Goal: Task Accomplishment & Management: Manage account settings

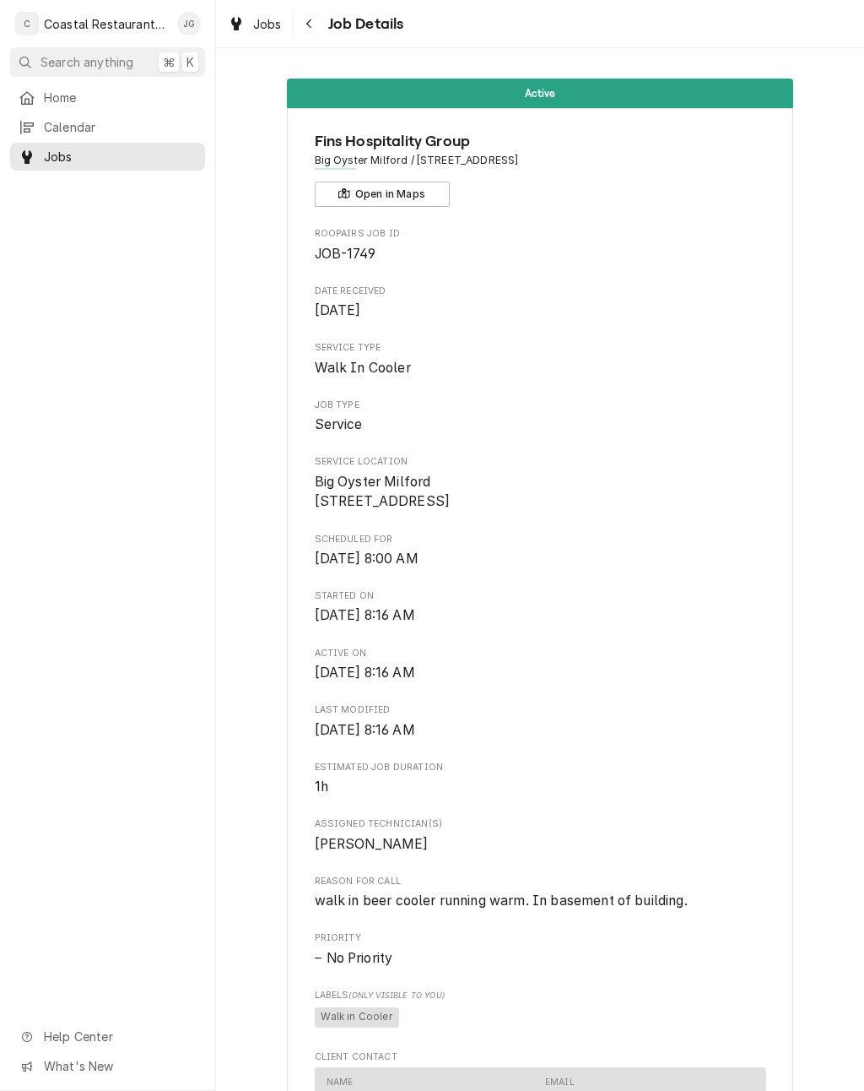
scroll to position [298, 0]
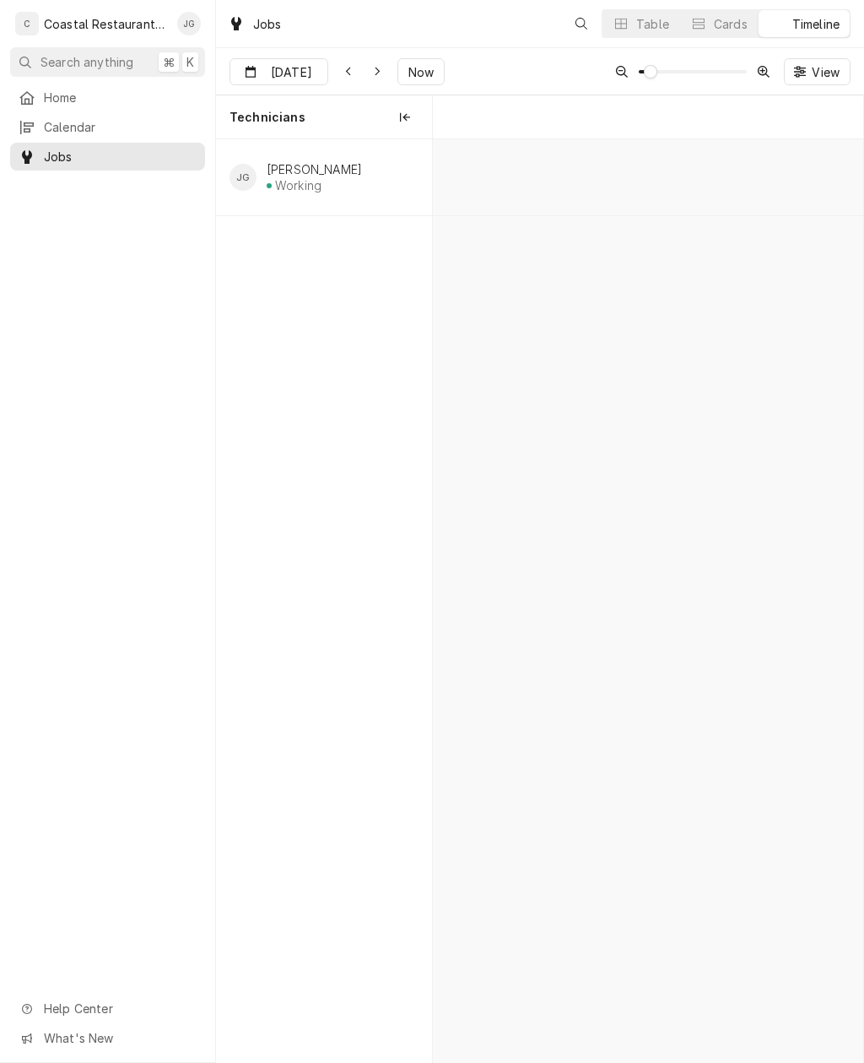
scroll to position [0, 8534]
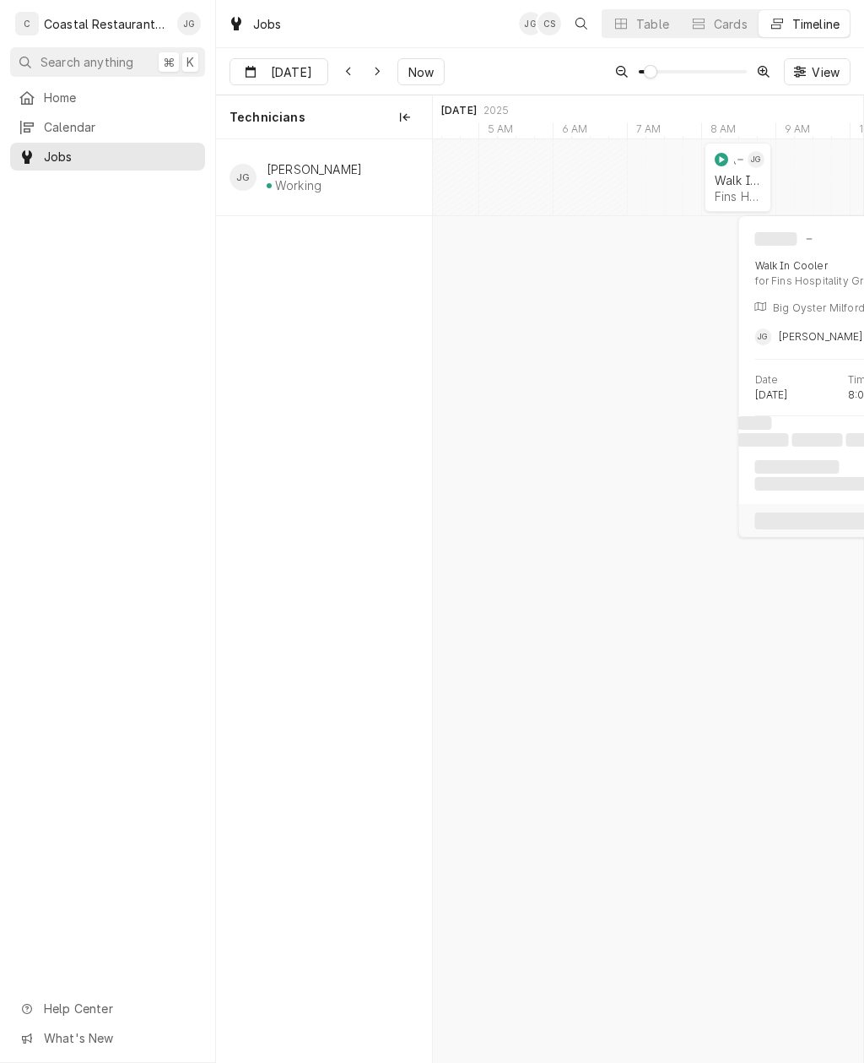
click at [743, 181] on div "Walk In Cooler" at bounding box center [738, 180] width 46 height 14
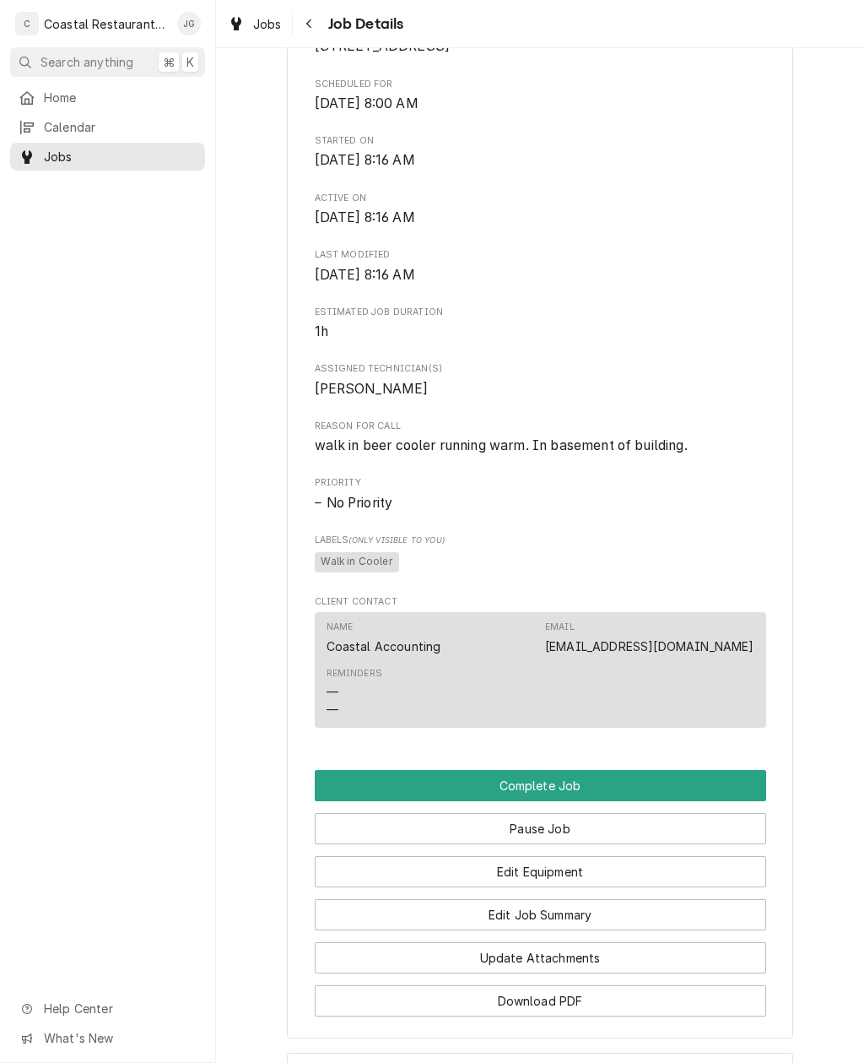
scroll to position [468, 0]
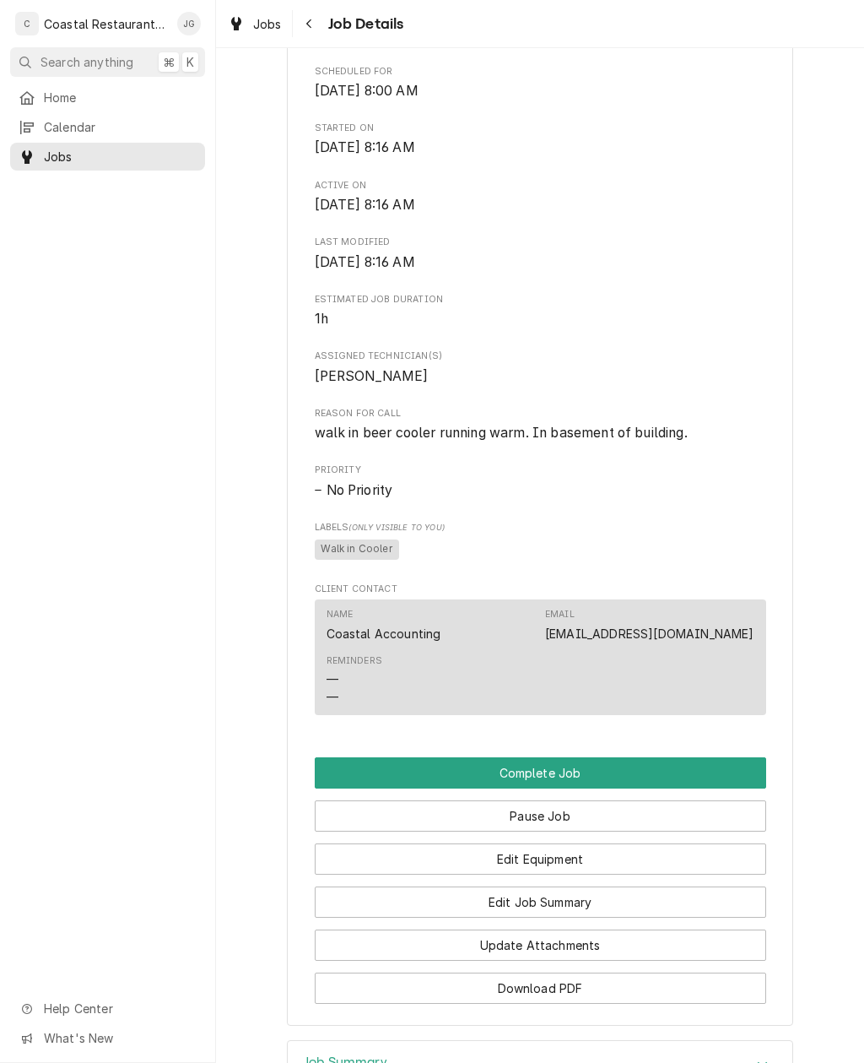
click at [592, 905] on button "Edit Job Summary" at bounding box center [541, 901] width 452 height 31
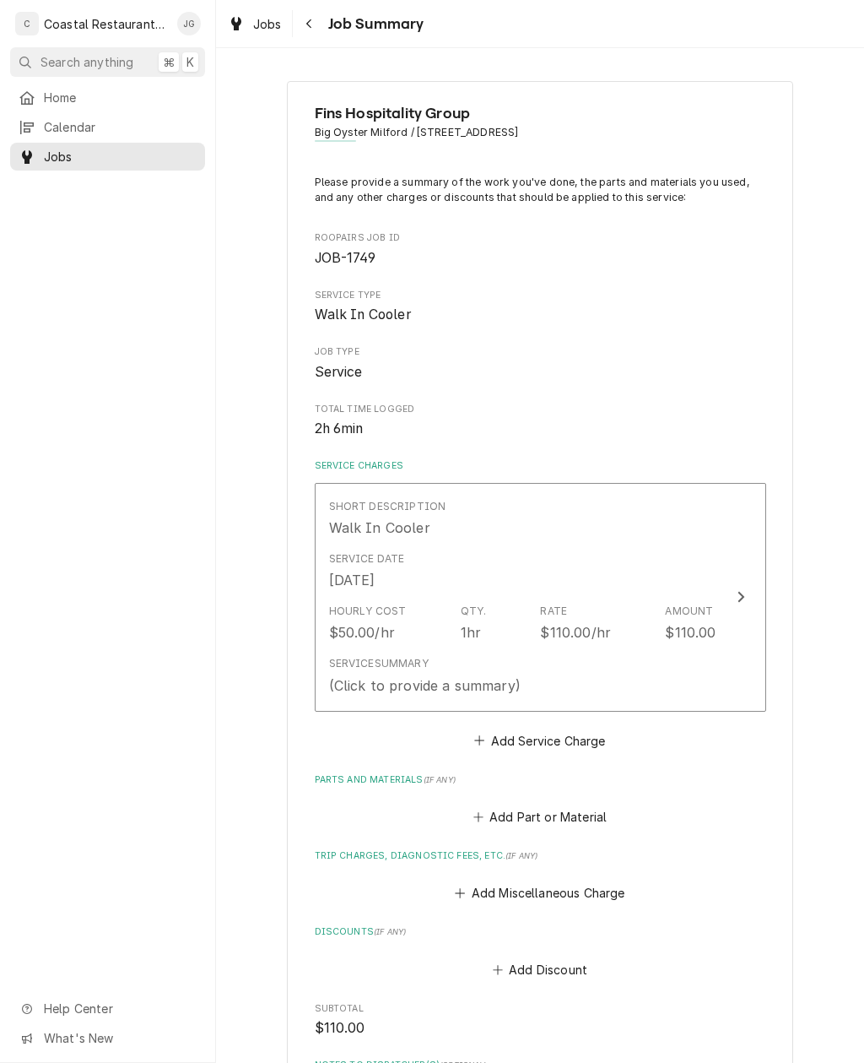
click at [474, 889] on button "Add Miscellaneous Charge" at bounding box center [540, 893] width 176 height 24
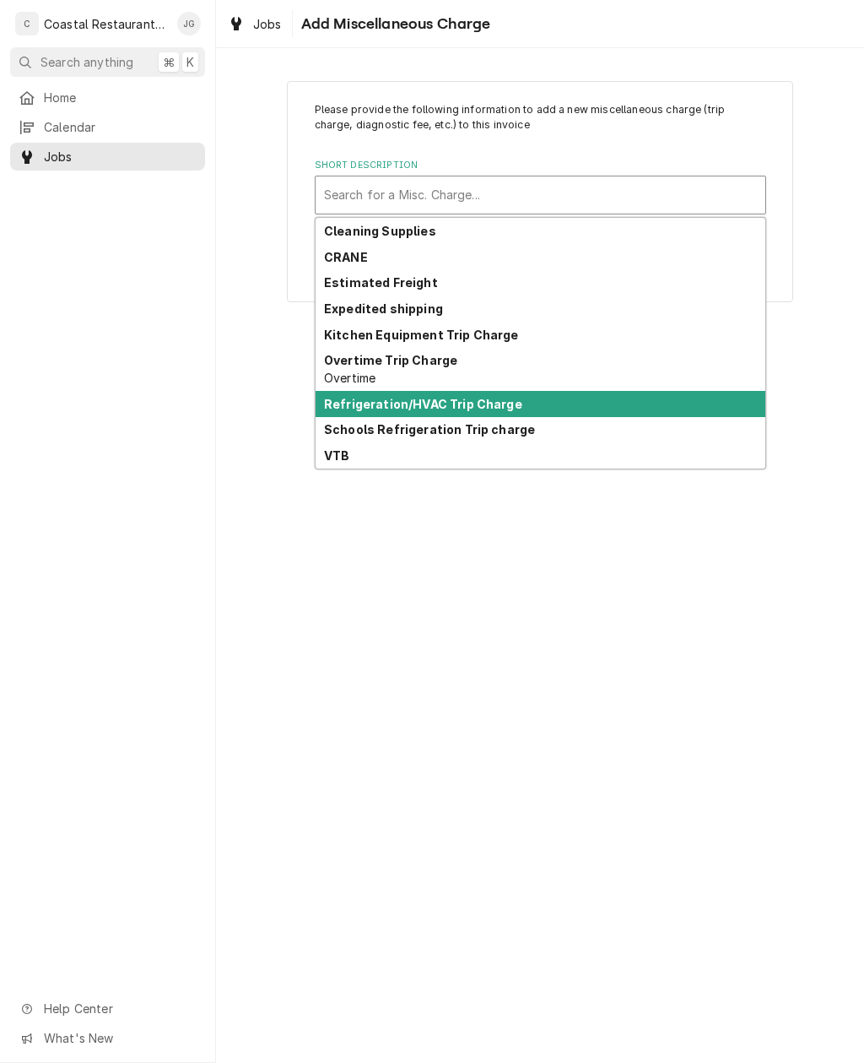
click at [472, 404] on strong "Refrigeration/HVAC Trip Charge" at bounding box center [423, 404] width 198 height 14
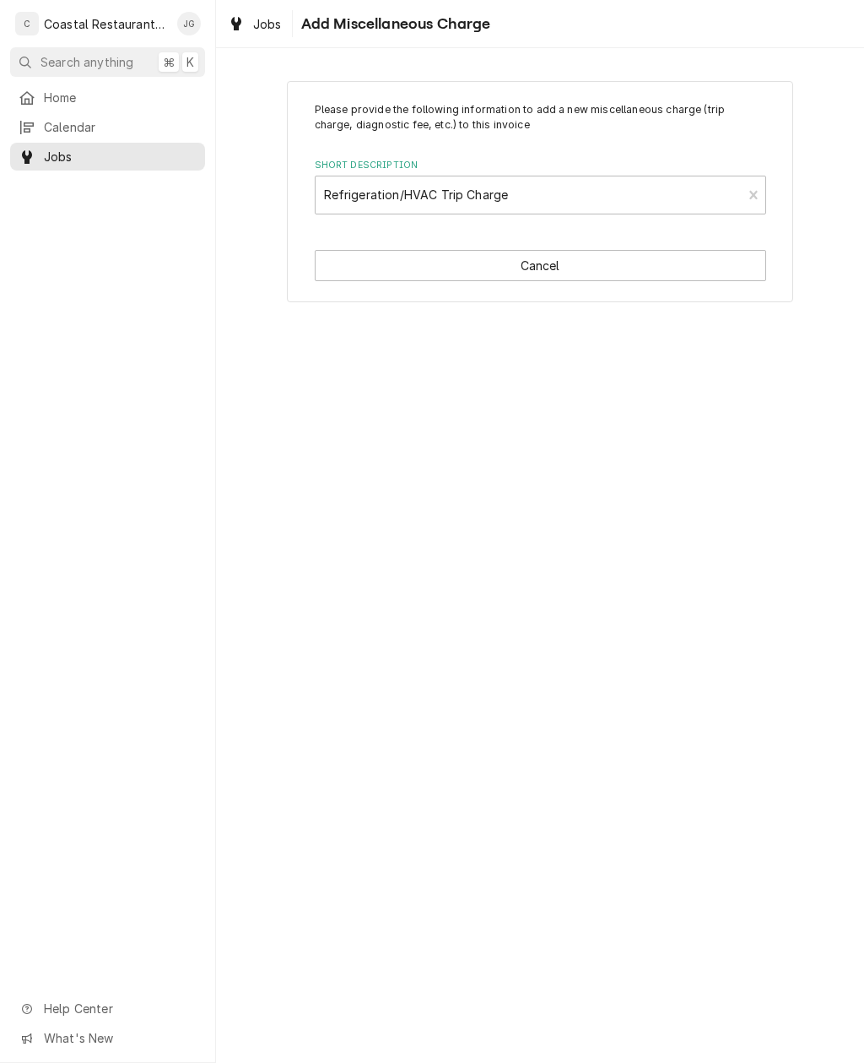
type textarea "x"
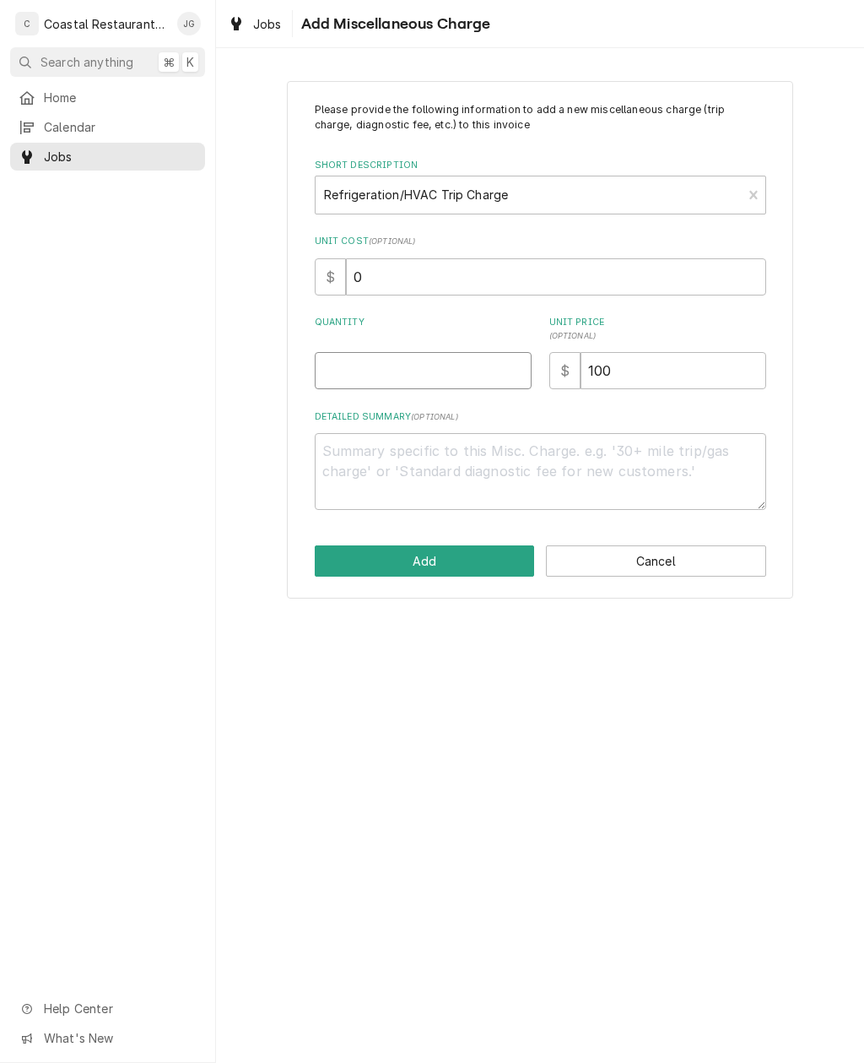
click at [407, 352] on input "Quantity" at bounding box center [423, 370] width 217 height 37
type input "1"
click at [440, 562] on button "Add" at bounding box center [425, 560] width 220 height 31
type textarea "x"
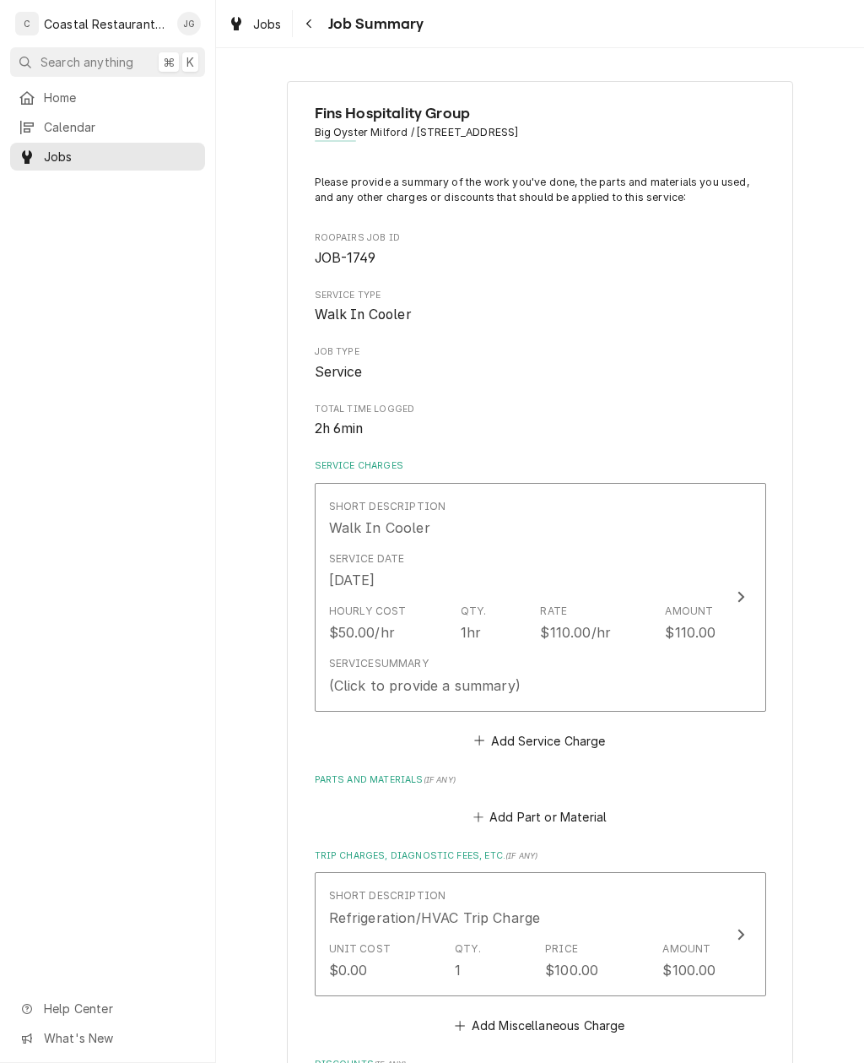
click at [511, 806] on button "Add Part or Material" at bounding box center [539, 817] width 139 height 24
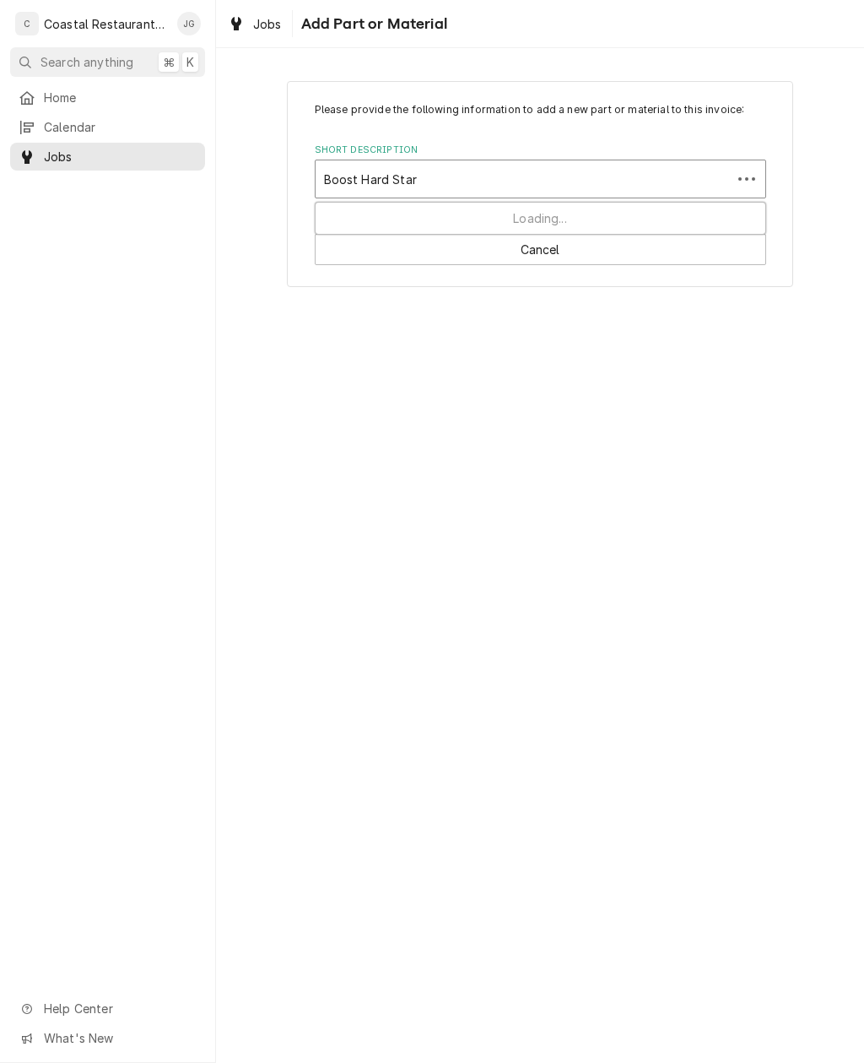
type input "Boost Hard Start"
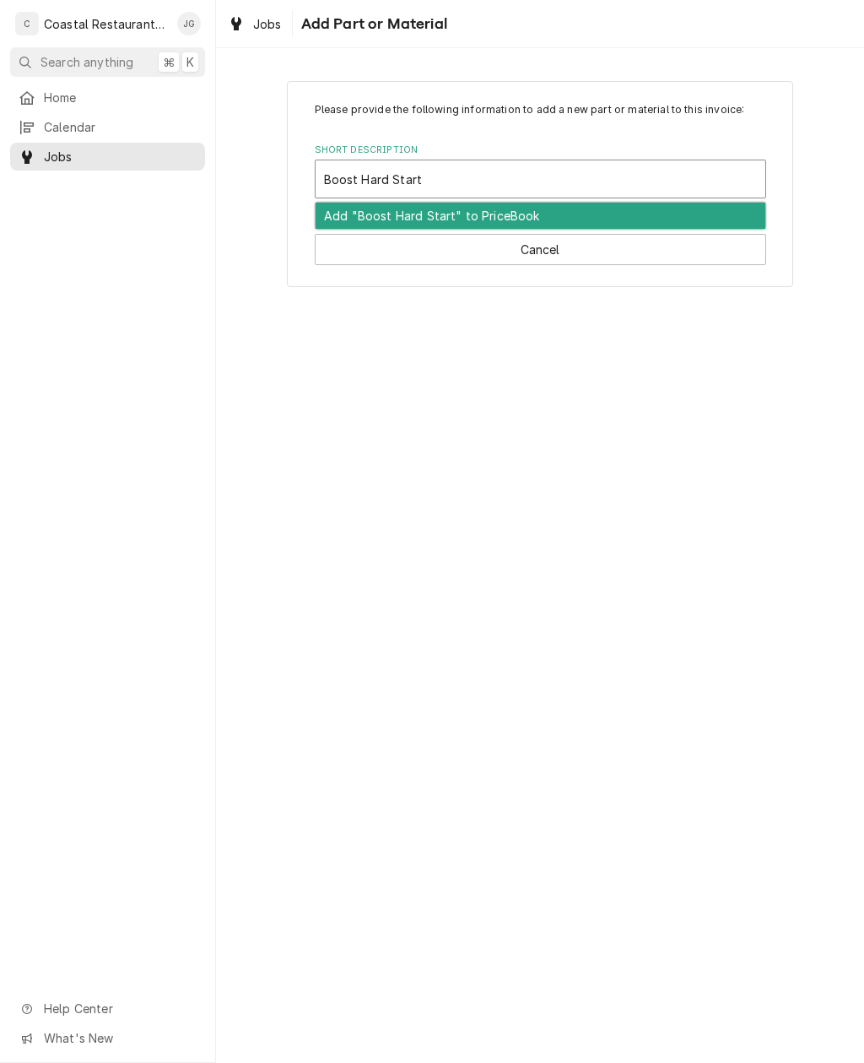
click at [481, 214] on div "Add "Boost Hard Start" to PriceBook" at bounding box center [541, 216] width 450 height 26
type textarea "x"
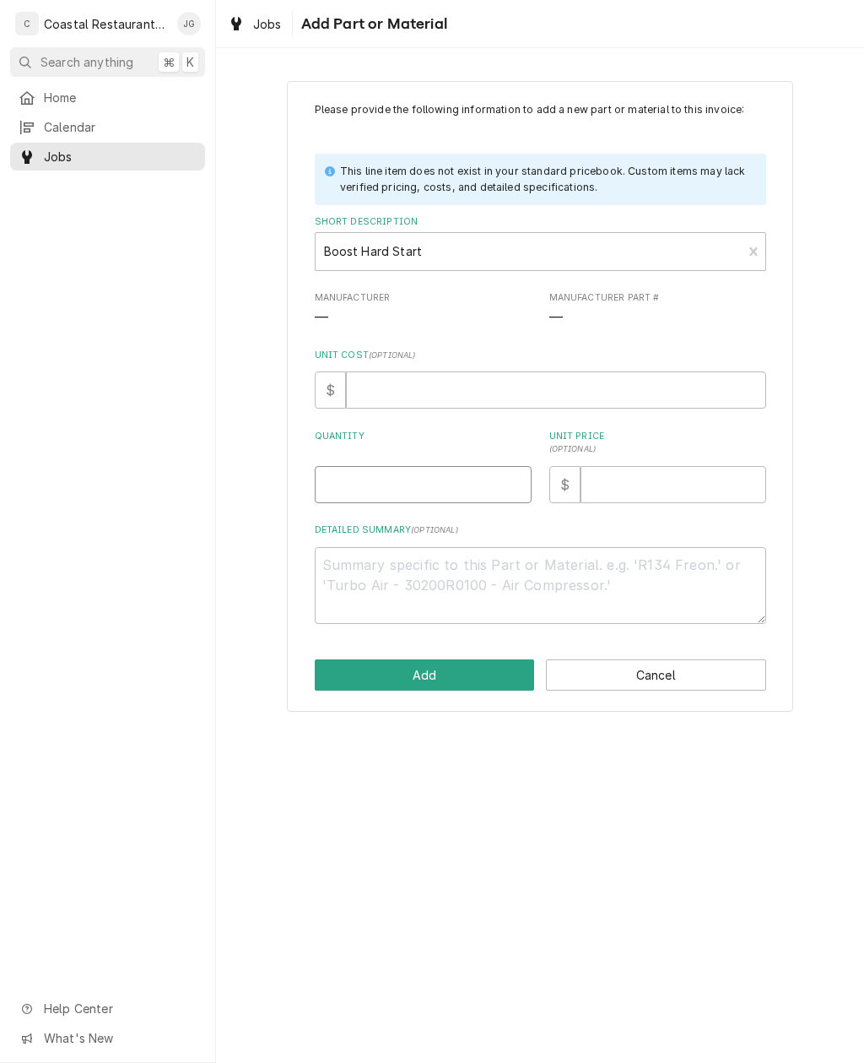
click at [449, 481] on input "Quantity" at bounding box center [423, 484] width 217 height 37
type input "1"
click at [477, 667] on button "Add" at bounding box center [425, 674] width 220 height 31
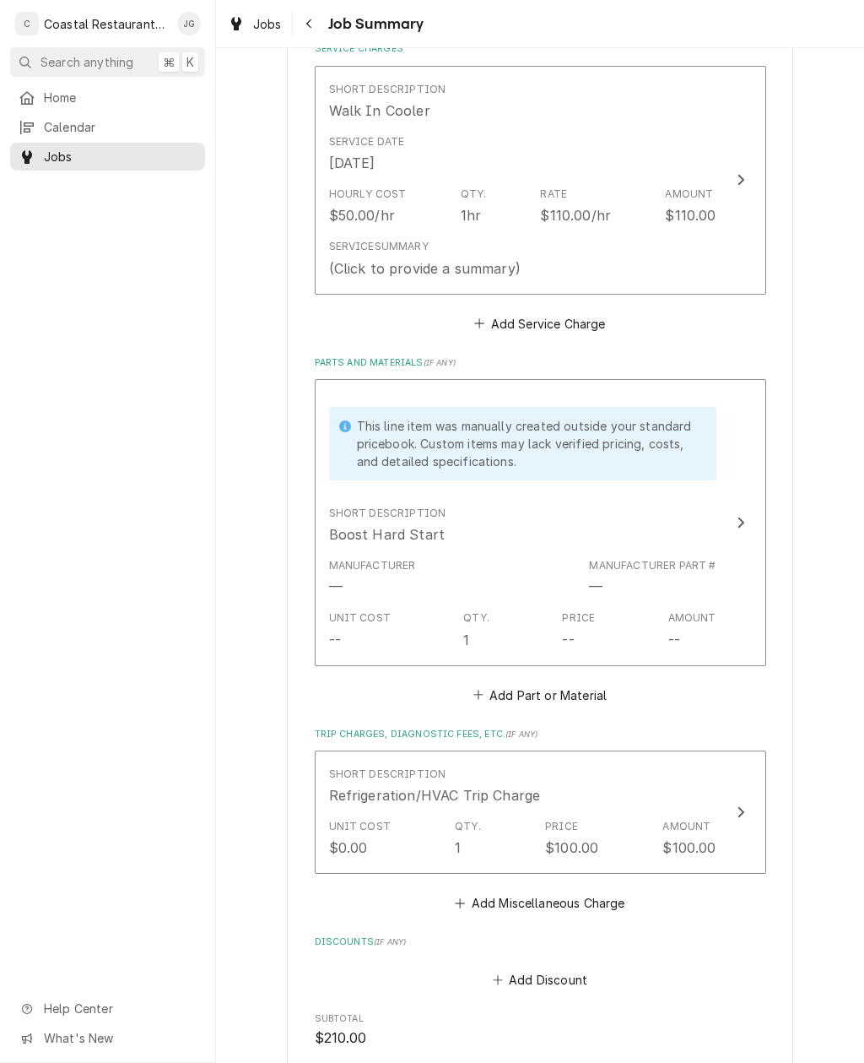
scroll to position [403, 0]
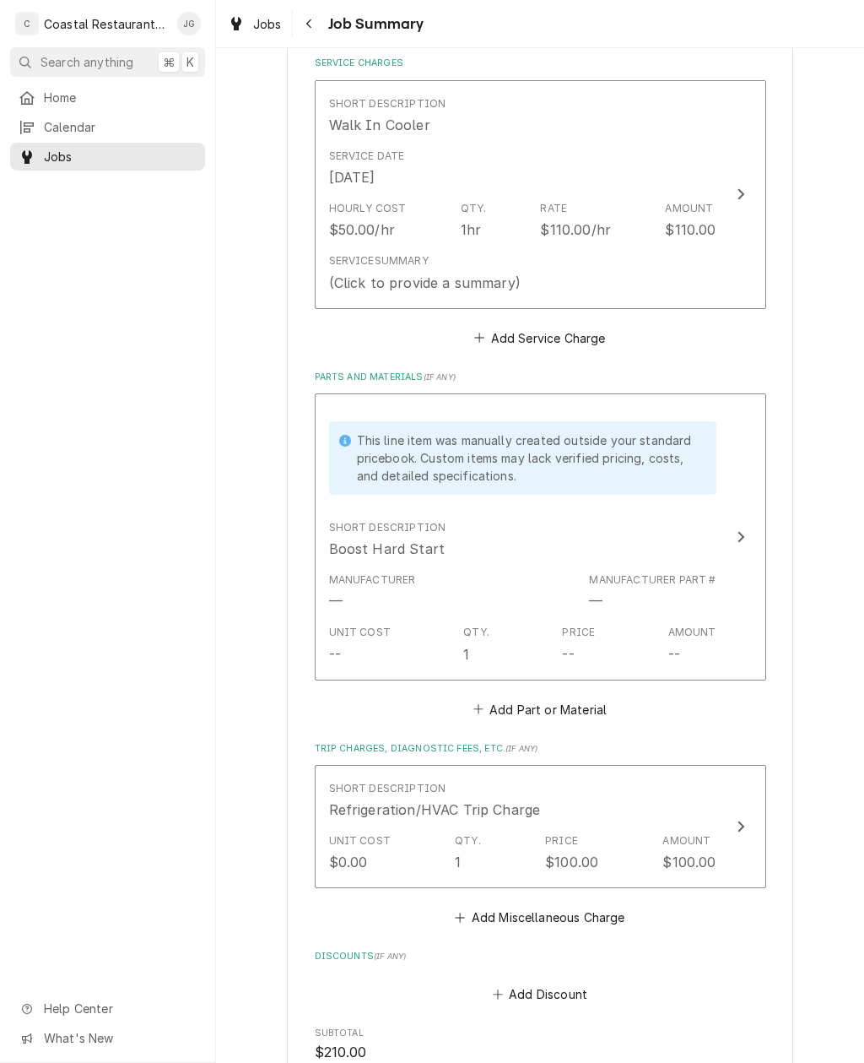
click at [525, 252] on div "Service Summary (Click to provide a summary)" at bounding box center [522, 272] width 387 height 52
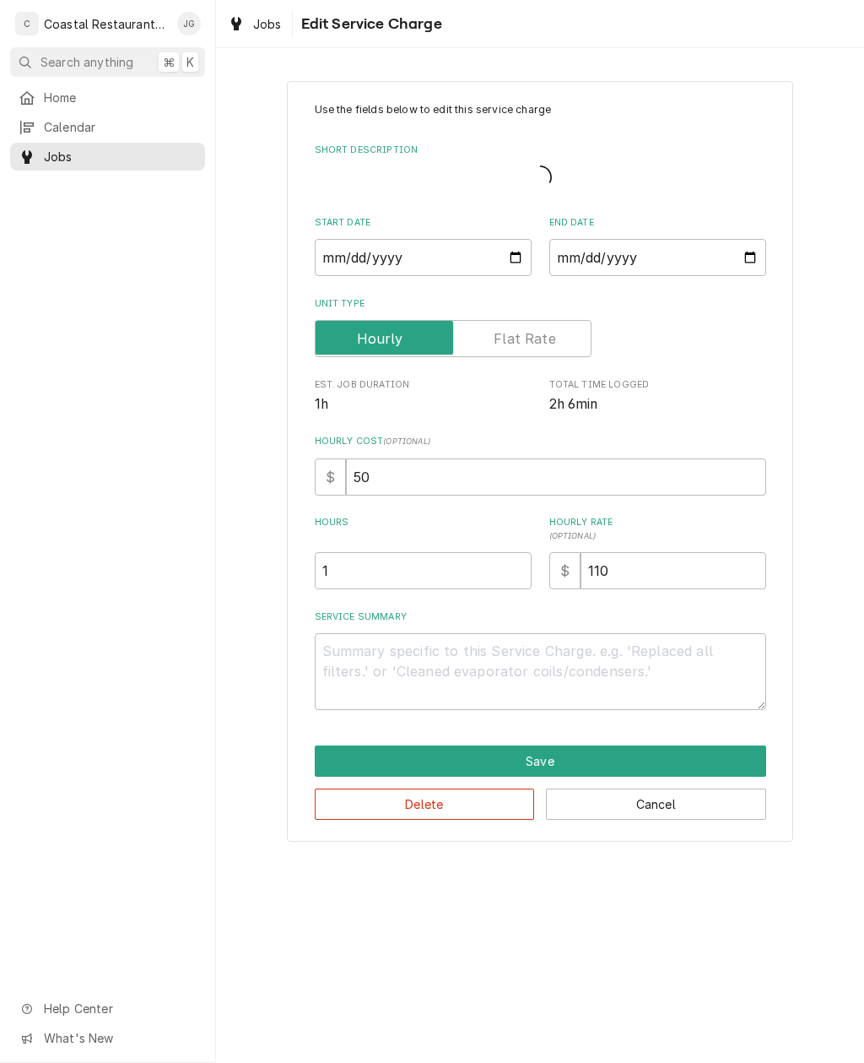
type textarea "x"
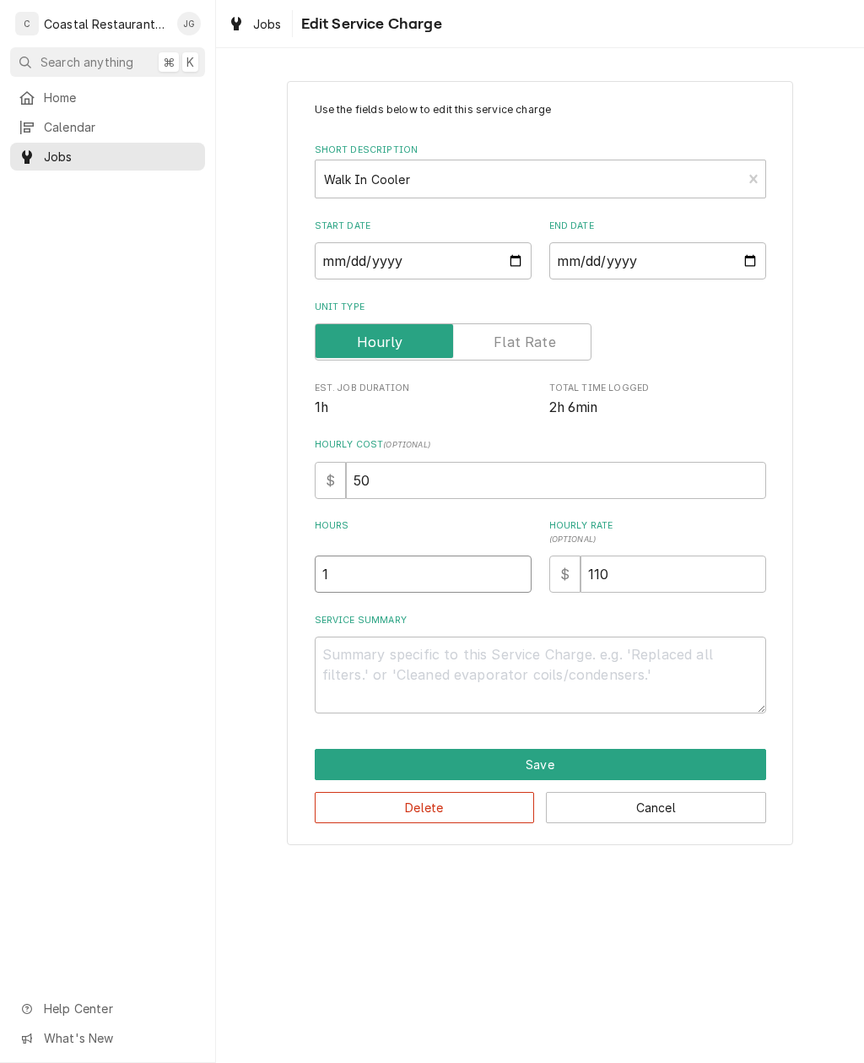
click at [425, 572] on input "1" at bounding box center [423, 573] width 217 height 37
type textarea "x"
type input "3"
type textarea "x"
type input "3"
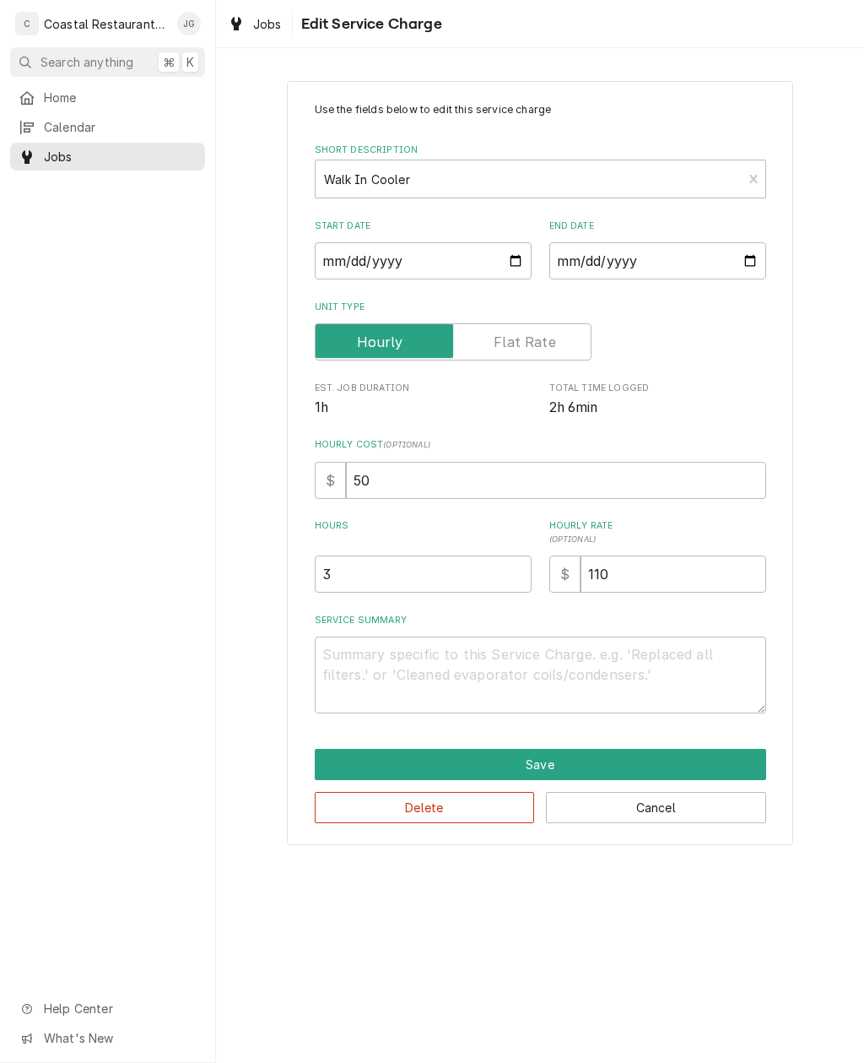
click at [409, 672] on textarea "Service Summary" at bounding box center [541, 674] width 452 height 77
type textarea "x"
type textarea "Ar"
type textarea "x"
type textarea "Arr"
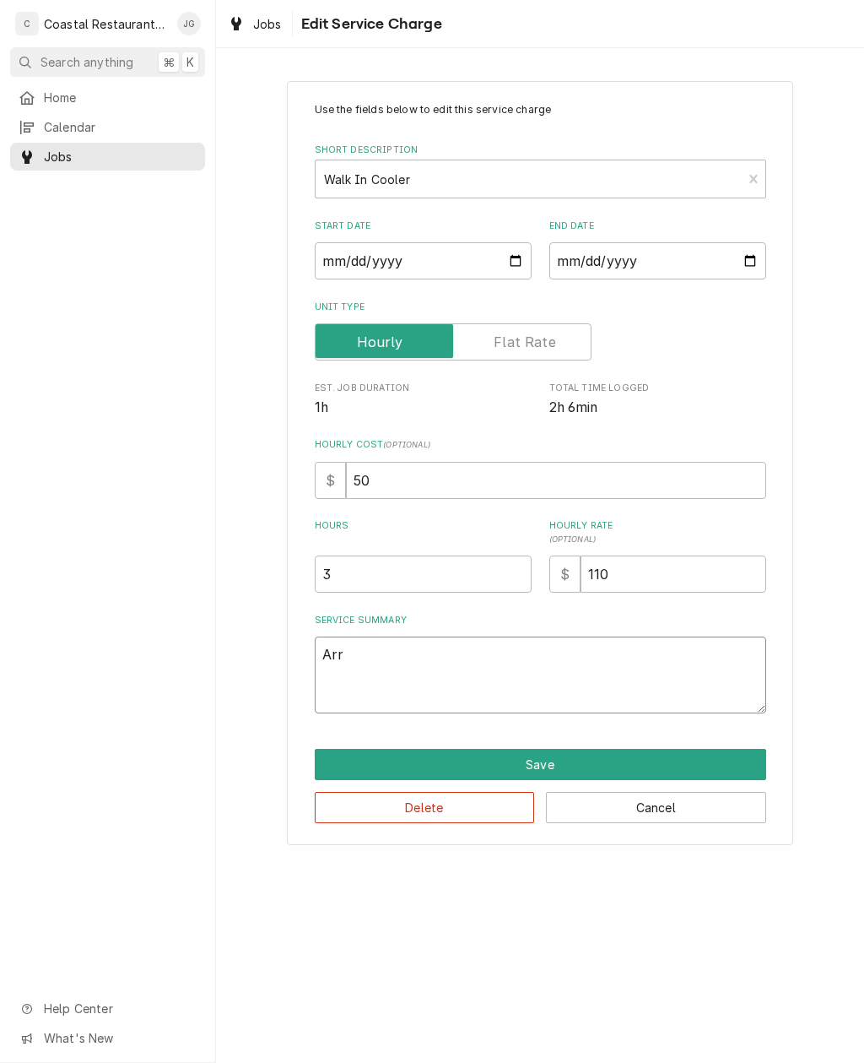
type textarea "x"
type textarea "Arrived"
type textarea "x"
type textarea "Arrived o"
type textarea "x"
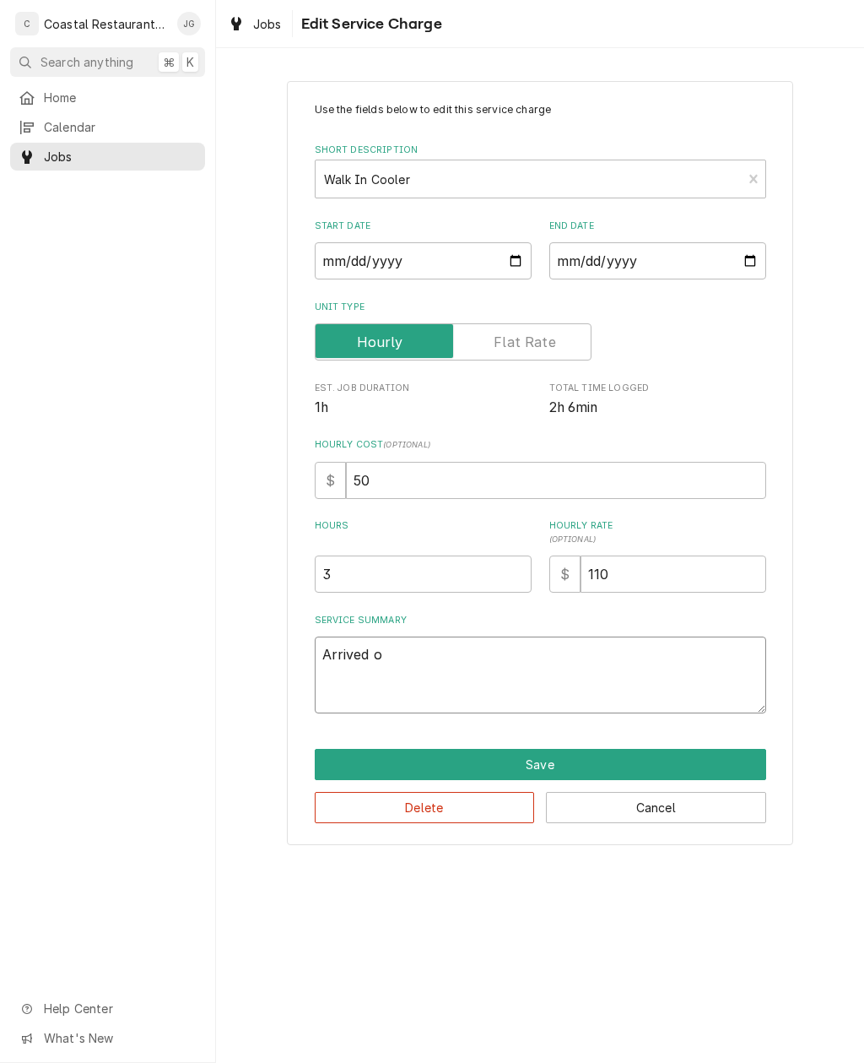
type textarea "Arrived on"
type textarea "x"
type textarea "Arrived onsi"
type textarea "x"
type textarea "Arrived onsite"
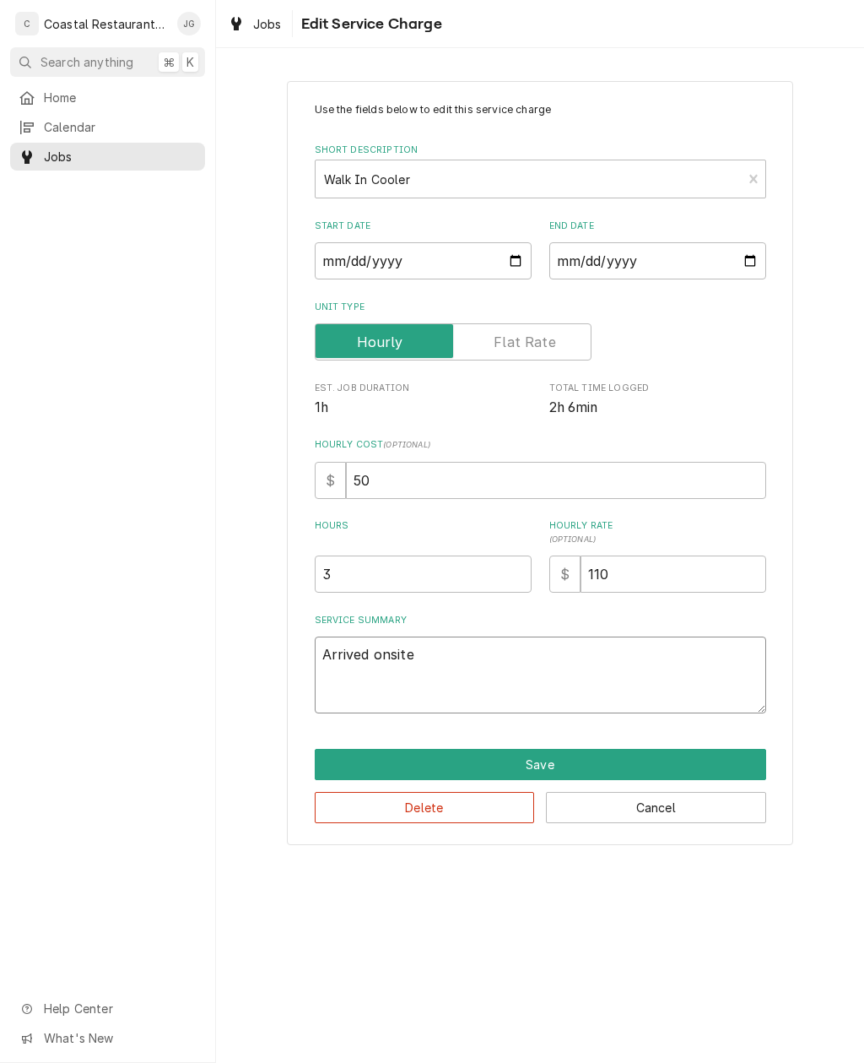
type textarea "x"
type textarea "Arrived onsite"
click at [337, 583] on input "3" at bounding box center [423, 573] width 217 height 37
type textarea "x"
type input "2"
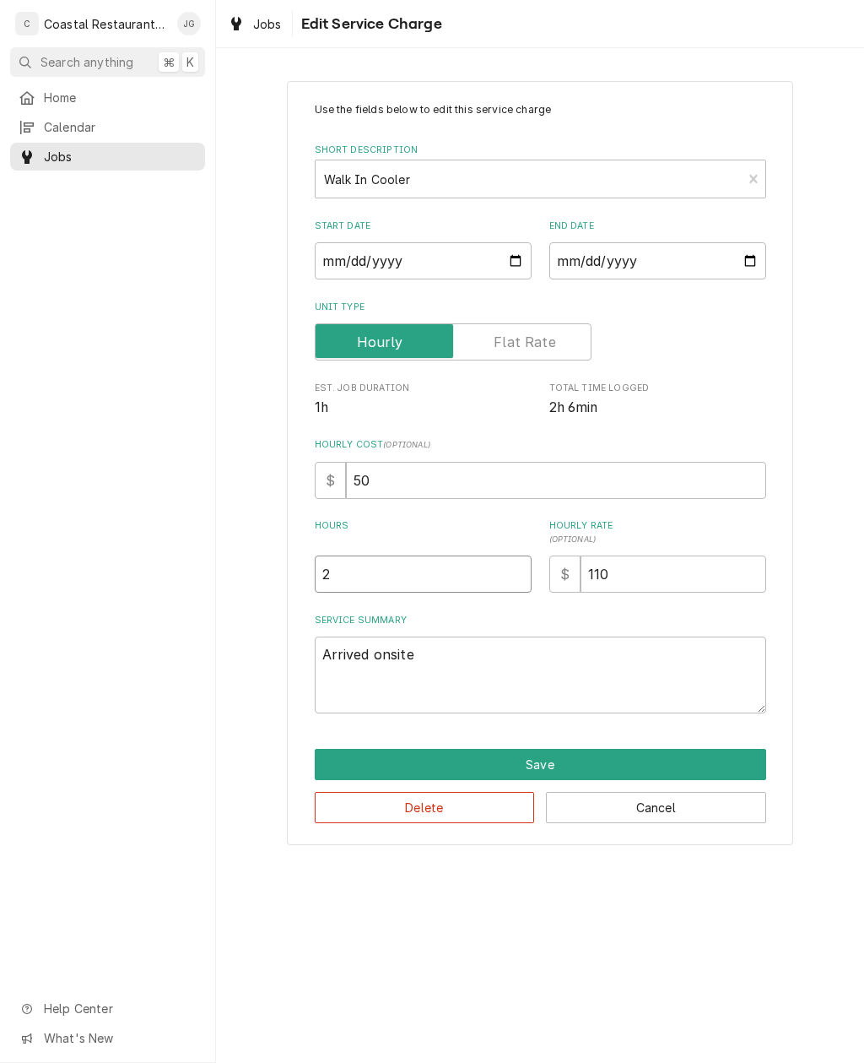
type textarea "x"
type input "2"
click at [432, 665] on textarea "Arrived onsite" at bounding box center [541, 674] width 452 height 77
type textarea "Arrived onsite f"
type textarea "x"
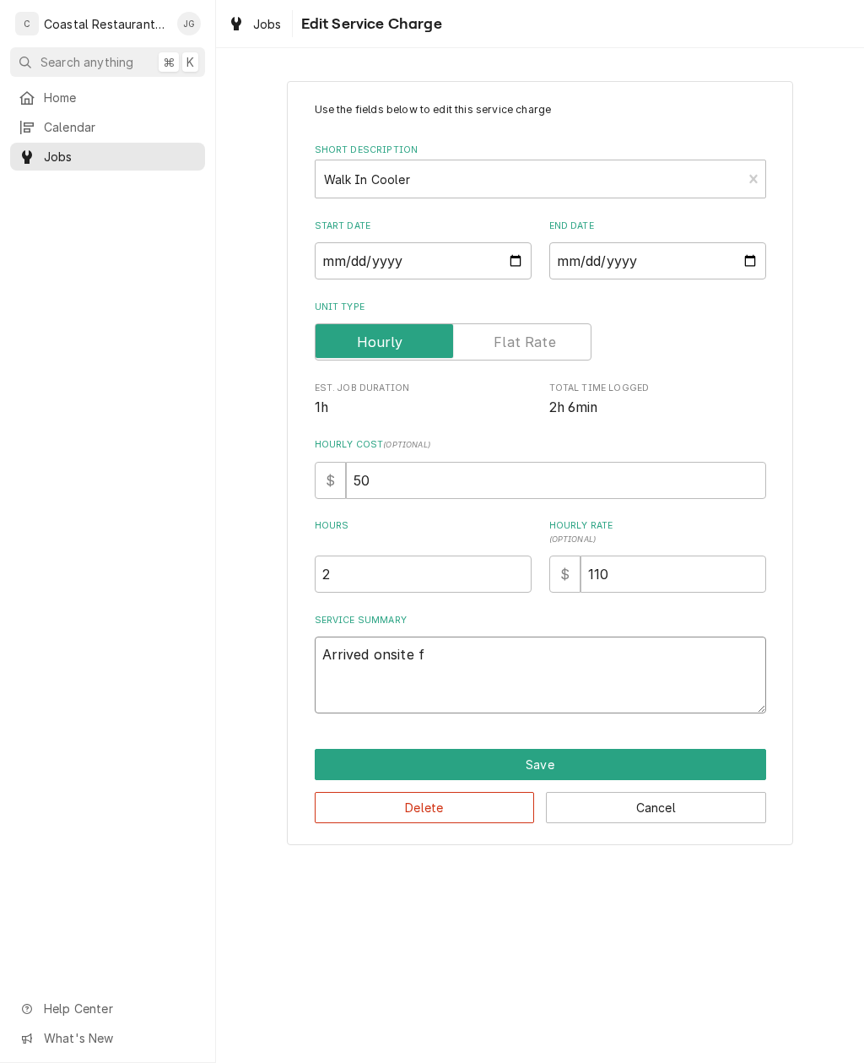
type textarea "Arrived onsite fo"
type textarea "x"
type textarea "Arrived onsite fou"
type textarea "x"
type textarea "Arrived onsite foun"
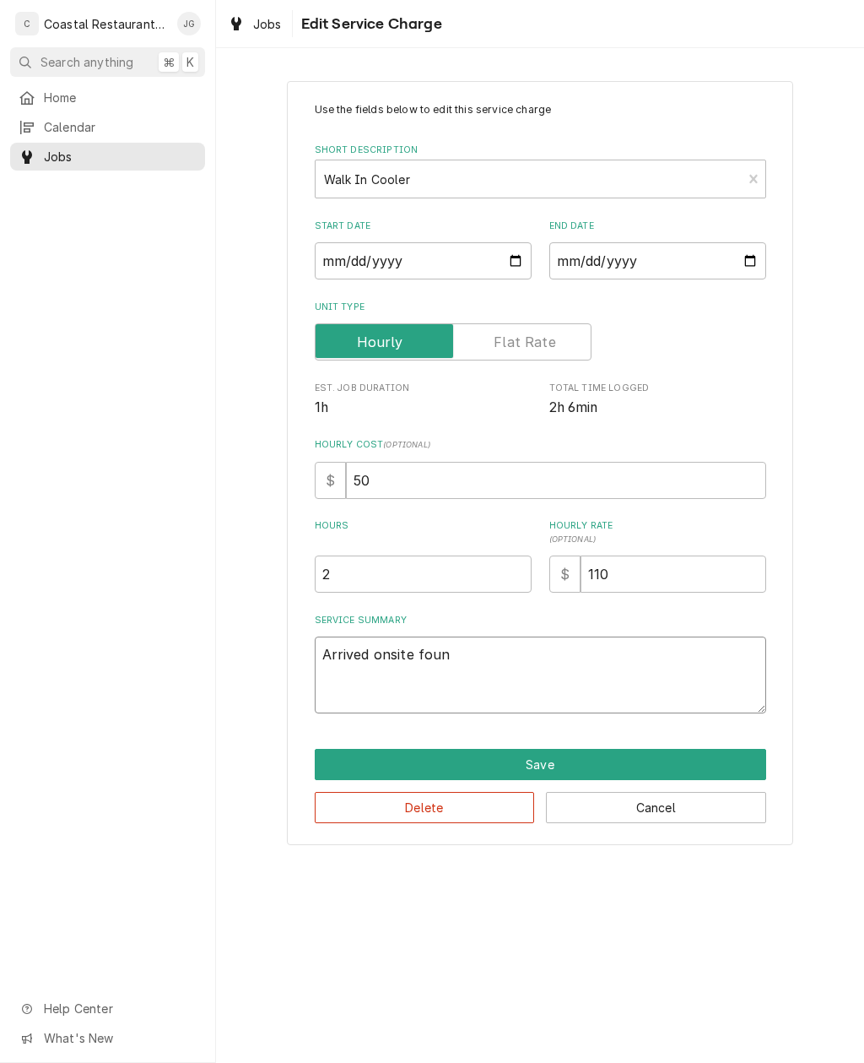
type textarea "x"
type textarea "Arrived onsite found"
type textarea "x"
type textarea "Arrived onsite found"
type textarea "x"
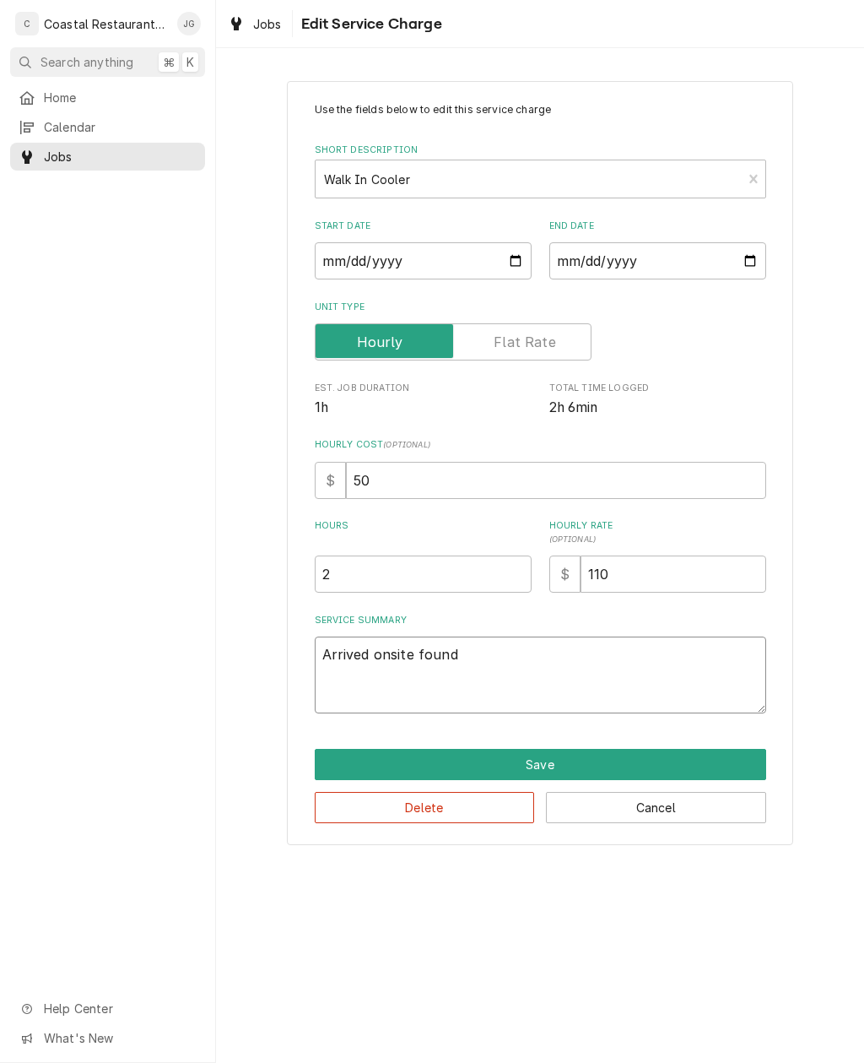
type textarea "Arrived onsite found u"
type textarea "x"
type textarea "Arrived onsite found un"
type textarea "x"
type textarea "Arrived onsite found uno"
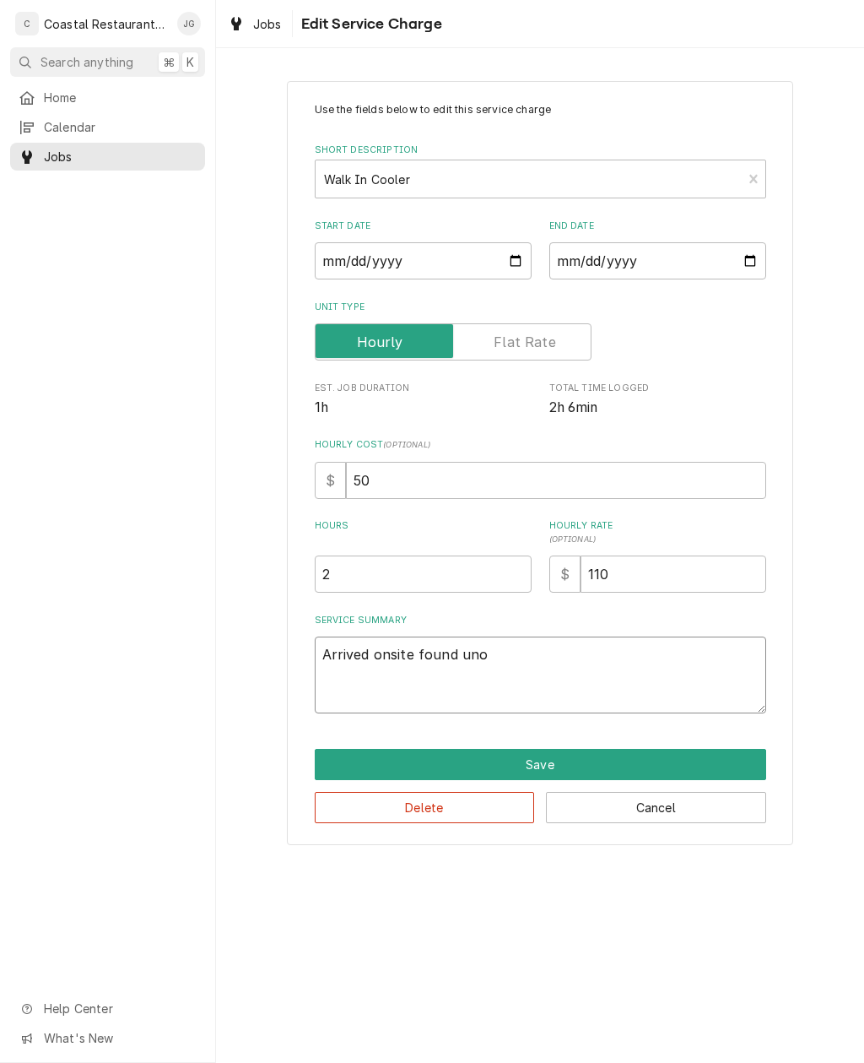
type textarea "x"
type textarea "Arrived onsite found unot"
type textarea "x"
type textarea "Arrived onsite found unit"
type textarea "x"
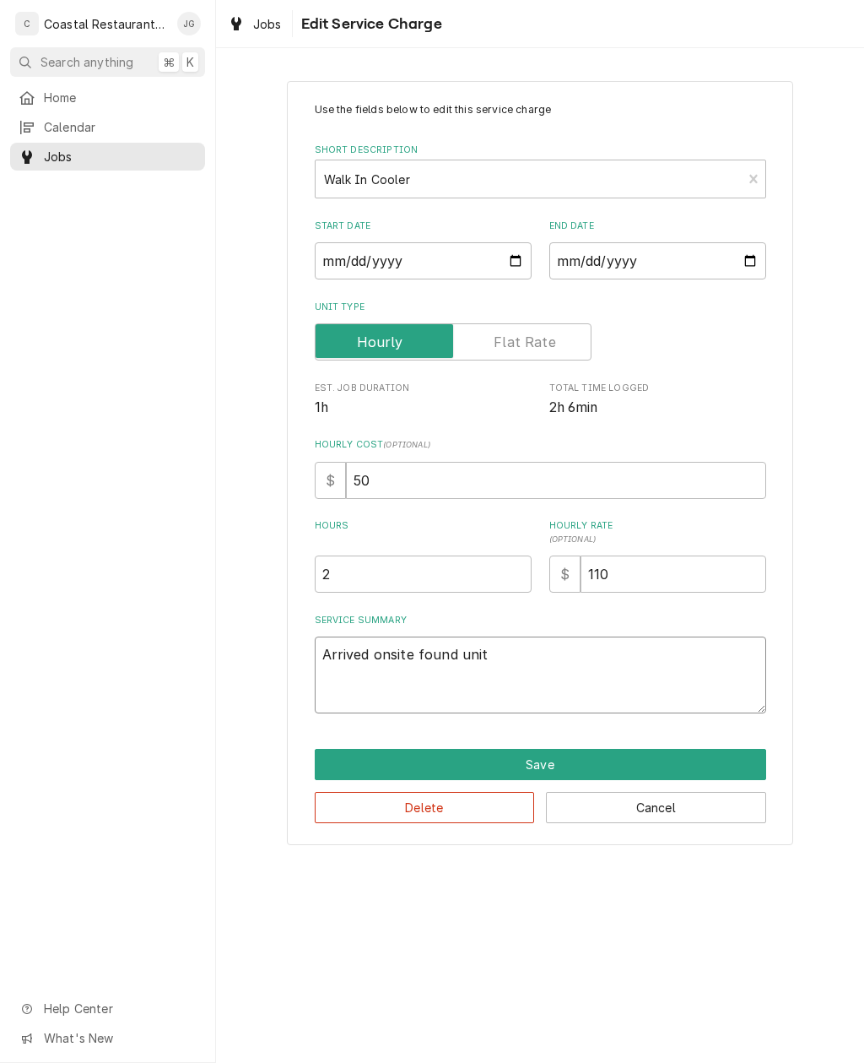
type textarea "Arrived onsite found unit n"
type textarea "x"
type textarea "Arrived onsite found unit not"
type textarea "x"
type textarea "Arrived onsite found unit not"
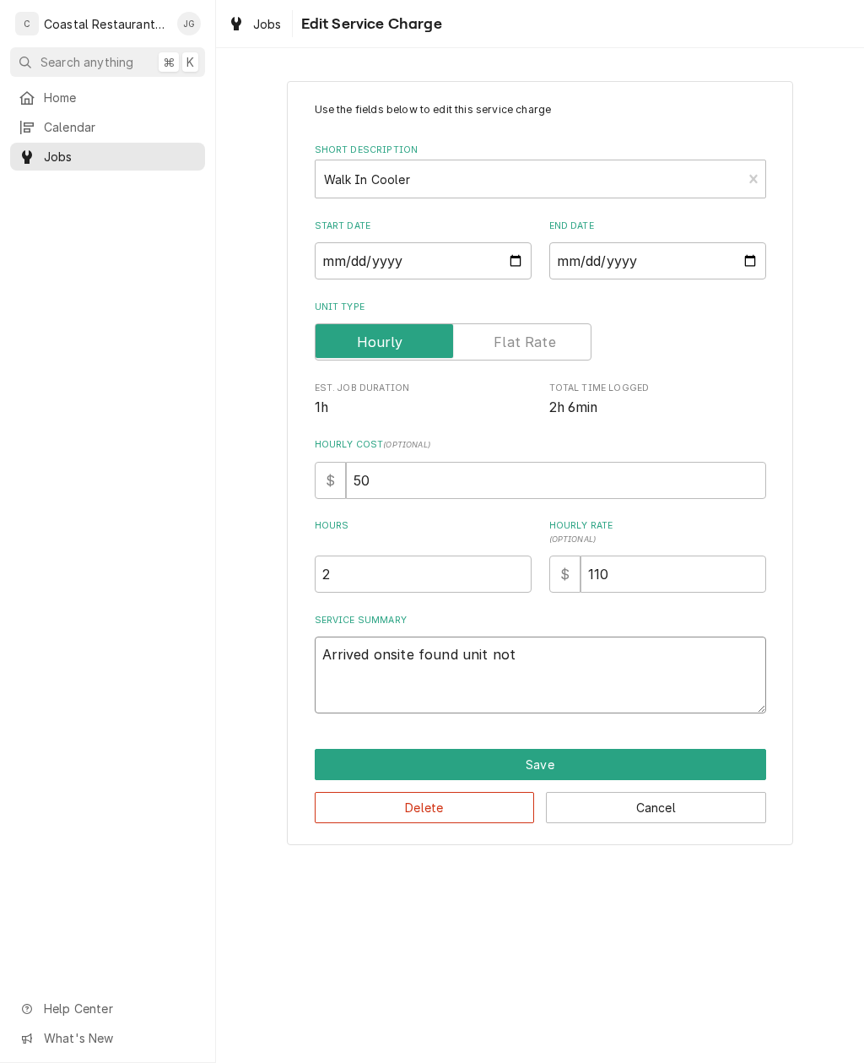
type textarea "x"
type textarea "Arrived onsite found unit not r"
type textarea "x"
type textarea "Arrived onsite found unit not ru"
type textarea "x"
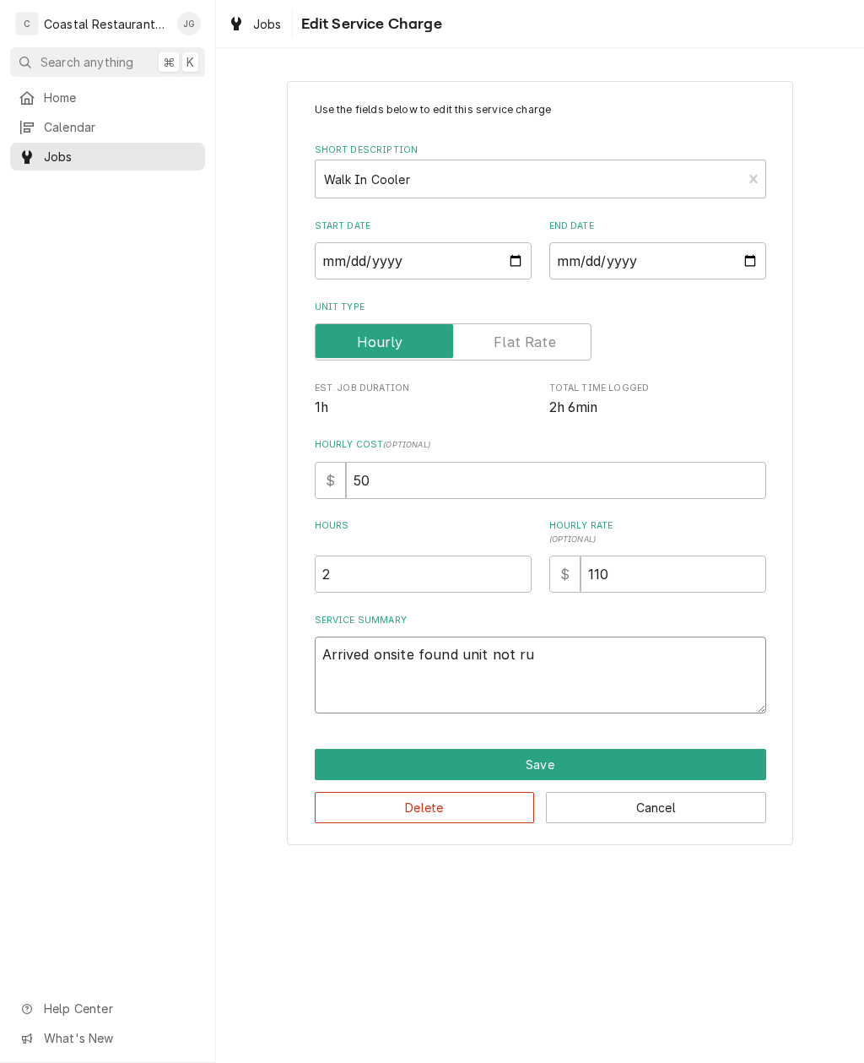
type textarea "Arrived onsite found unit not run"
type textarea "x"
type textarea "Arrived onsite found unit not running"
type textarea "x"
type textarea "Arrived onsite found unit not running f"
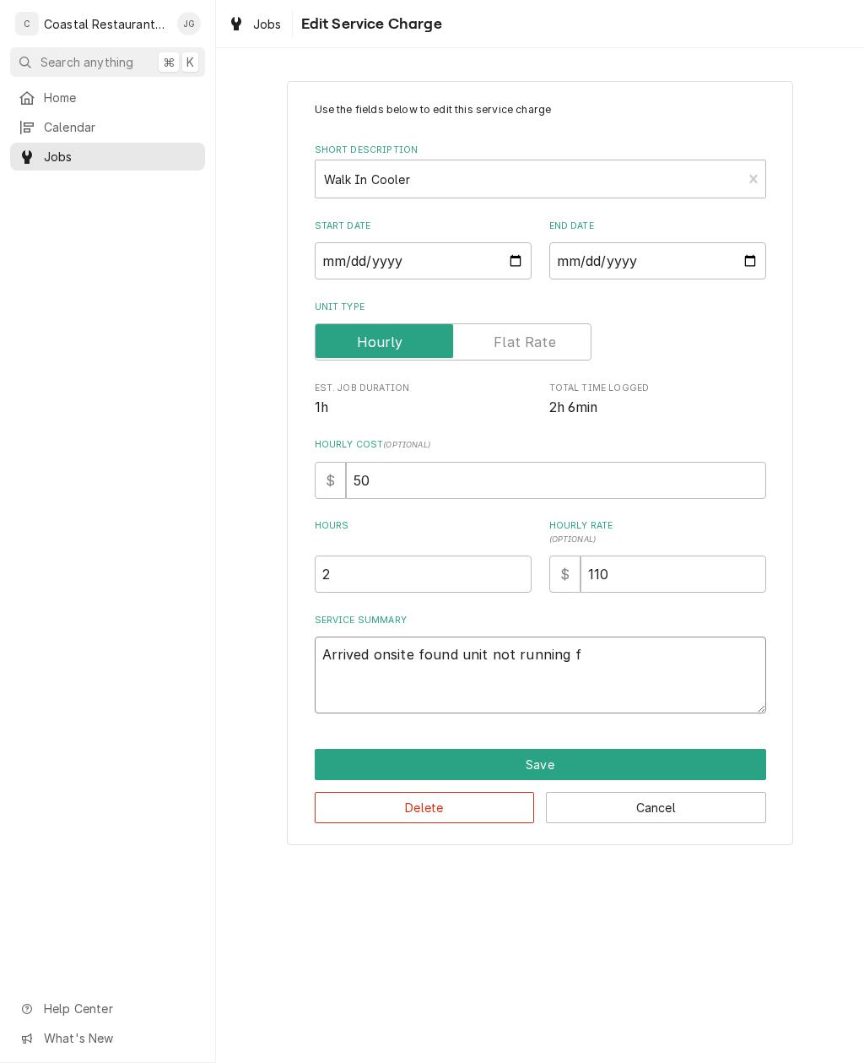
type textarea "x"
type textarea "Arrived onsite found unit not running fo"
type textarea "x"
type textarea "Arrived onsite found unit not running fou"
type textarea "x"
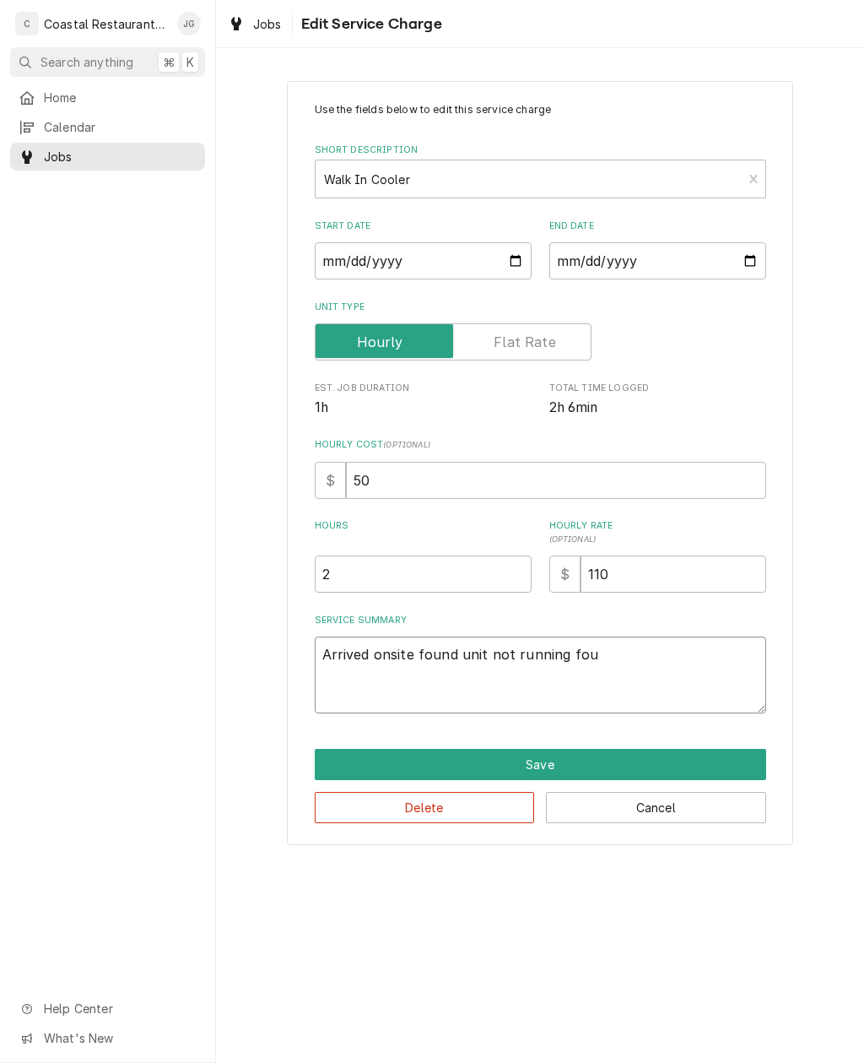
type textarea "Arrived onsite found unit not running foun"
type textarea "x"
type textarea "Arrived onsite found unit not running found"
type textarea "x"
type textarea "Arrived onsite found unit not running found"
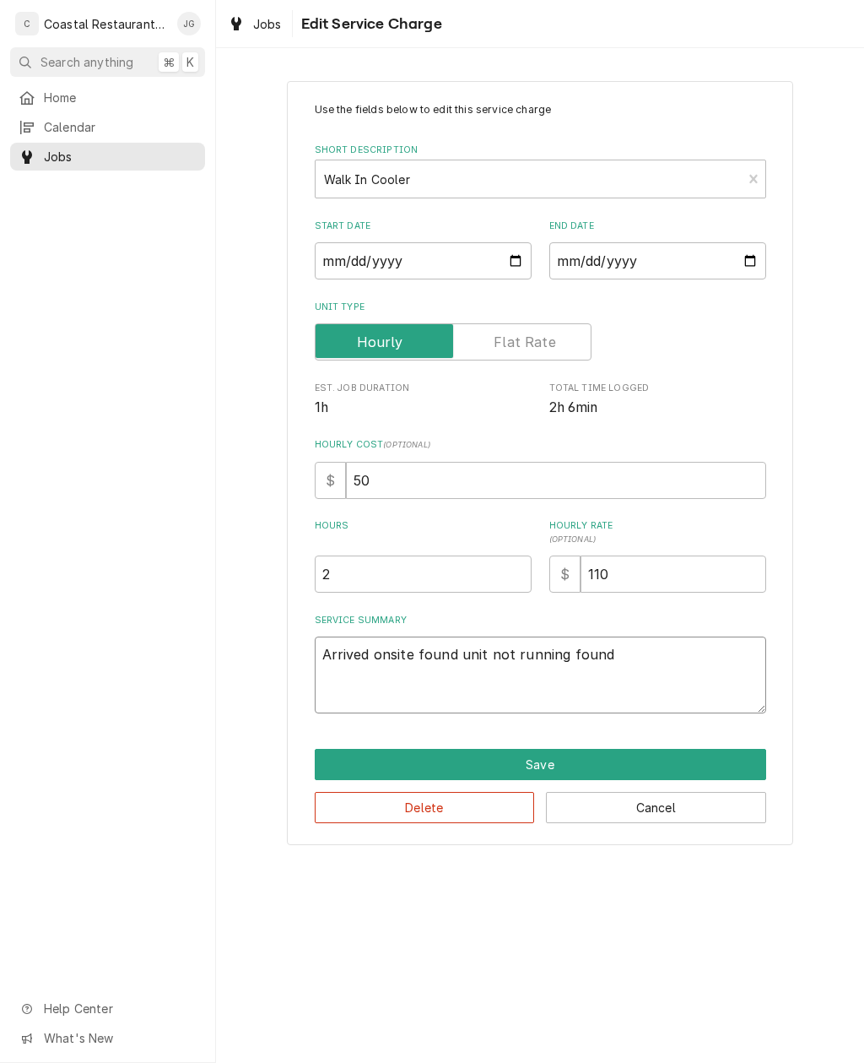
type textarea "x"
type textarea "Arrived onsite found unit not running found b"
type textarea "x"
type textarea "Arrived onsite found unit not running found bre"
type textarea "x"
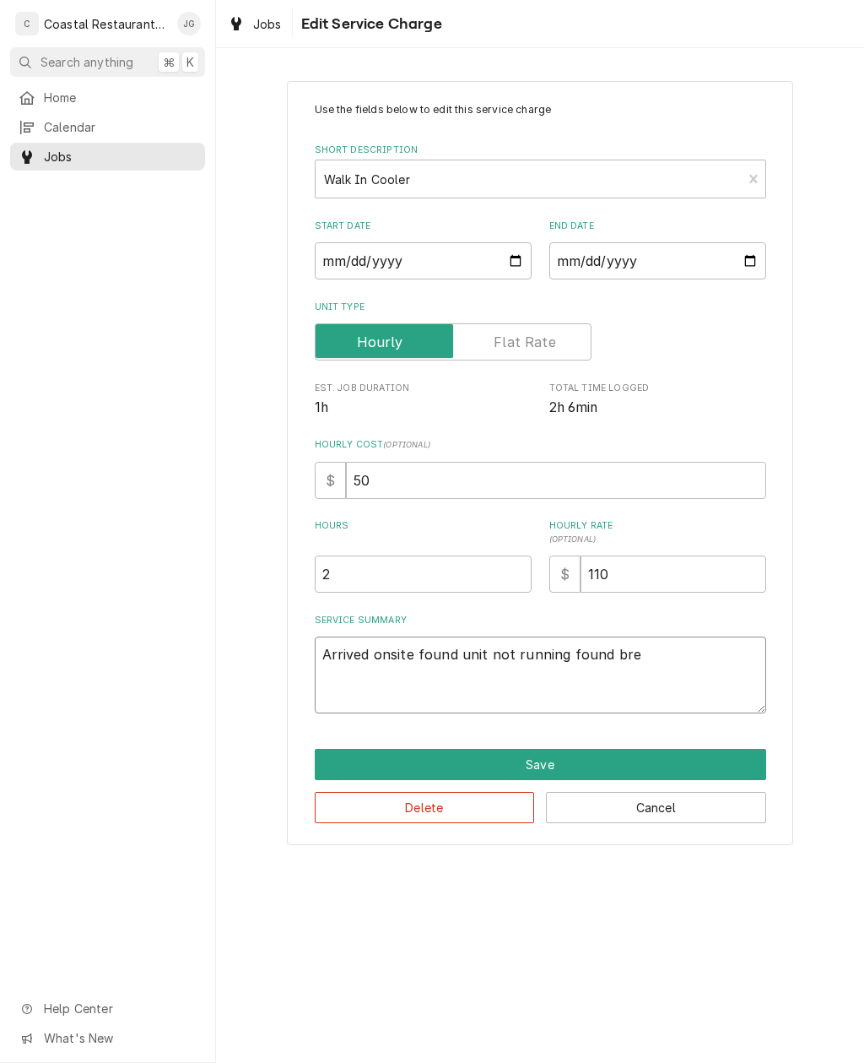
type textarea "Arrived onsite found unit not running found brea"
type textarea "x"
type textarea "Arrived onsite found unit not running found break"
type textarea "x"
type textarea "Arrived onsite found unit not running found breake"
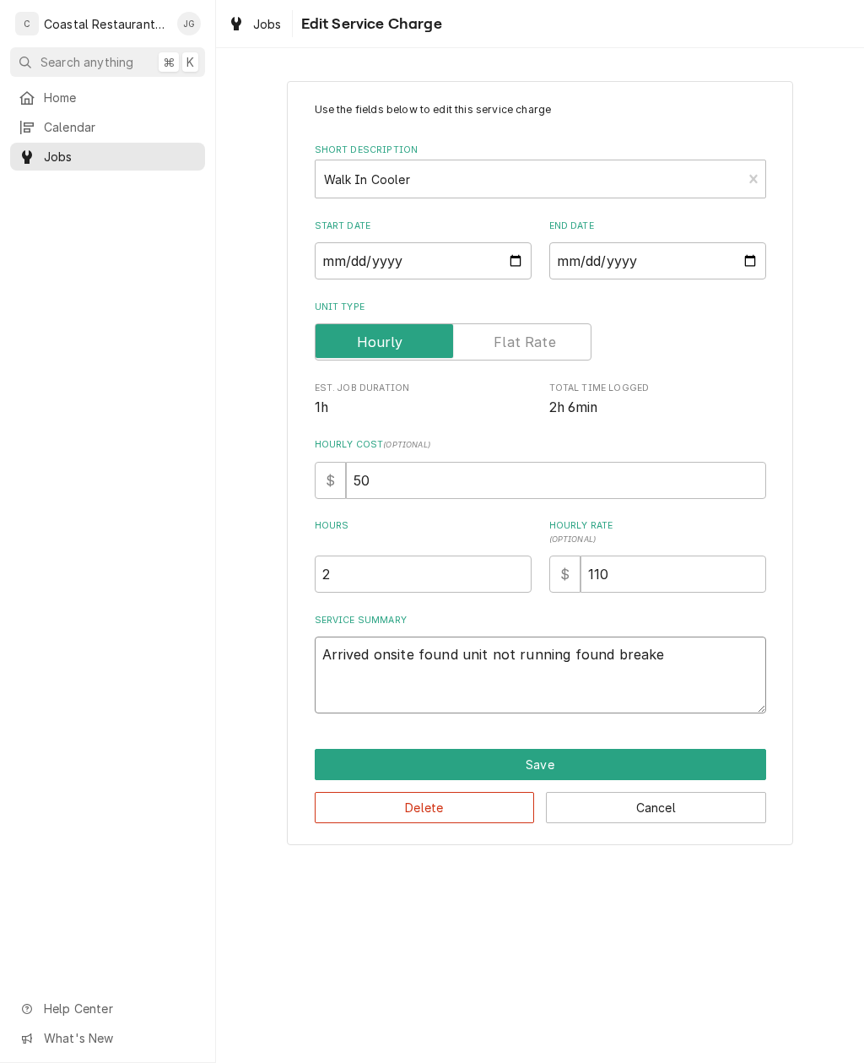
type textarea "x"
type textarea "Arrived onsite found unit not running found breaker"
type textarea "x"
type textarea "Arrived onsite found unit not running found breaker"
type textarea "x"
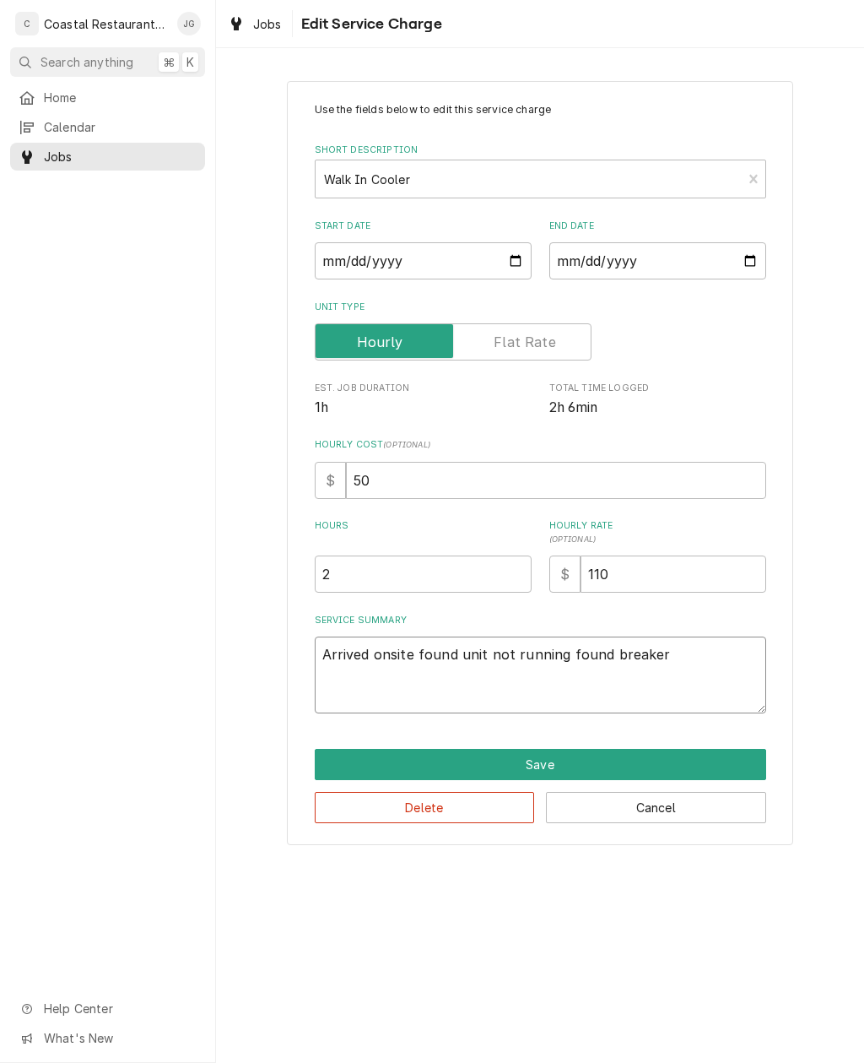
type textarea "Arrived onsite found unit not running found breaker t"
type textarea "x"
type textarea "Arrived onsite found unit not running found breaker"
type textarea "x"
type textarea "Arrived onsite found unit not running found breake"
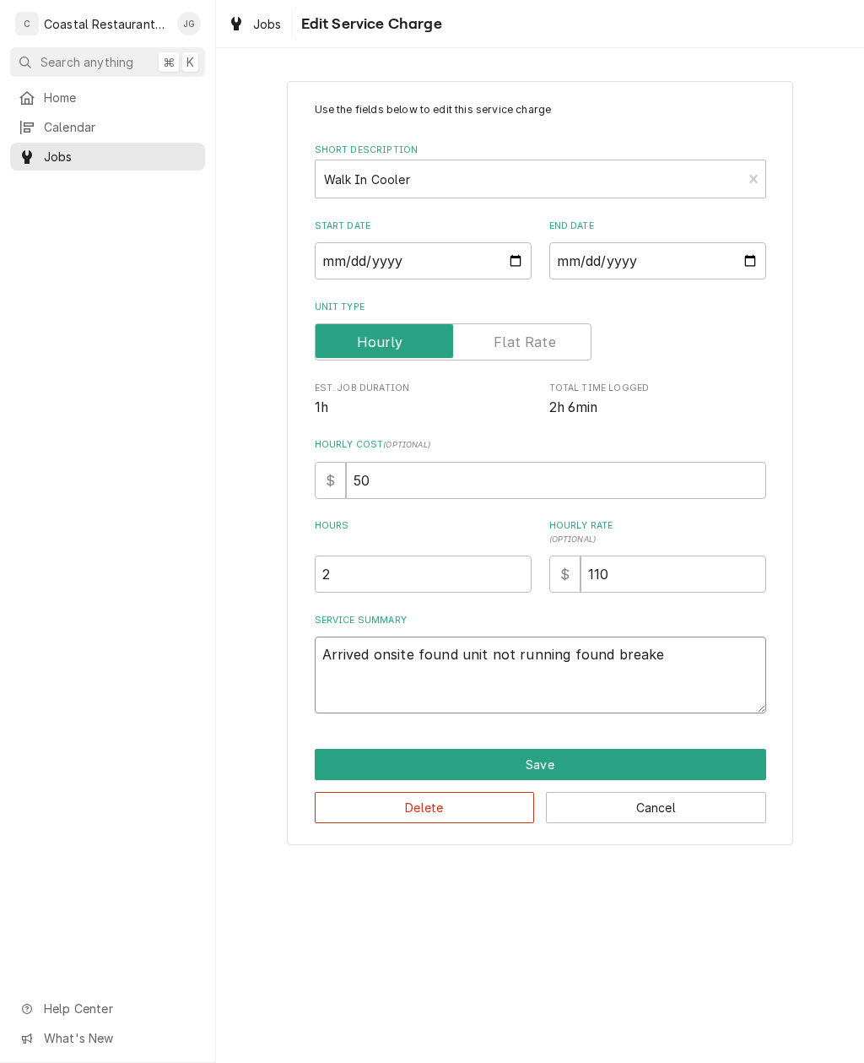
type textarea "x"
type textarea "Arrived onsite found unit not running found break"
type textarea "x"
type textarea "Arrived onsite found unit not running found brea"
type textarea "x"
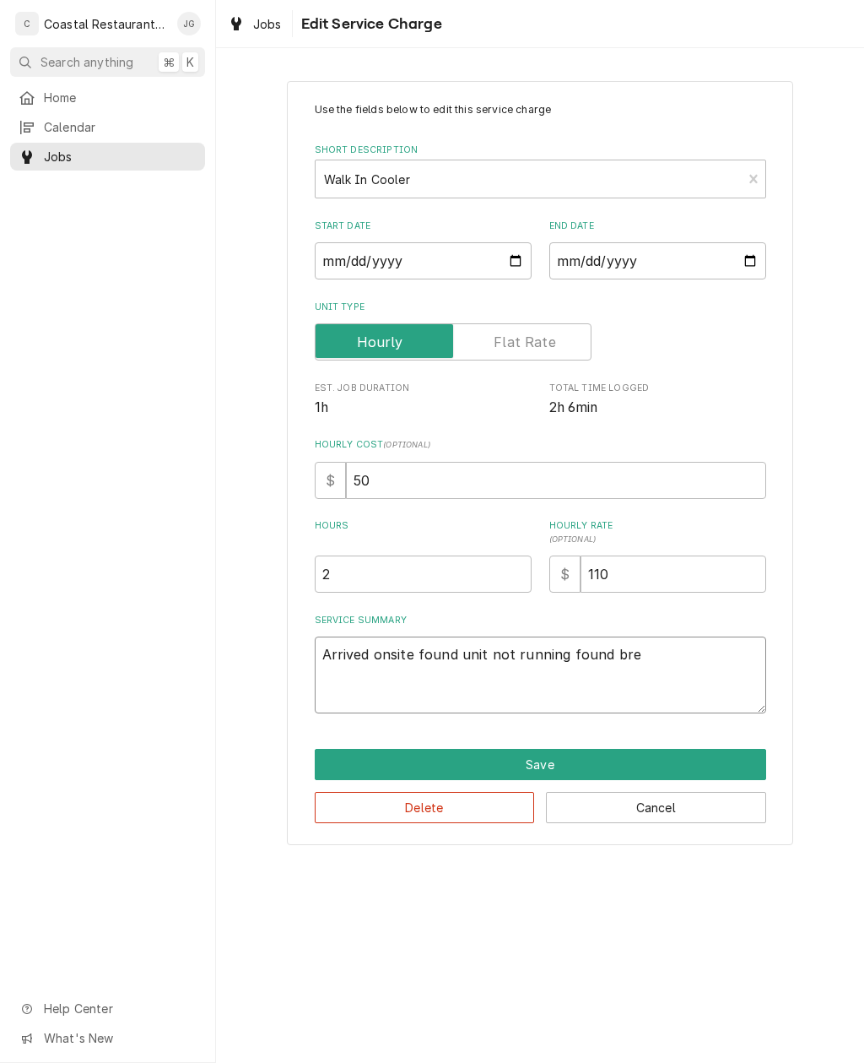
type textarea "Arrived onsite found unit not running found br"
type textarea "x"
type textarea "Arrived onsite found unit not running found b"
type textarea "x"
type textarea "Arrived onsite found unit not running found"
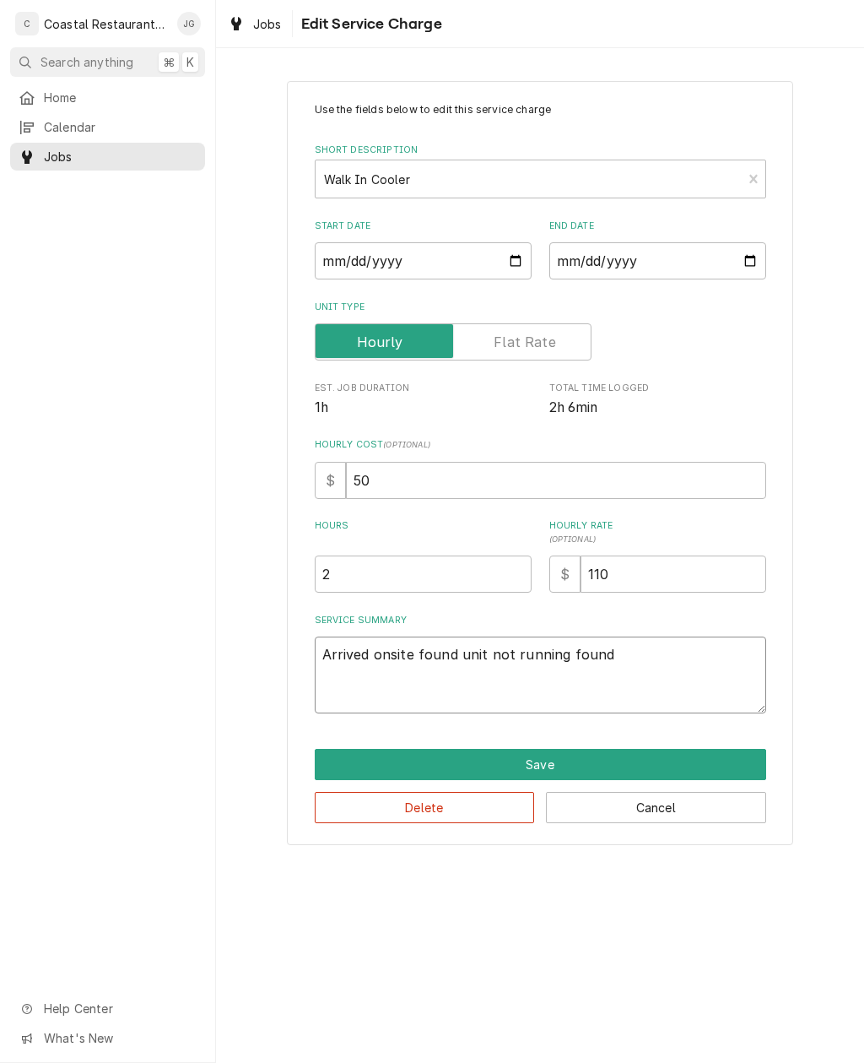
type textarea "x"
type textarea "Arrived onsite found unit not running found n"
type textarea "x"
type textarea "Arrived onsite found unit not running found no"
type textarea "x"
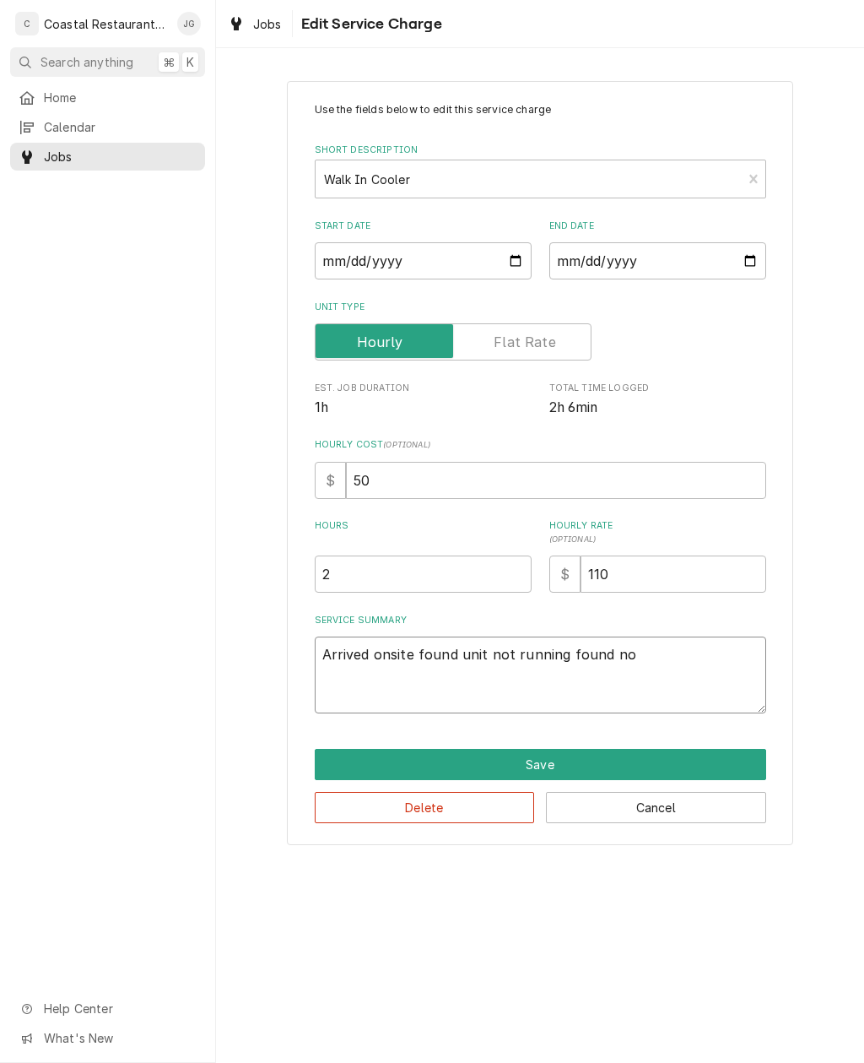
type textarea "Arrived onsite found unit not running found no"
type textarea "x"
type textarea "Arrived onsite found unit not running found no p"
type textarea "x"
type textarea "Arrived onsite found unit not running found no po"
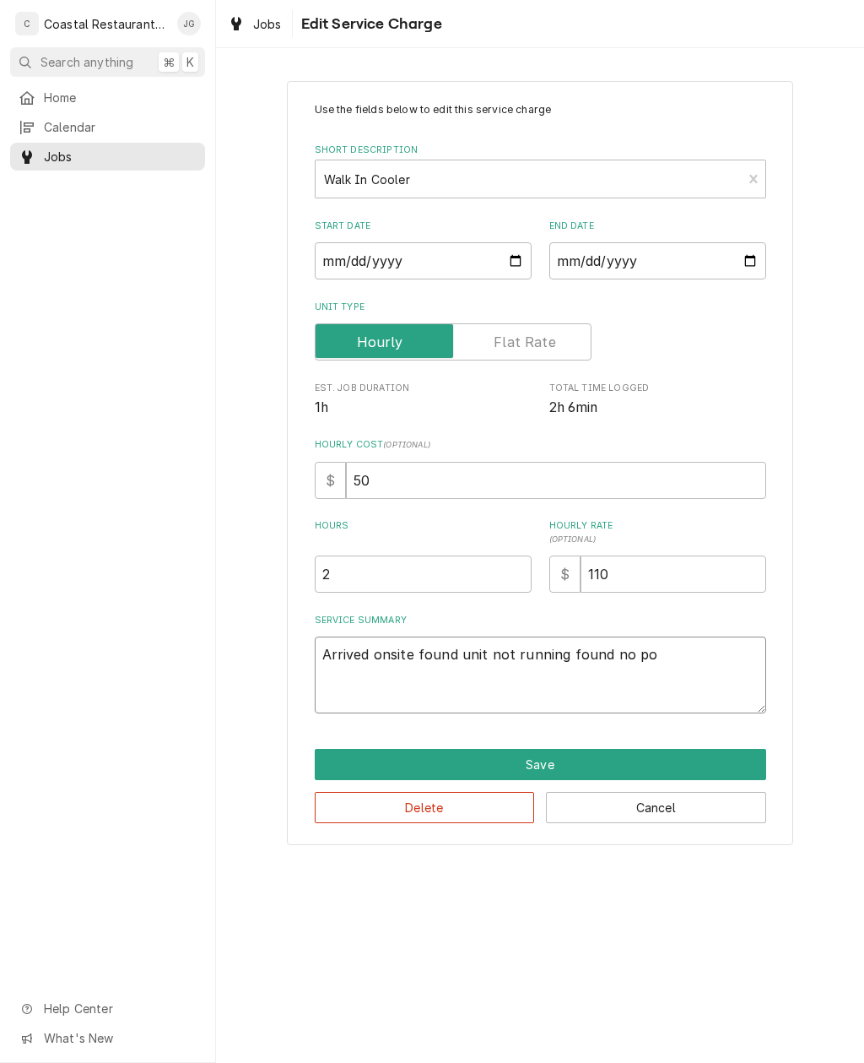
type textarea "x"
type textarea "Arrived onsite found unit not running found no powe"
type textarea "x"
type textarea "Arrived onsite found unit not running found no power"
type textarea "x"
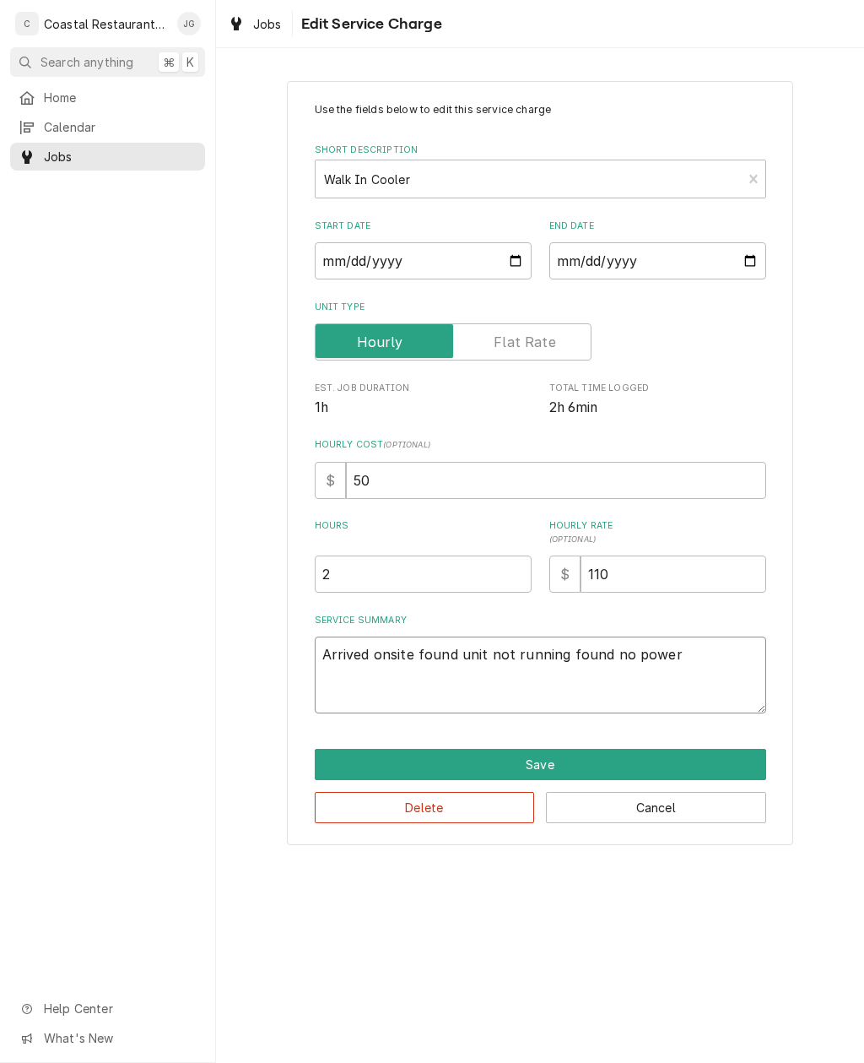
type textarea "Arrived onsite found unit not running found no power t"
type textarea "x"
type textarea "Arrived onsite found unit not running found no power to"
type textarea "x"
type textarea "Arrived onsite found unit not running found no power to"
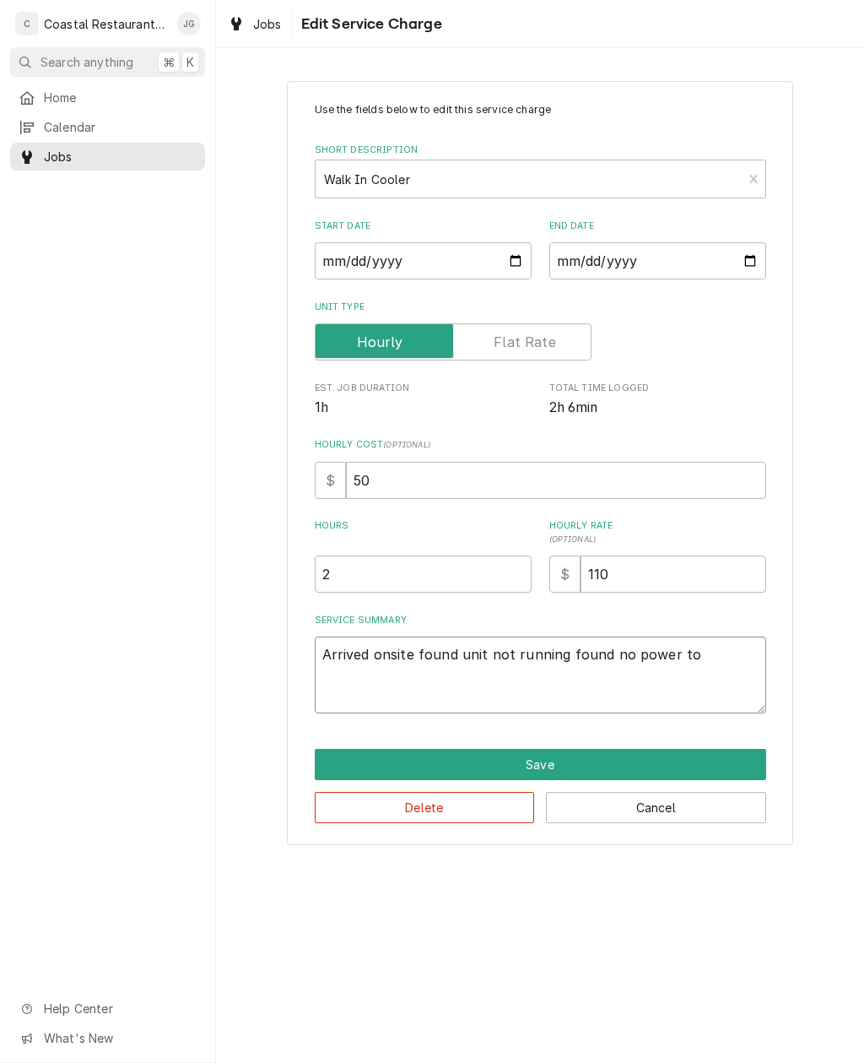
type textarea "x"
type textarea "Arrived onsite found unit not running found no power to e"
type textarea "x"
type textarea "Arrived onsite found unit not running found no power to ev"
type textarea "x"
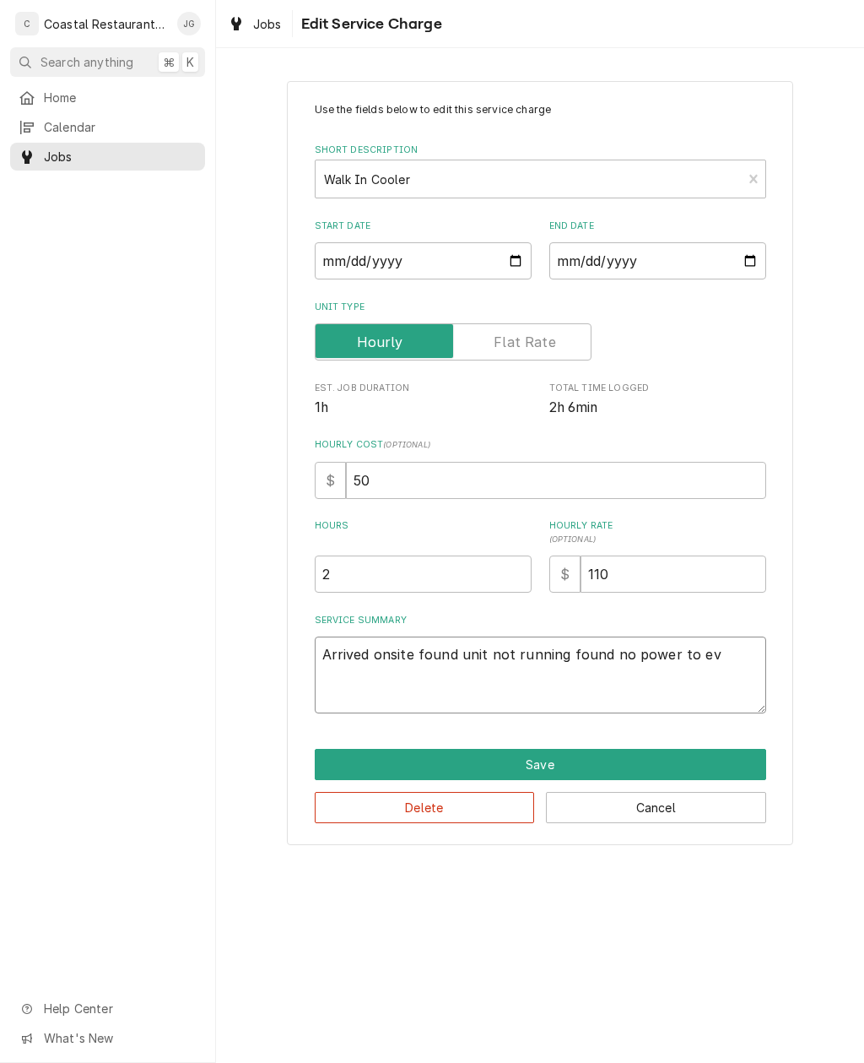
type textarea "Arrived onsite found unit not running found no power to eva"
type textarea "x"
type textarea "Arrived onsite found unit not running found no power to evap"
type textarea "x"
type textarea "Arrived onsite found unit not running found no power to evap"
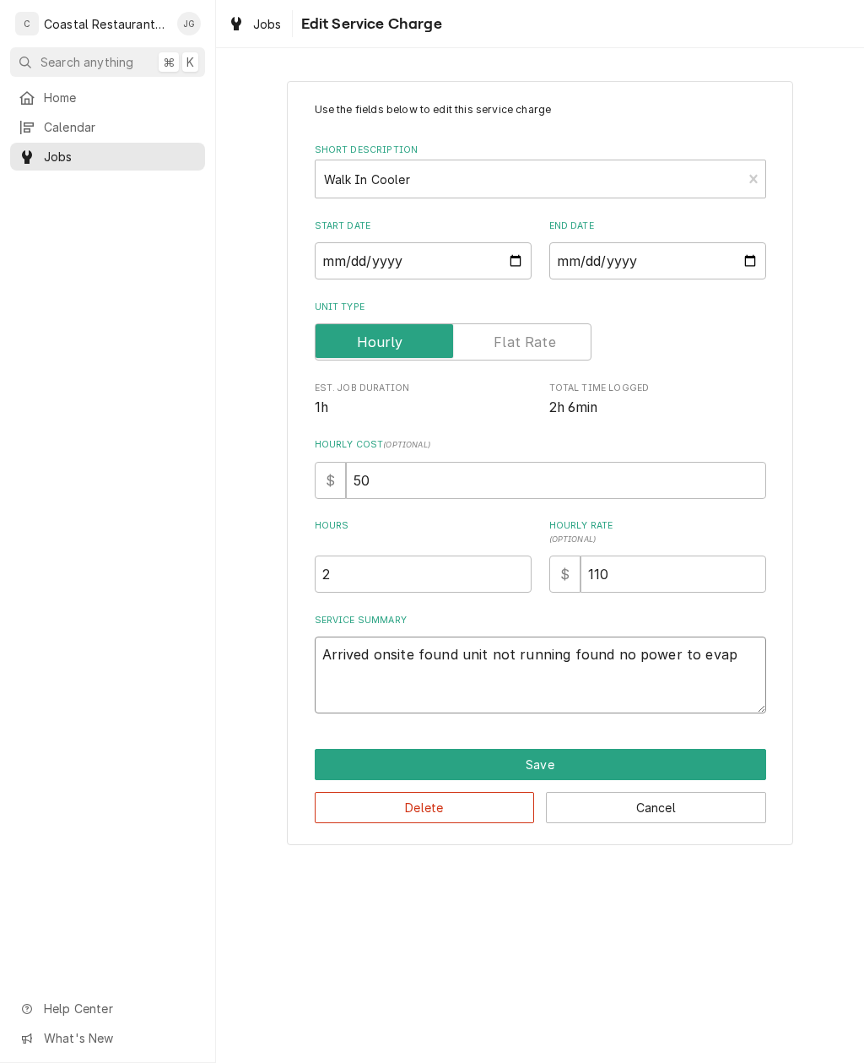
type textarea "x"
type textarea "Arrived onsite found unit not running found no power to evapo"
type textarea "x"
type textarea "Arrived onsite found unit not running found no power to evapor"
type textarea "x"
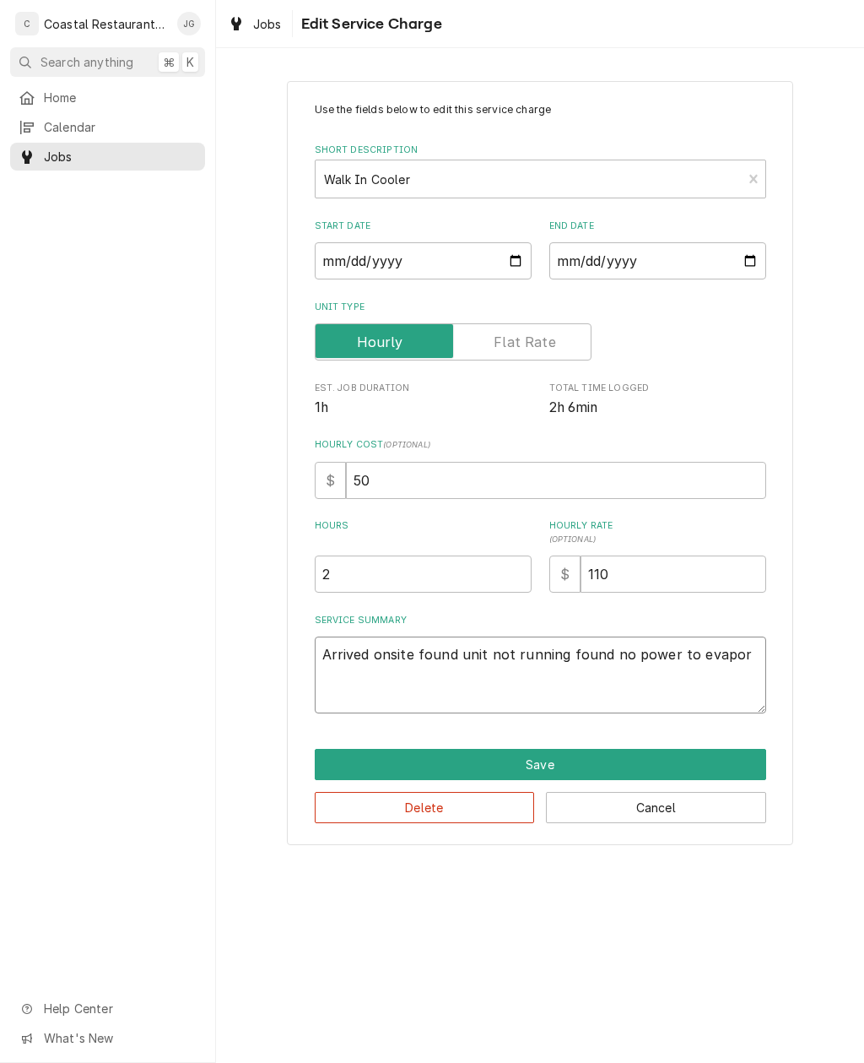
type textarea "Arrived onsite found unit not running found no power to evapora"
type textarea "x"
type textarea "Arrived onsite found unit not running found no power to evaporat"
type textarea "x"
type textarea "Arrived onsite found unit not running found no power to evaporator"
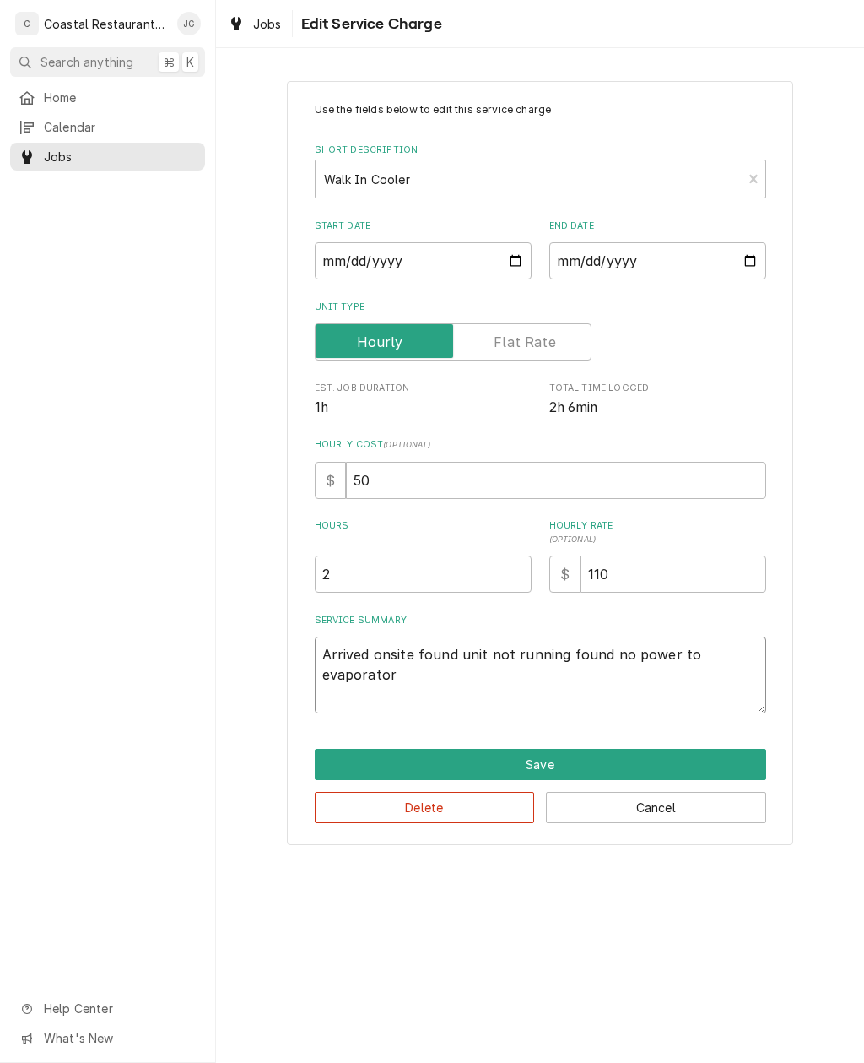
type textarea "x"
type textarea "Arrived onsite found unit not running found no power to evaporator o"
type textarea "x"
type textarea "Arrived onsite found unit not running found no power to evaporator or"
type textarea "x"
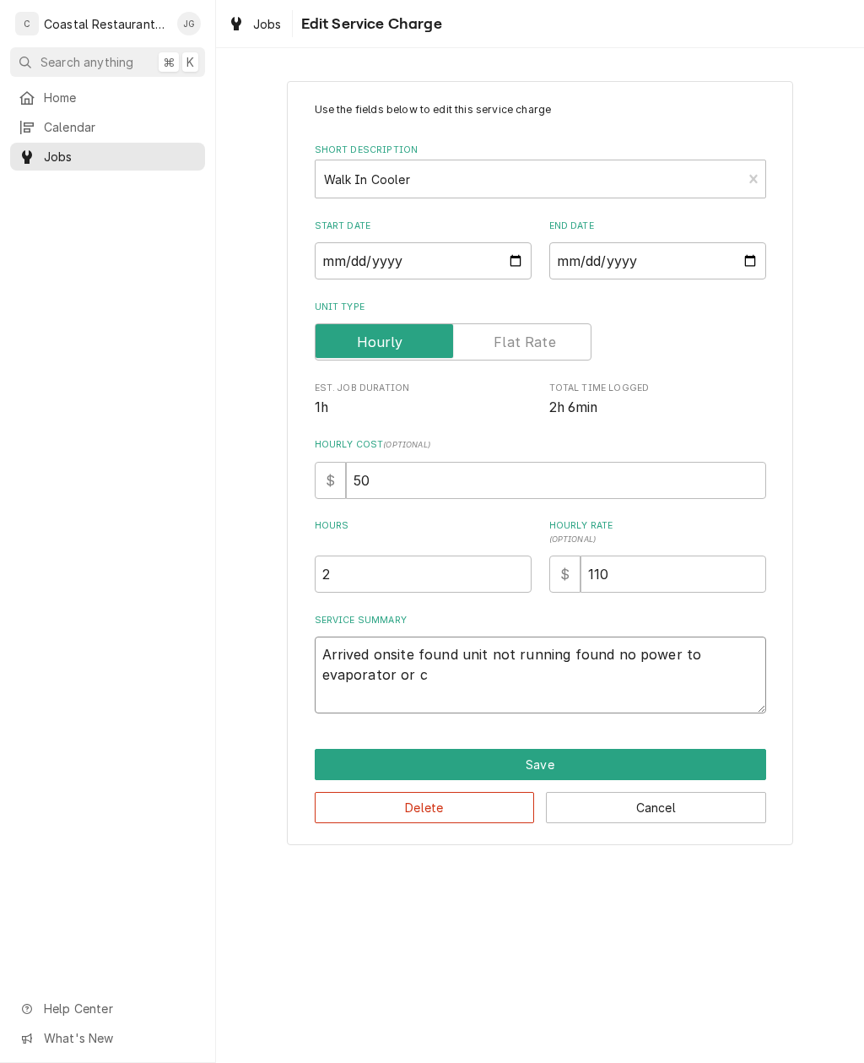
type textarea "Arrived onsite found unit not running found no power to evaporator or co"
type textarea "x"
type textarea "Arrived onsite found unit not running found no power to evaporator or com"
type textarea "x"
type textarea "Arrived onsite found unit not running found no power to evaporator or compressor"
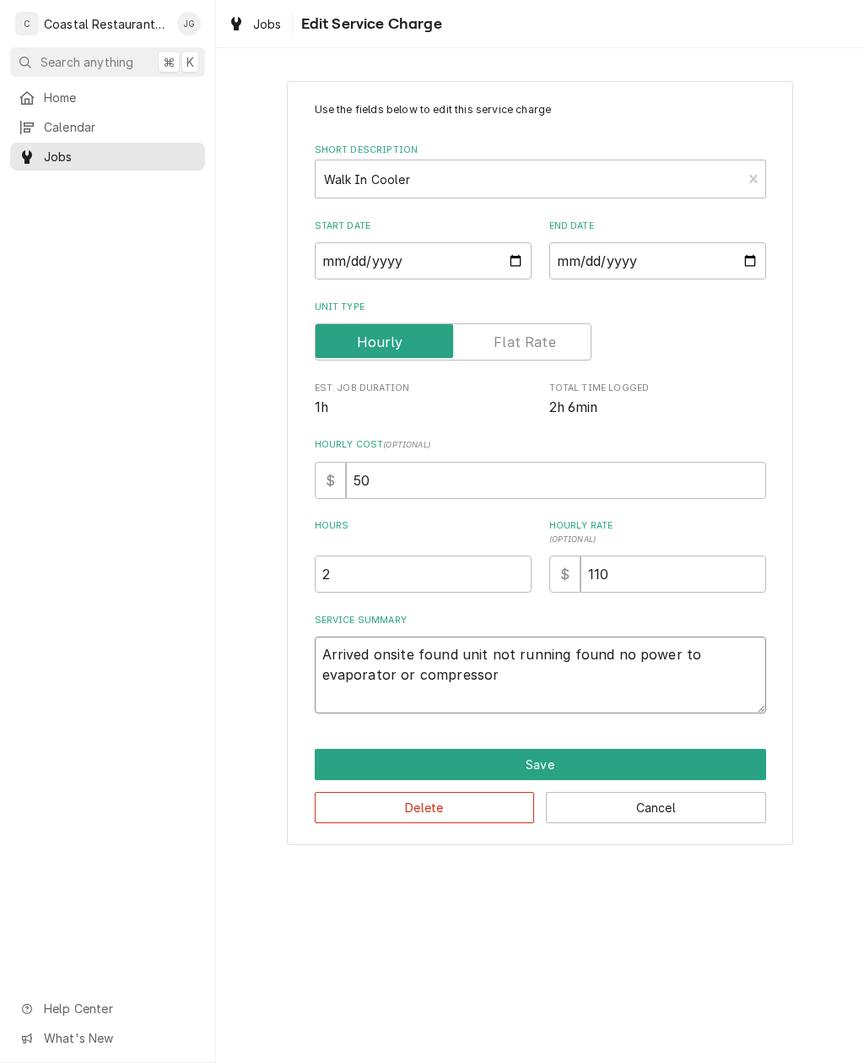
type textarea "x"
type textarea "Arrived onsite found unit not running found no power to evaporator or compressor"
type textarea "x"
type textarea "Arrived onsite found unit not running found no power to evaporator or compresso…"
type textarea "x"
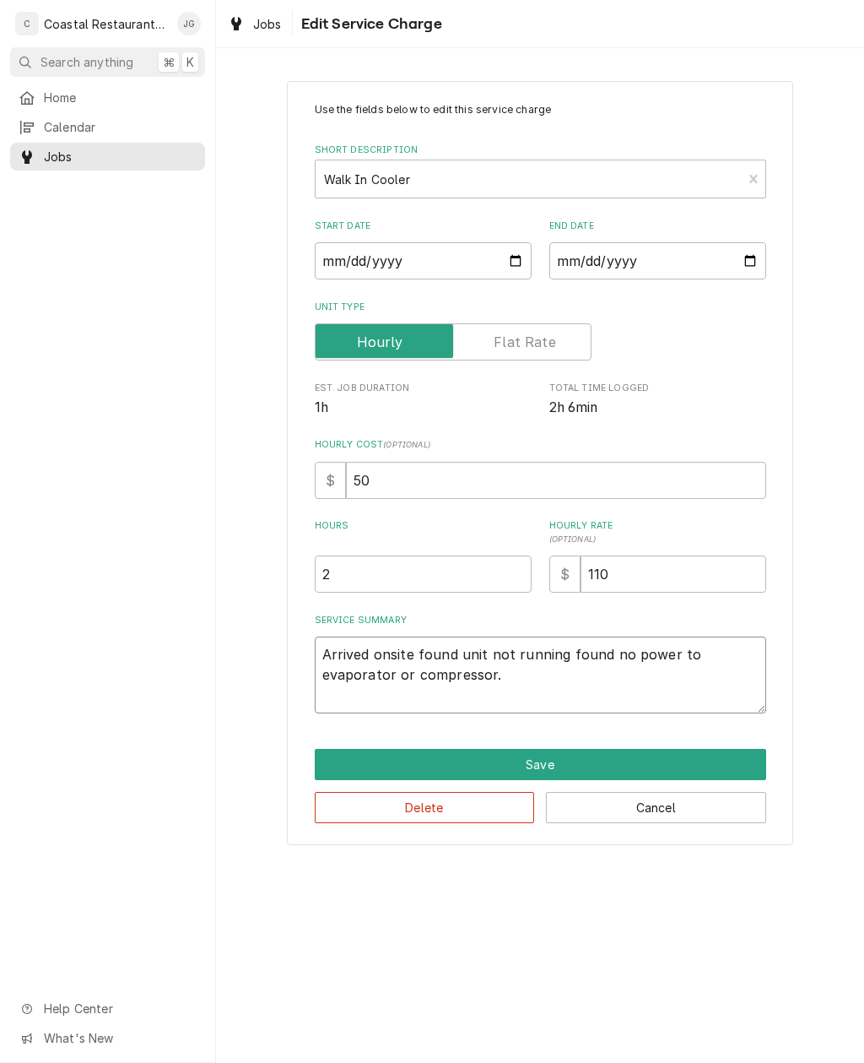
type textarea "Arrived onsite found unit not running found no power to evaporator or compresso…"
type textarea "x"
type textarea "Arrived onsite found unit not running found no power to evaporator or compresso…"
type textarea "x"
type textarea "Arrived onsite found unit not running found no power to evaporator or compresso…"
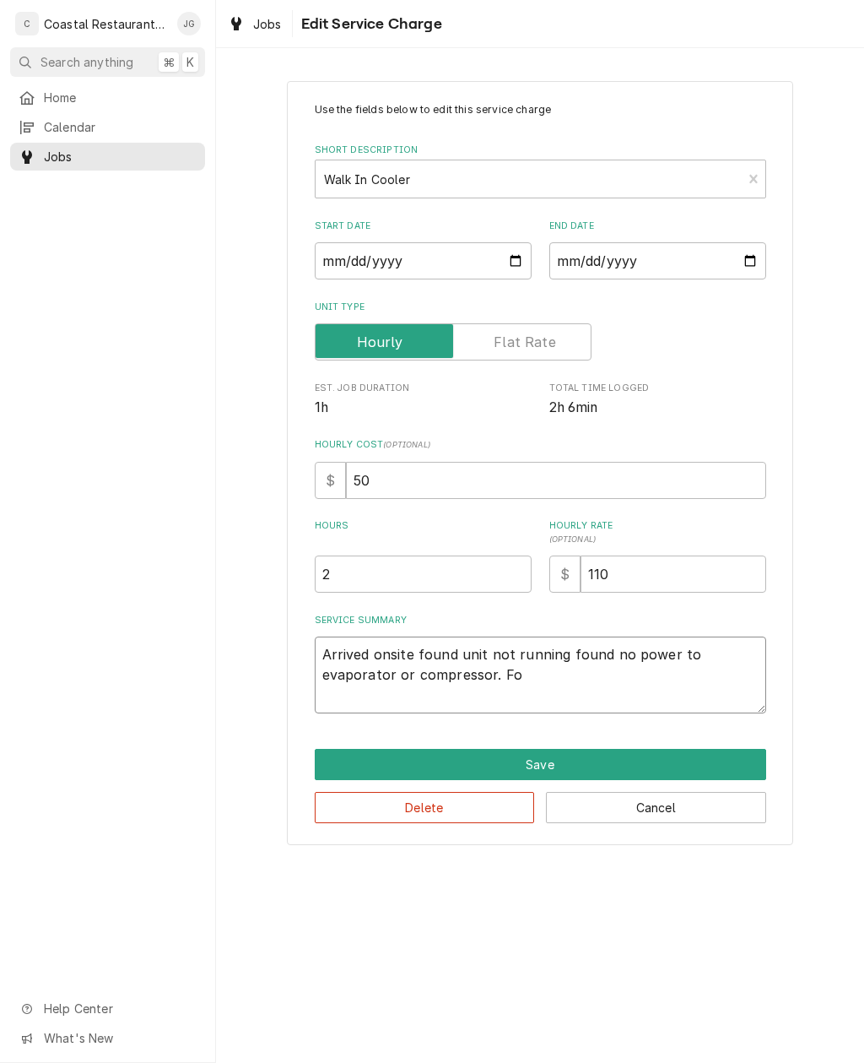
type textarea "x"
type textarea "Arrived onsite found unit not running found no power to evaporator or compresso…"
type textarea "x"
type textarea "Arrived onsite found unit not running found no power to evaporator or compresso…"
type textarea "x"
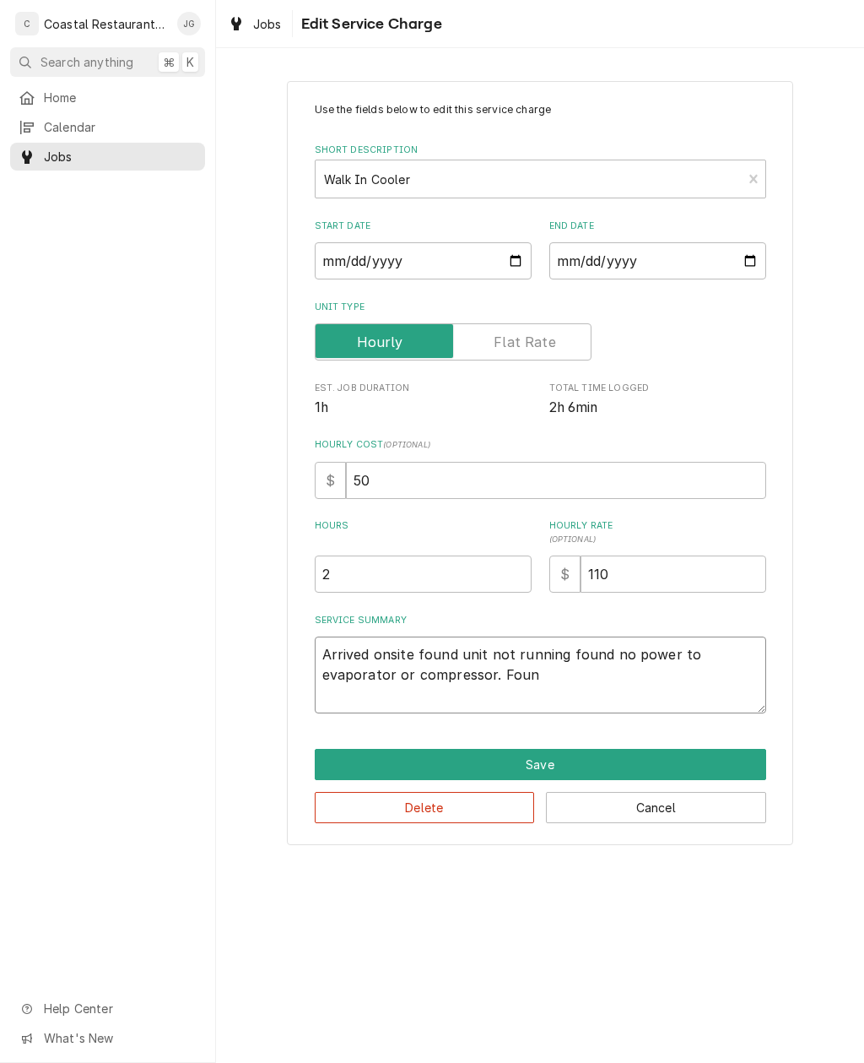
type textarea "Arrived onsite found unit not running found no power to evaporator or compresso…"
type textarea "x"
type textarea "Arrived onsite found unit not running found no power to evaporator or compresso…"
type textarea "x"
type textarea "Arrived onsite found unit not running found no power to evaporator or compresso…"
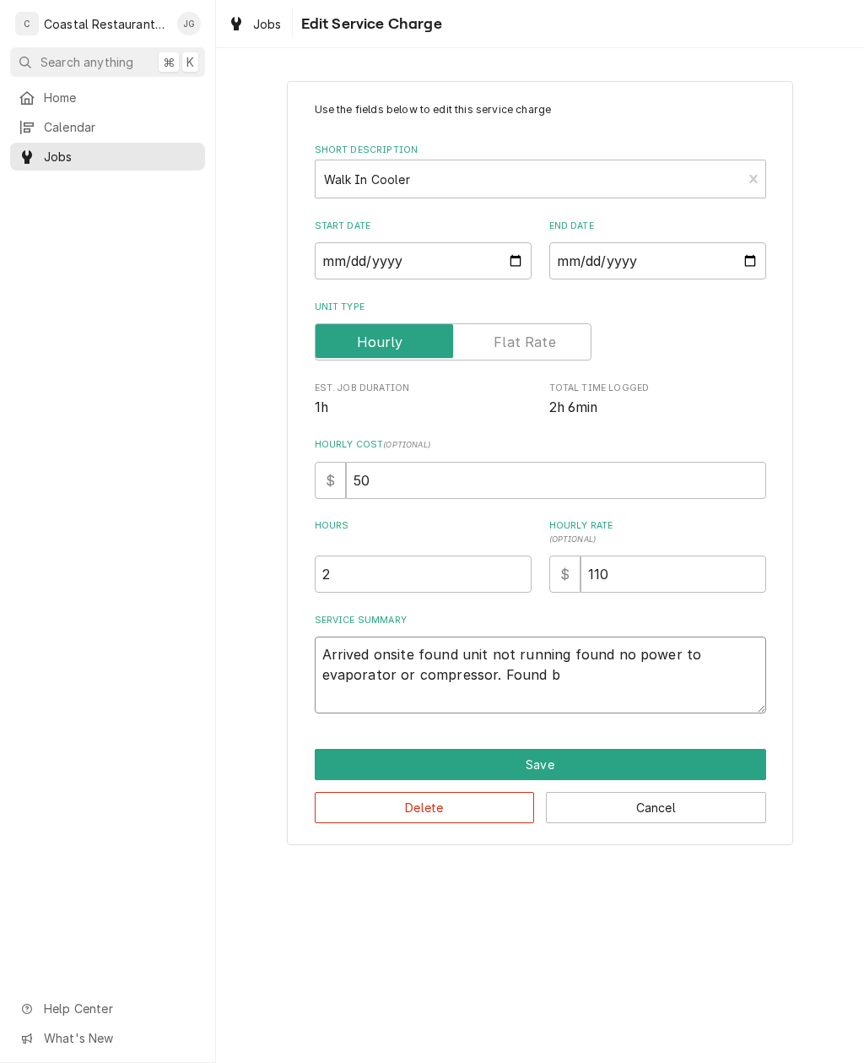
type textarea "x"
type textarea "Arrived onsite found unit not running found no power to evaporator or compresso…"
type textarea "x"
type textarea "Arrived onsite found unit not running found no power to evaporator or compresso…"
type textarea "x"
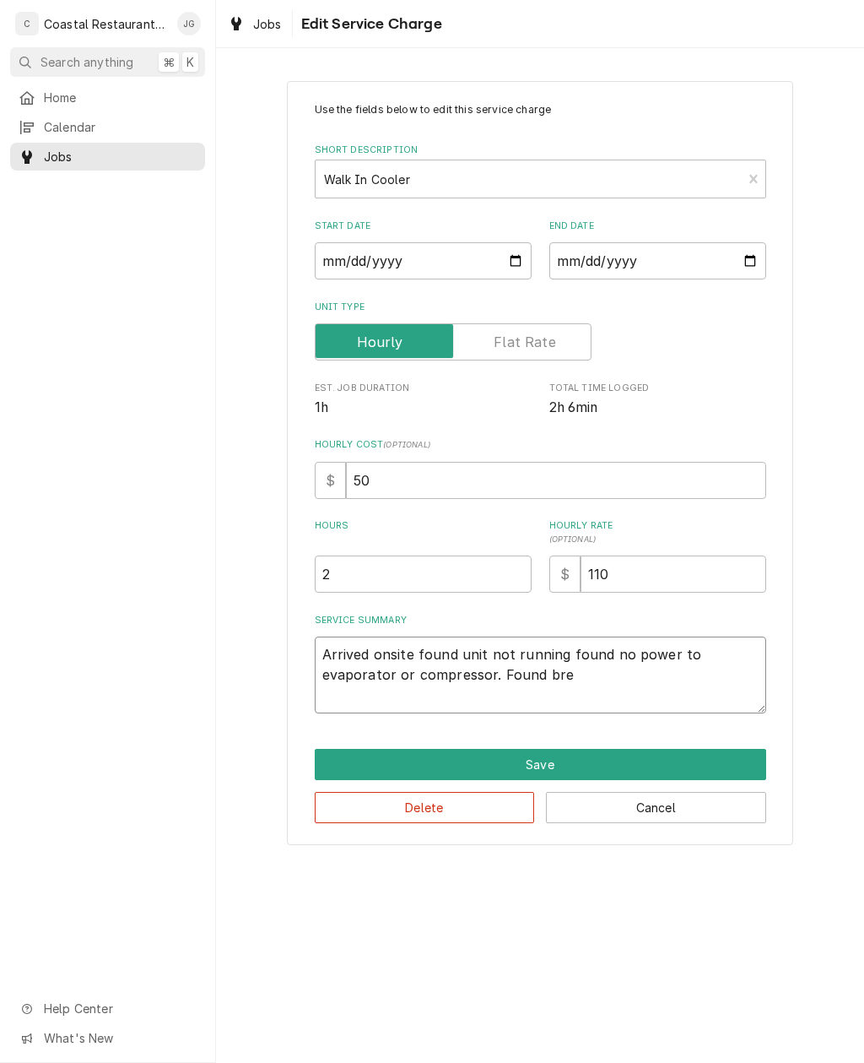
type textarea "Arrived onsite found unit not running found no power to evaporator or compresso…"
type textarea "x"
type textarea "Arrived onsite found unit not running found no power to evaporator or compresso…"
type textarea "x"
type textarea "Arrived onsite found unit not running found no power to evaporator or compresso…"
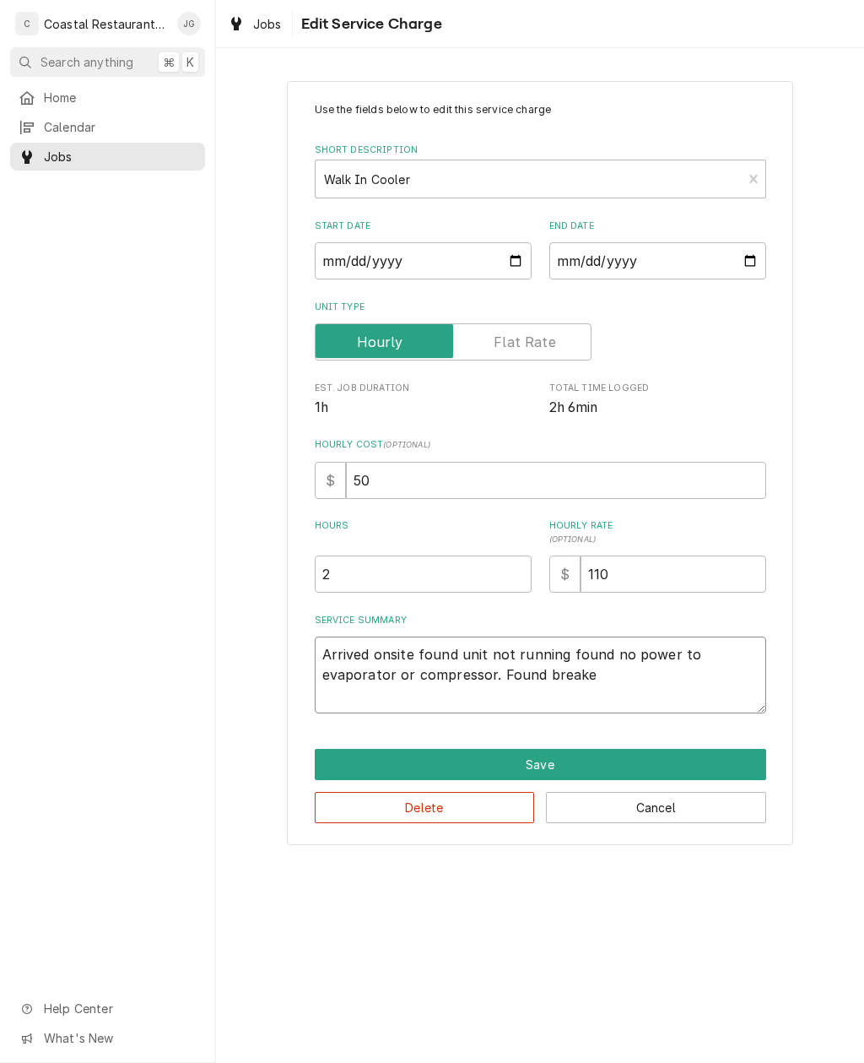
type textarea "x"
type textarea "Arrived onsite found unit not running found no power to evaporator or compresso…"
type textarea "x"
type textarea "Arrived onsite found unit not running found no power to evaporator or compresso…"
type textarea "x"
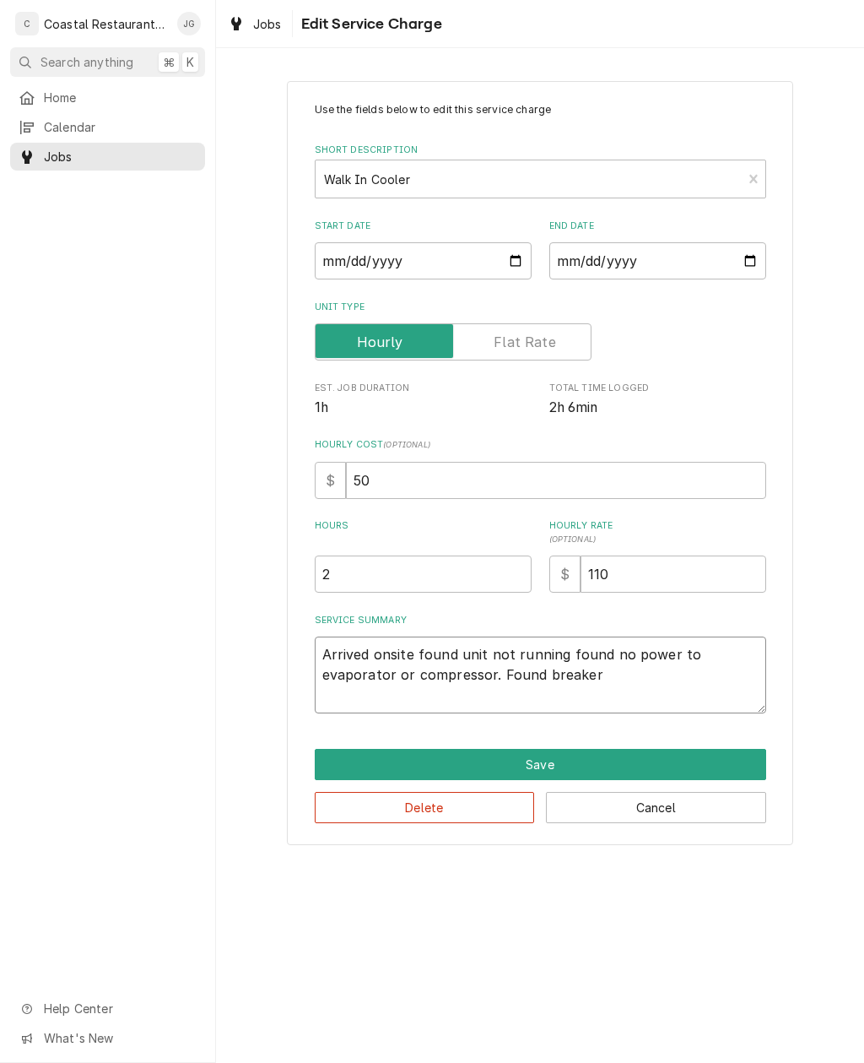
type textarea "Arrived onsite found unit not running found no power to evaporator or compresso…"
type textarea "x"
type textarea "Arrived onsite found unit not running found no power to evaporator or compresso…"
type textarea "x"
type textarea "Arrived onsite found unit not running found no power to evaporator or compresso…"
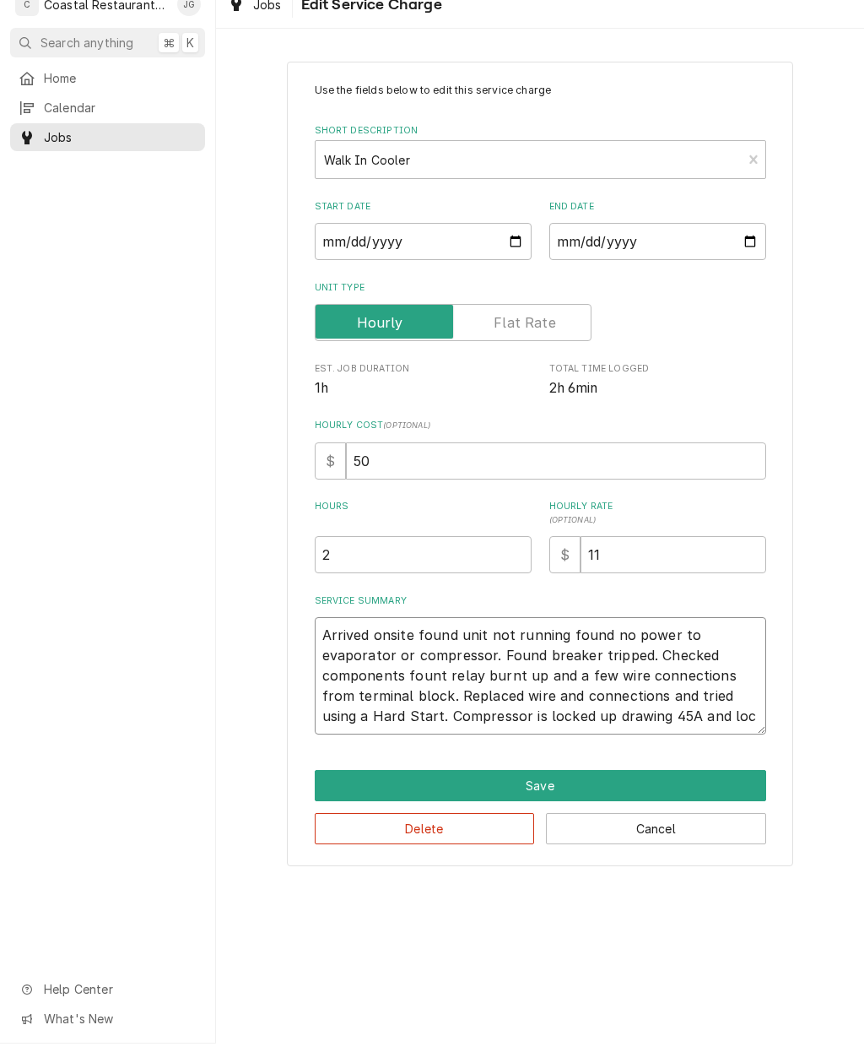
click at [715, 707] on textarea "Arrived onsite found unit not running found no power to evaporator or compresso…" at bounding box center [541, 694] width 452 height 117
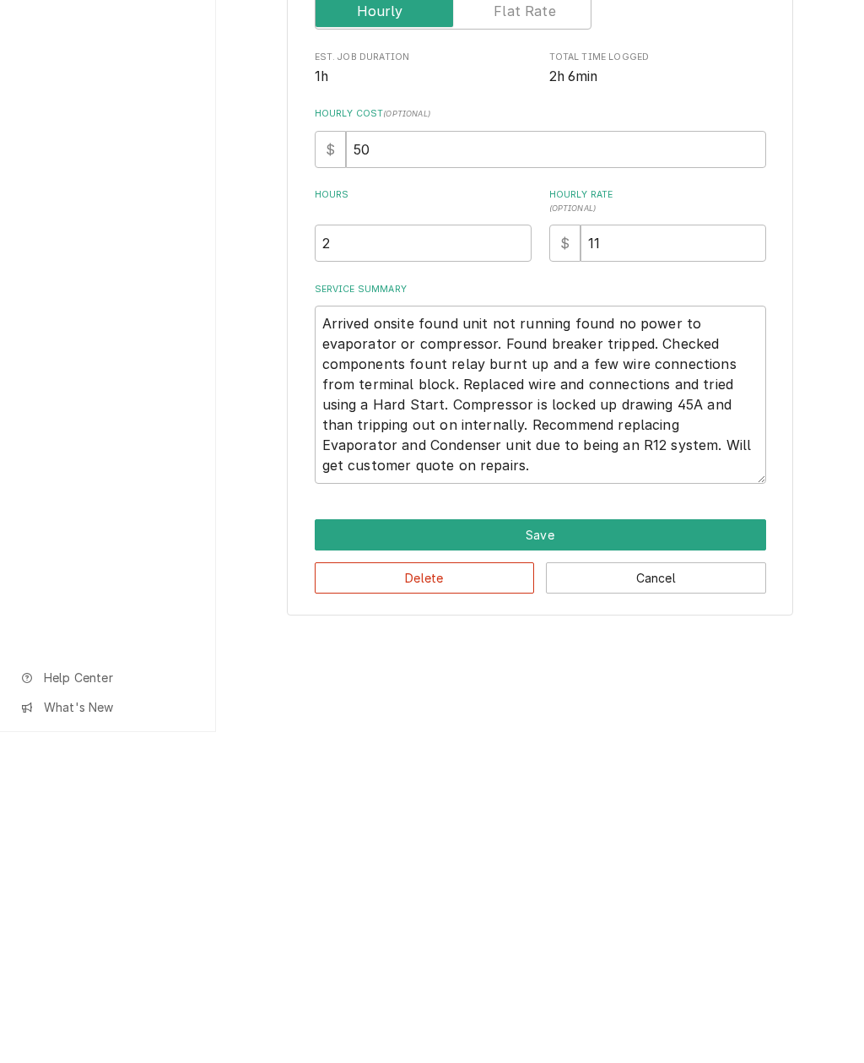
click at [560, 850] on button "Save" at bounding box center [541, 865] width 452 height 31
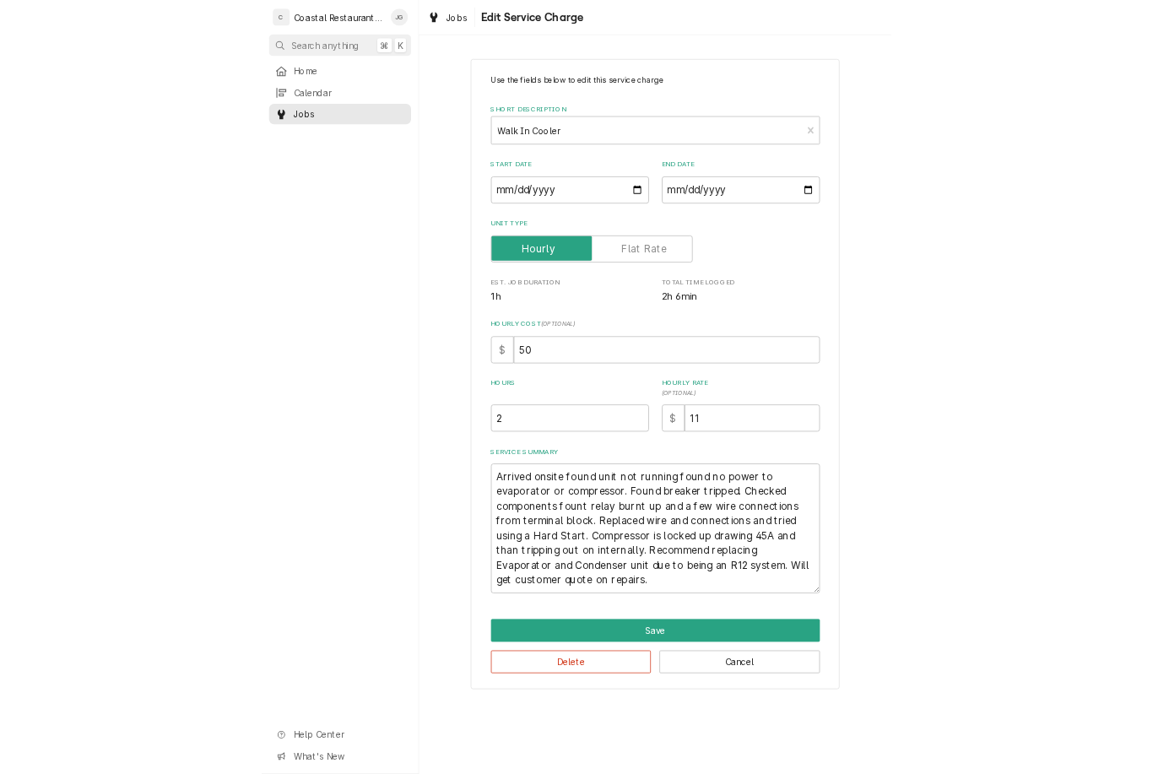
scroll to position [403, 0]
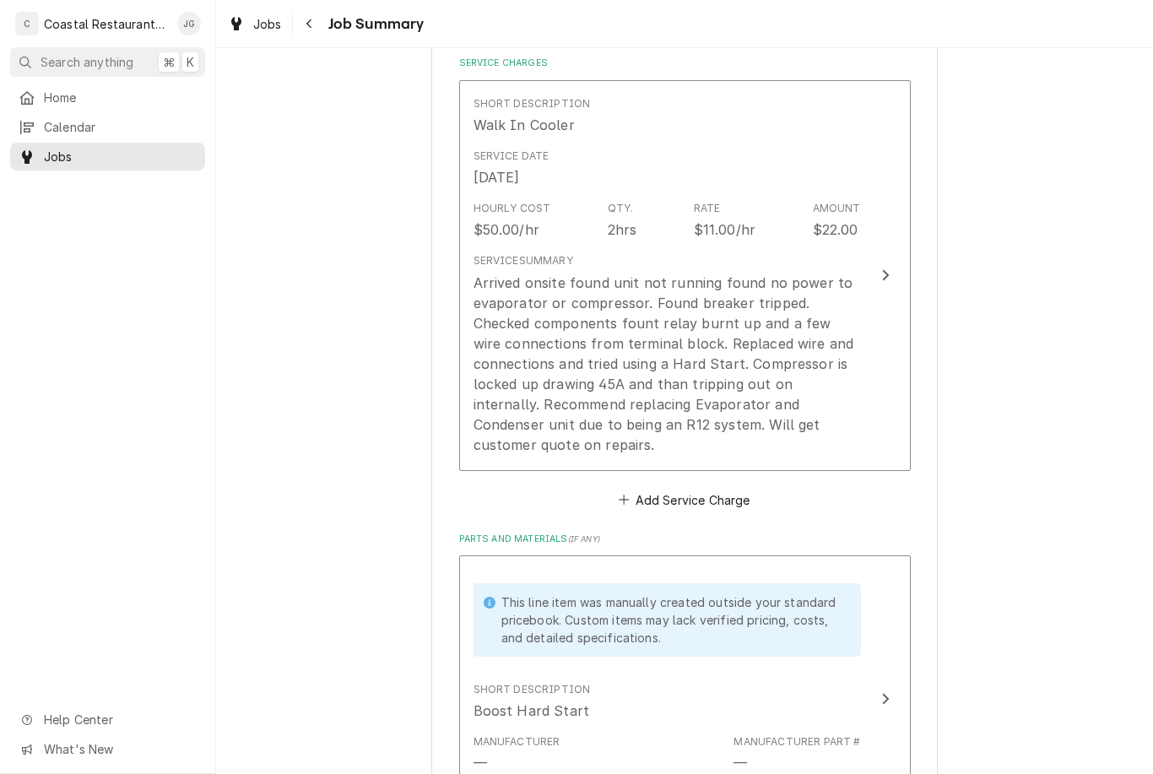
click at [864, 663] on div "Fins Hospitality Group Big Oyster Milford / 6152 S Rehoboth Blvd, Milford, DE 1…" at bounding box center [684, 593] width 937 height 1861
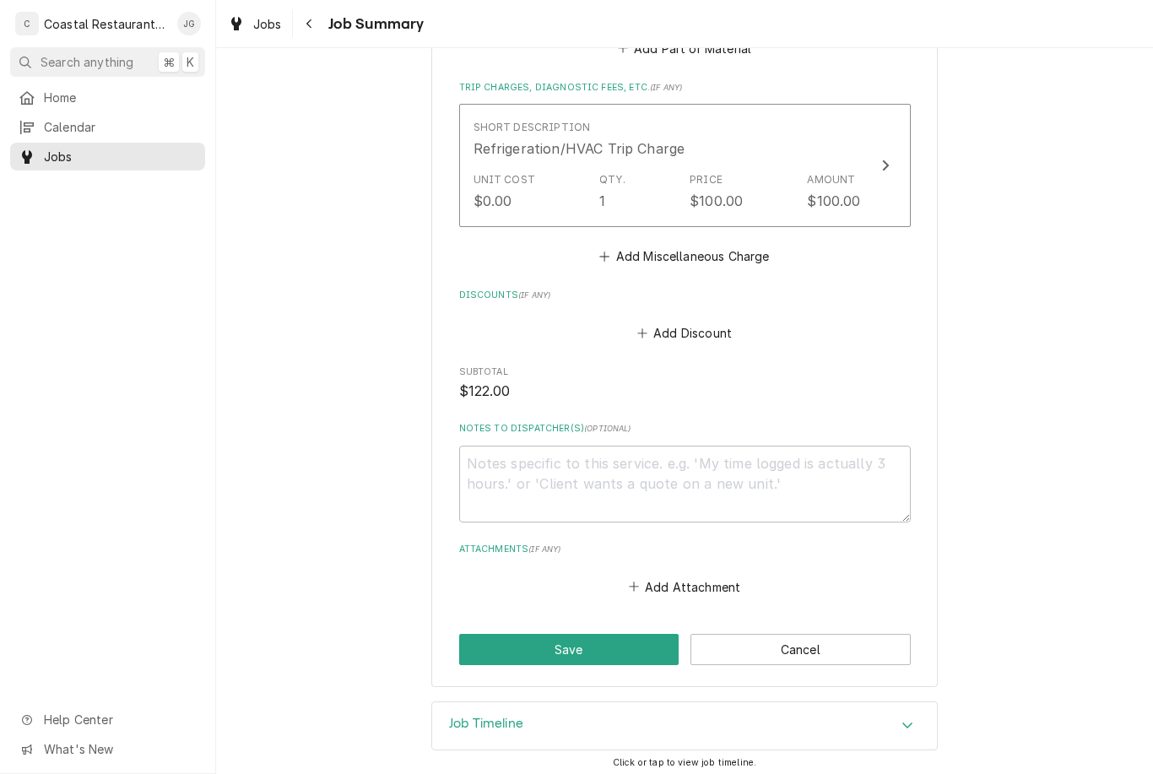
scroll to position [1225, 0]
click at [592, 640] on button "Save" at bounding box center [569, 650] width 220 height 31
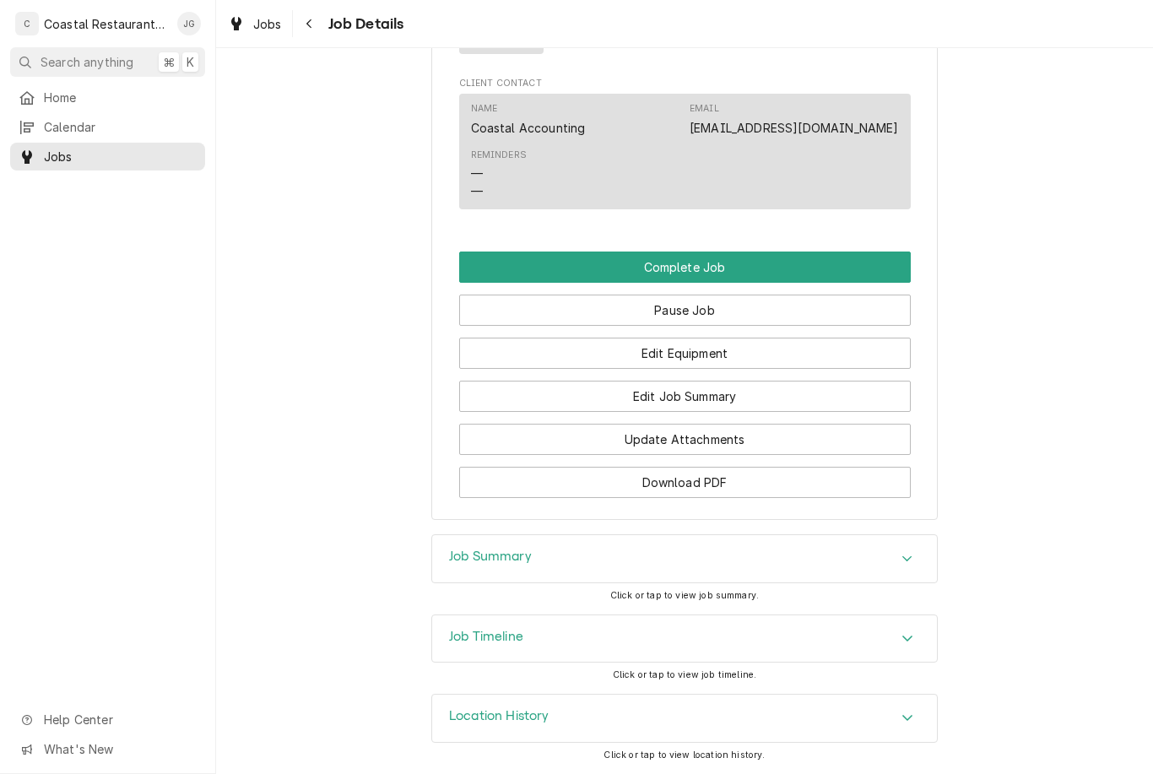
scroll to position [1178, 0]
click at [749, 396] on button "Edit Job Summary" at bounding box center [685, 396] width 452 height 31
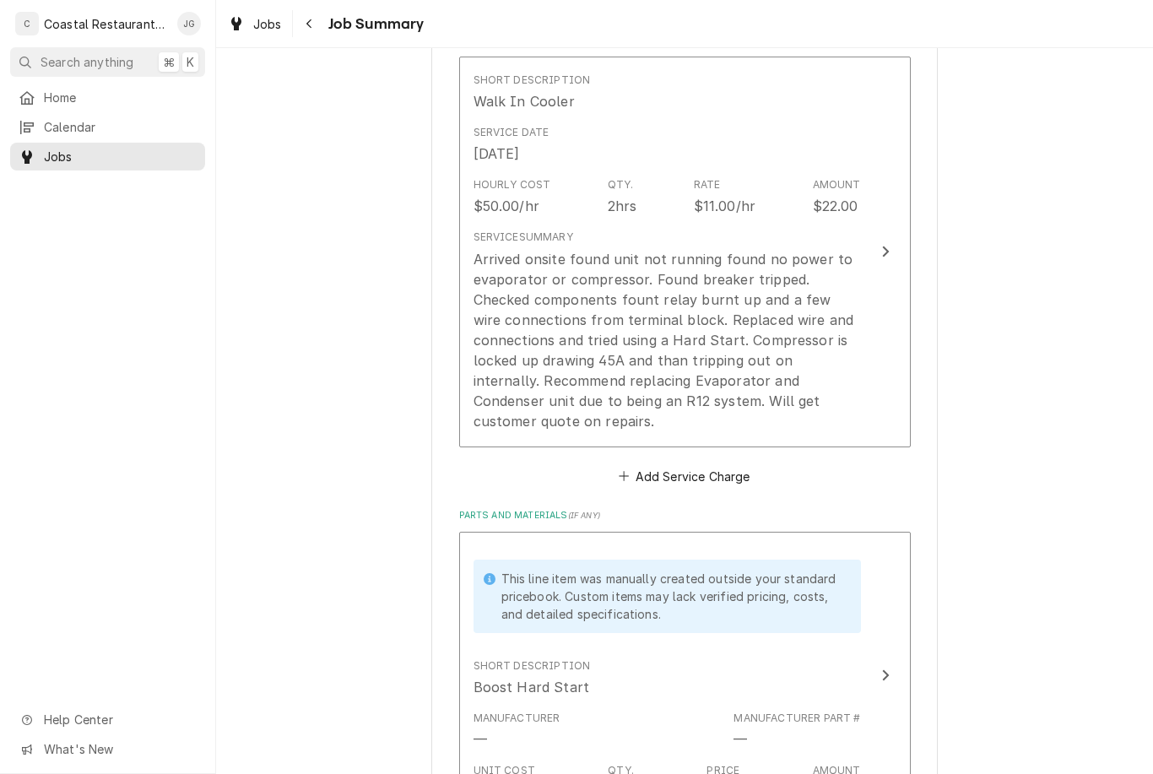
scroll to position [416, 0]
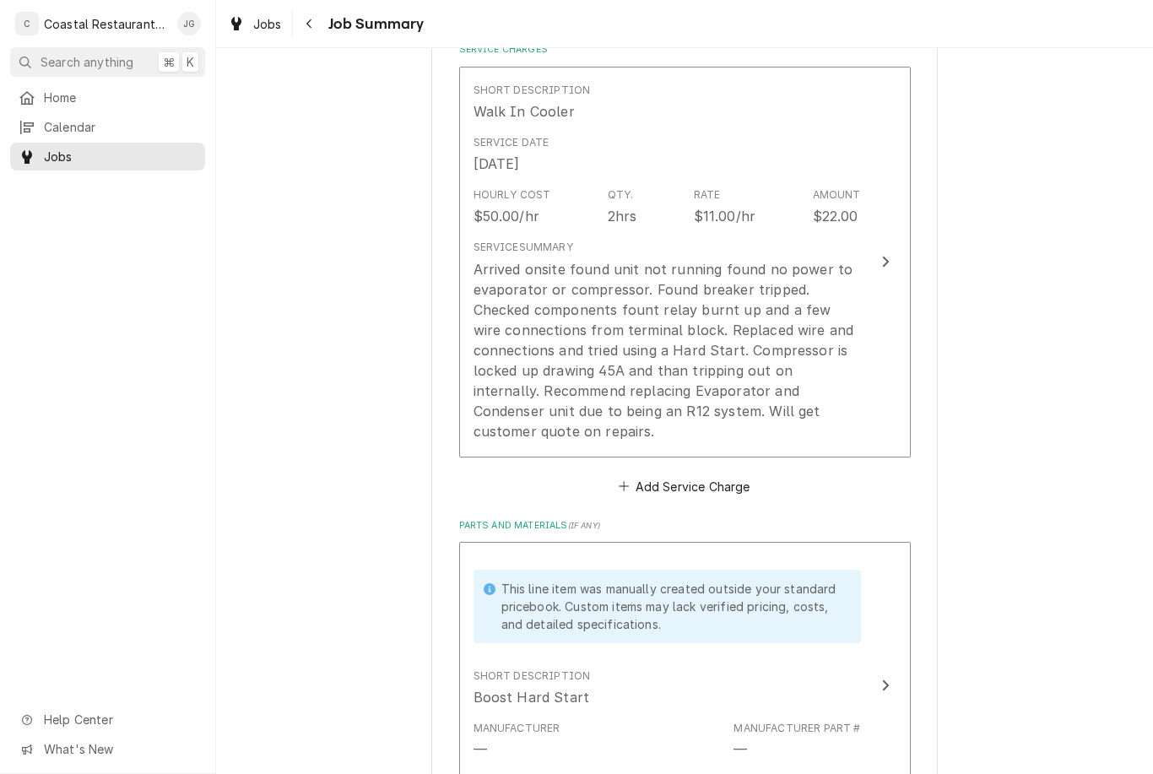
click at [831, 367] on div "Arrived onsite found unit not running found no power to evaporator or compresso…" at bounding box center [667, 350] width 387 height 182
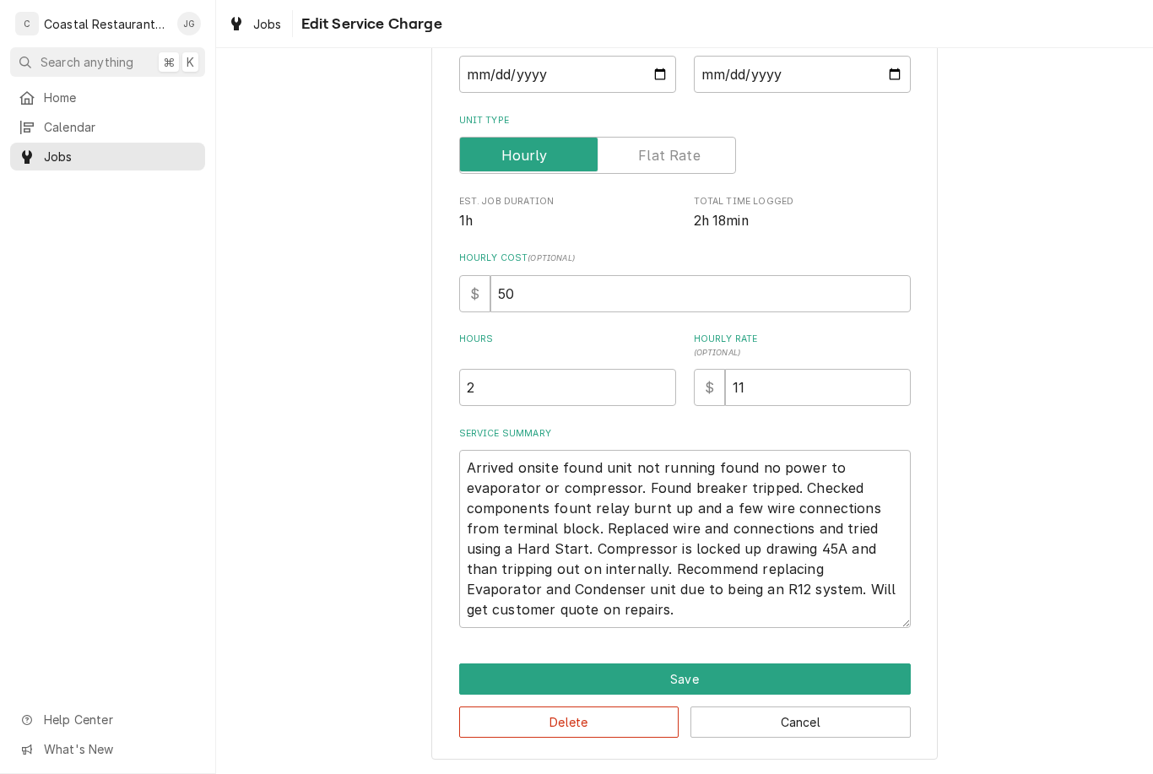
scroll to position [60, 0]
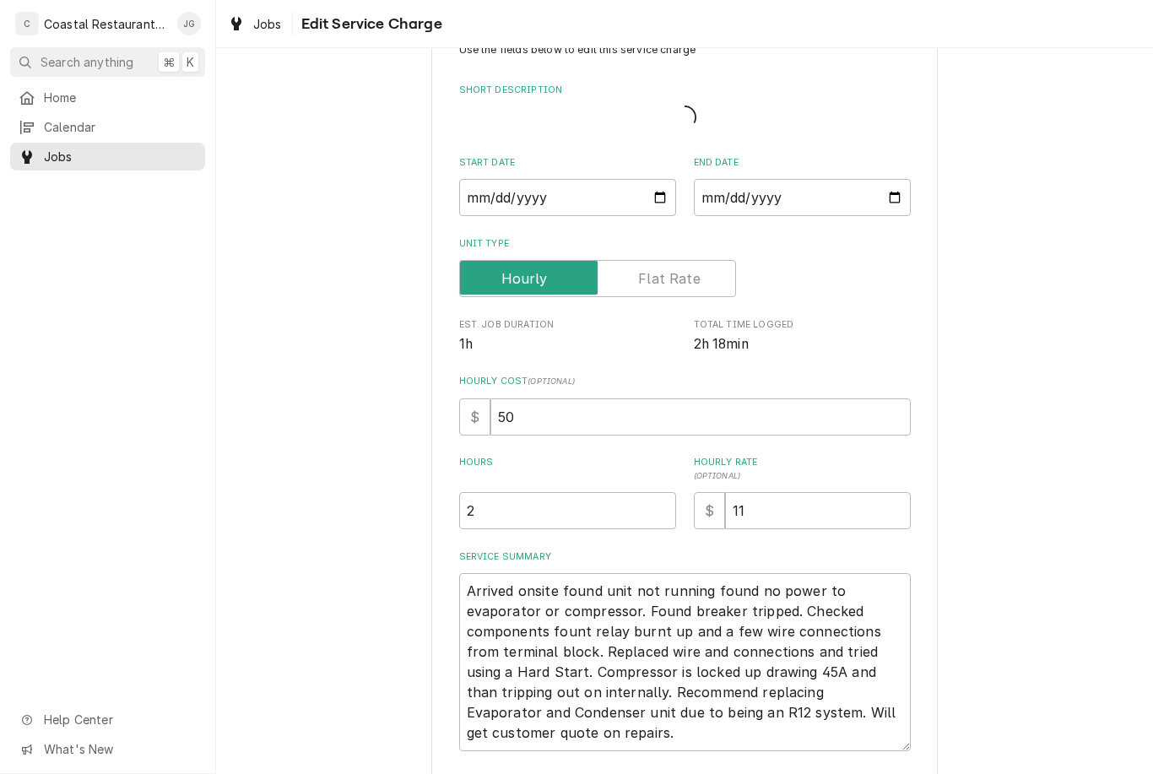
type textarea "x"
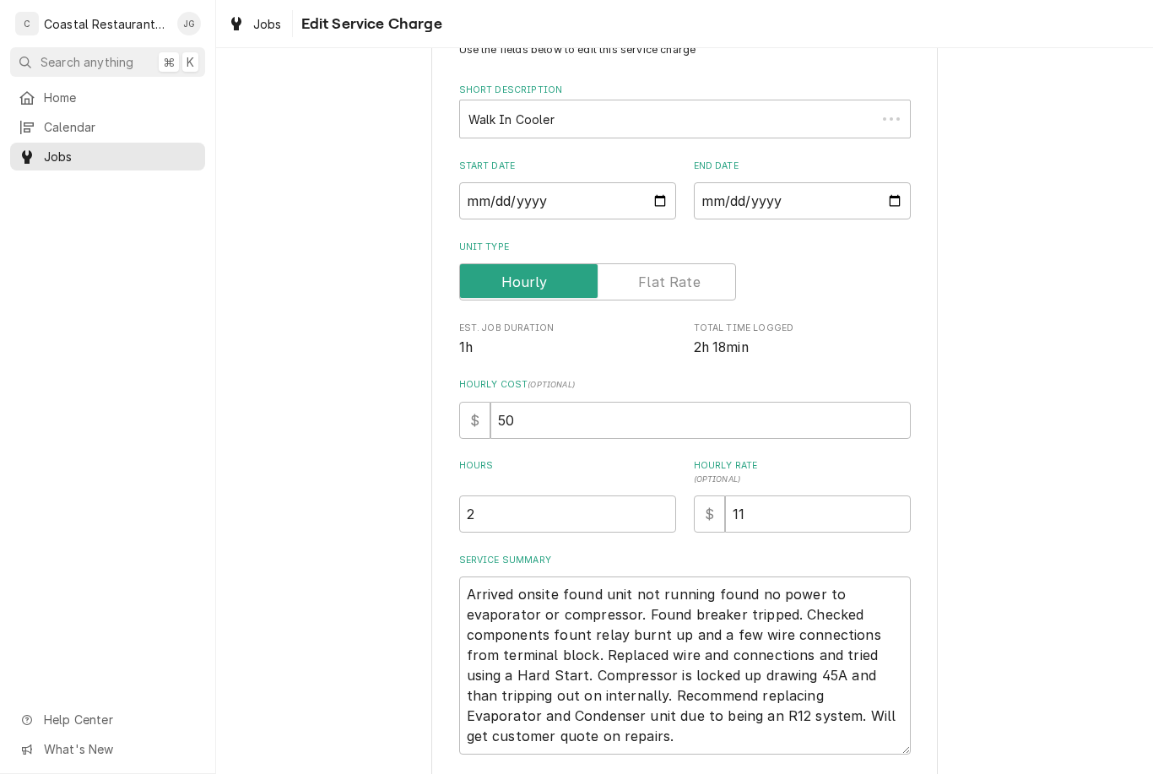
scroll to position [0, 0]
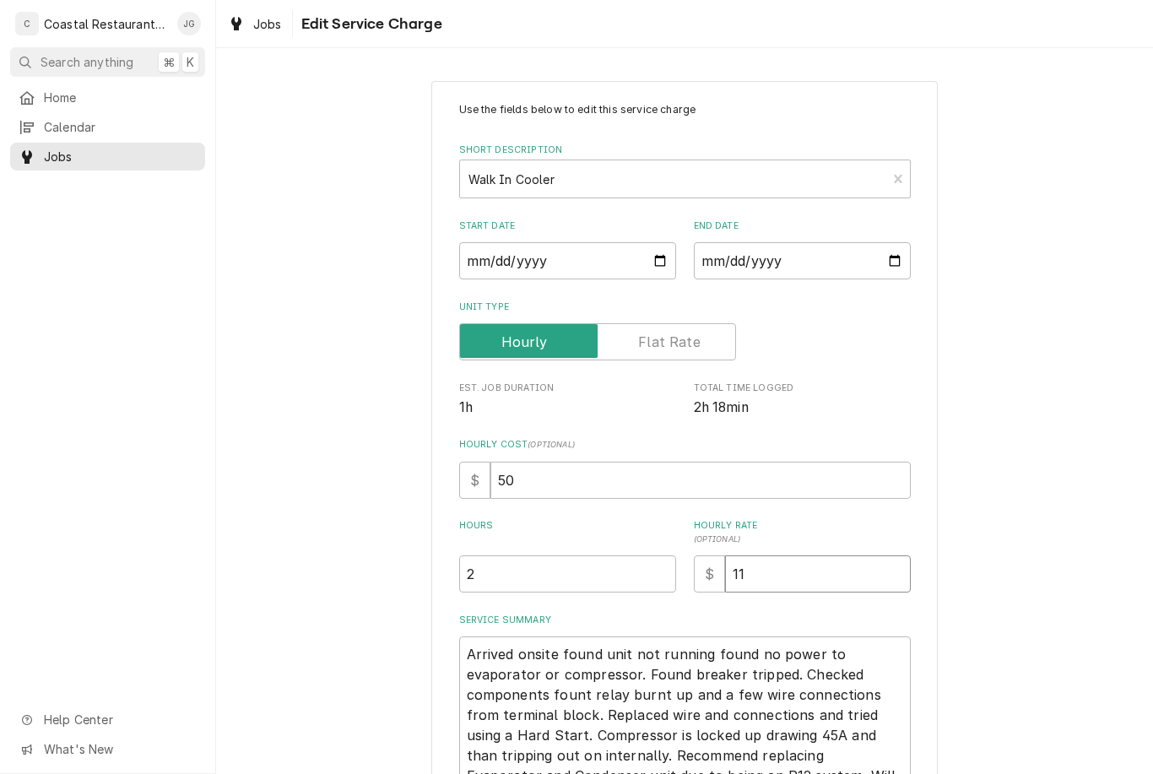
click at [829, 565] on input "11" at bounding box center [818, 573] width 186 height 37
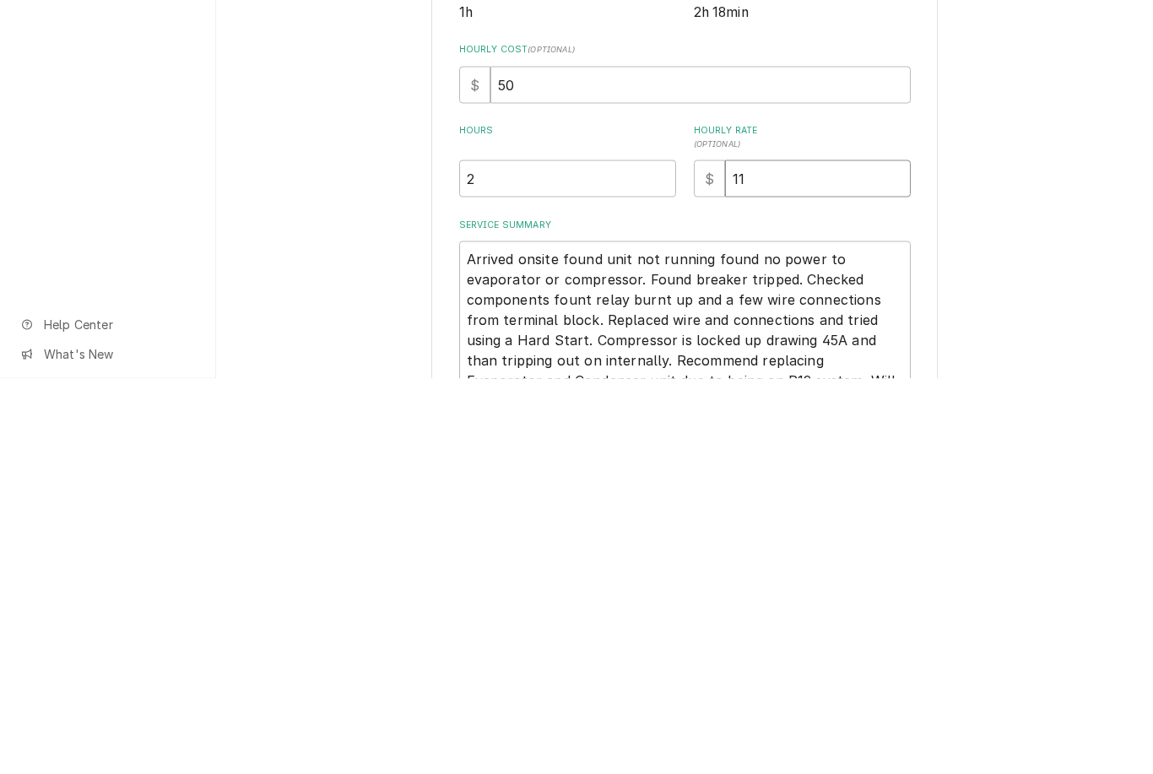
type input "1"
type textarea "x"
click at [1016, 219] on div "Use the fields below to edit this service charge Short Description Walk In Cool…" at bounding box center [684, 513] width 937 height 895
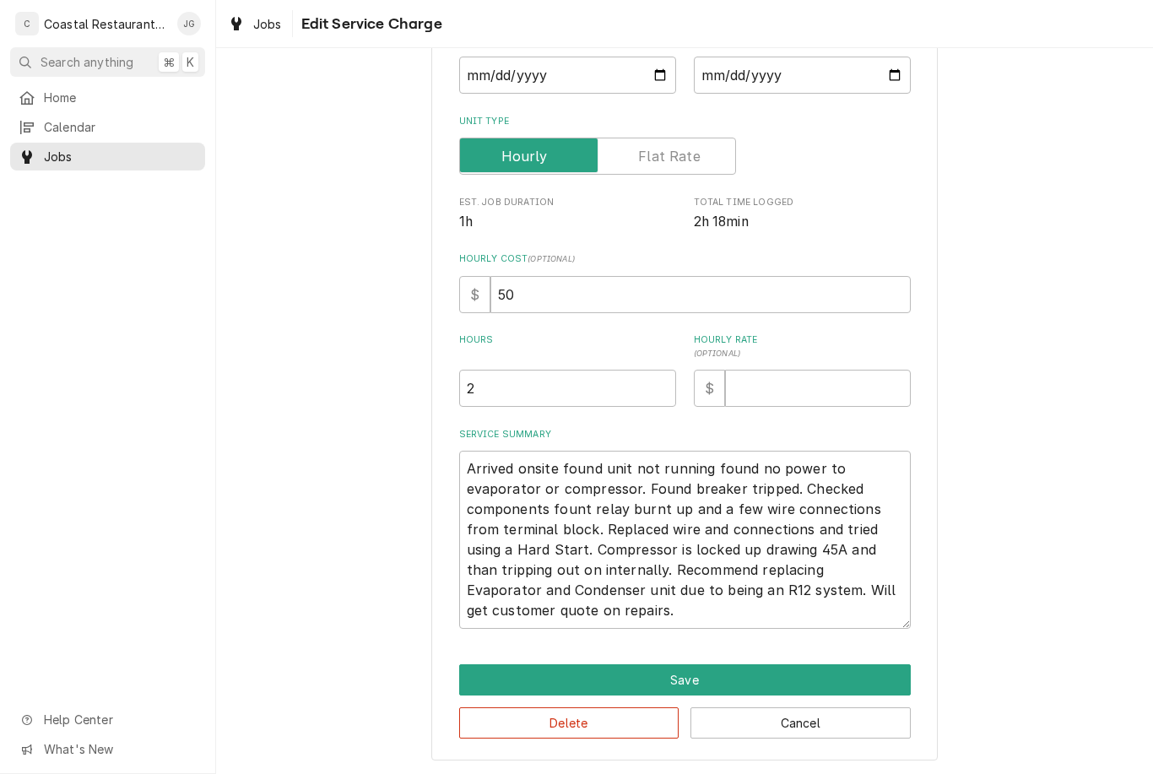
click at [759, 665] on button "Save" at bounding box center [685, 679] width 452 height 31
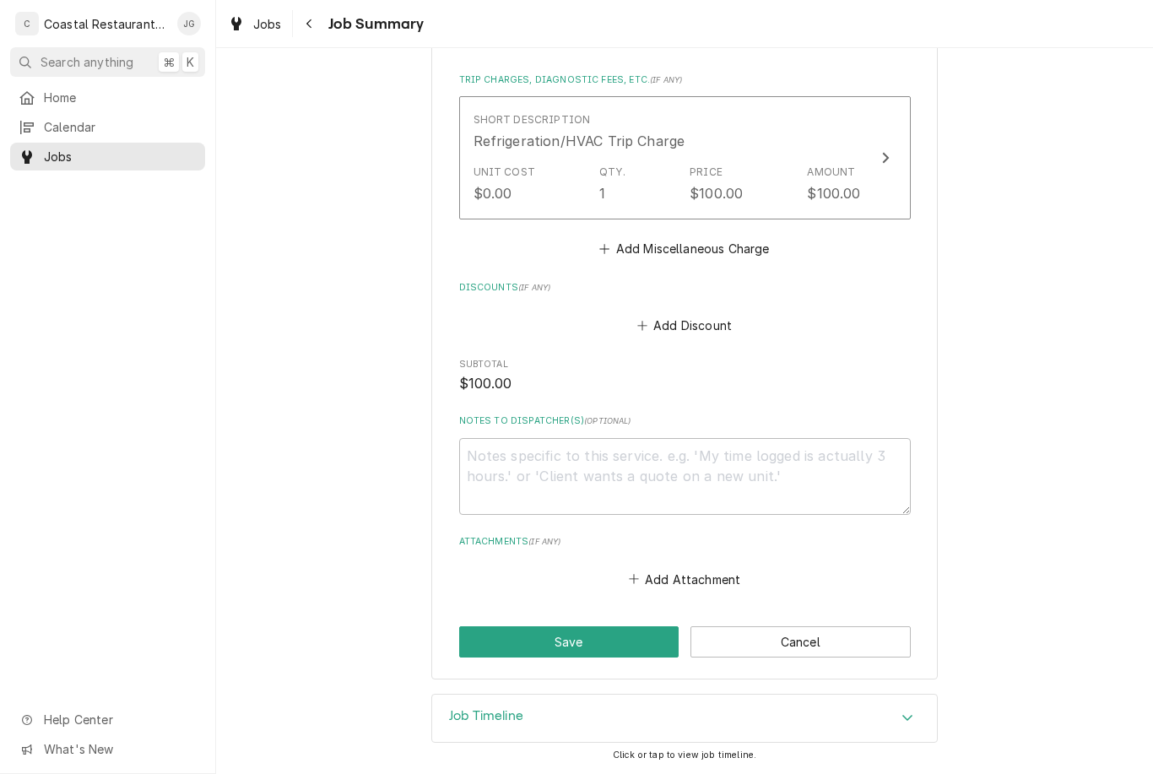
scroll to position [1225, 0]
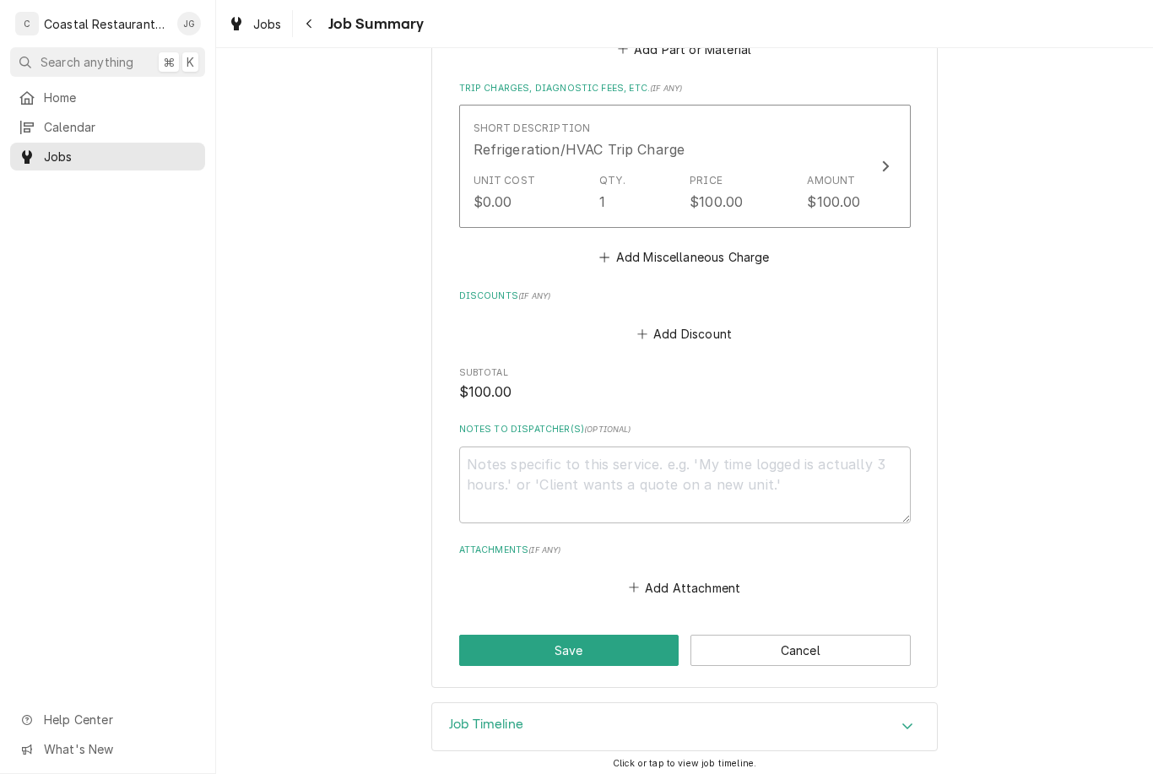
click at [585, 638] on button "Save" at bounding box center [569, 650] width 220 height 31
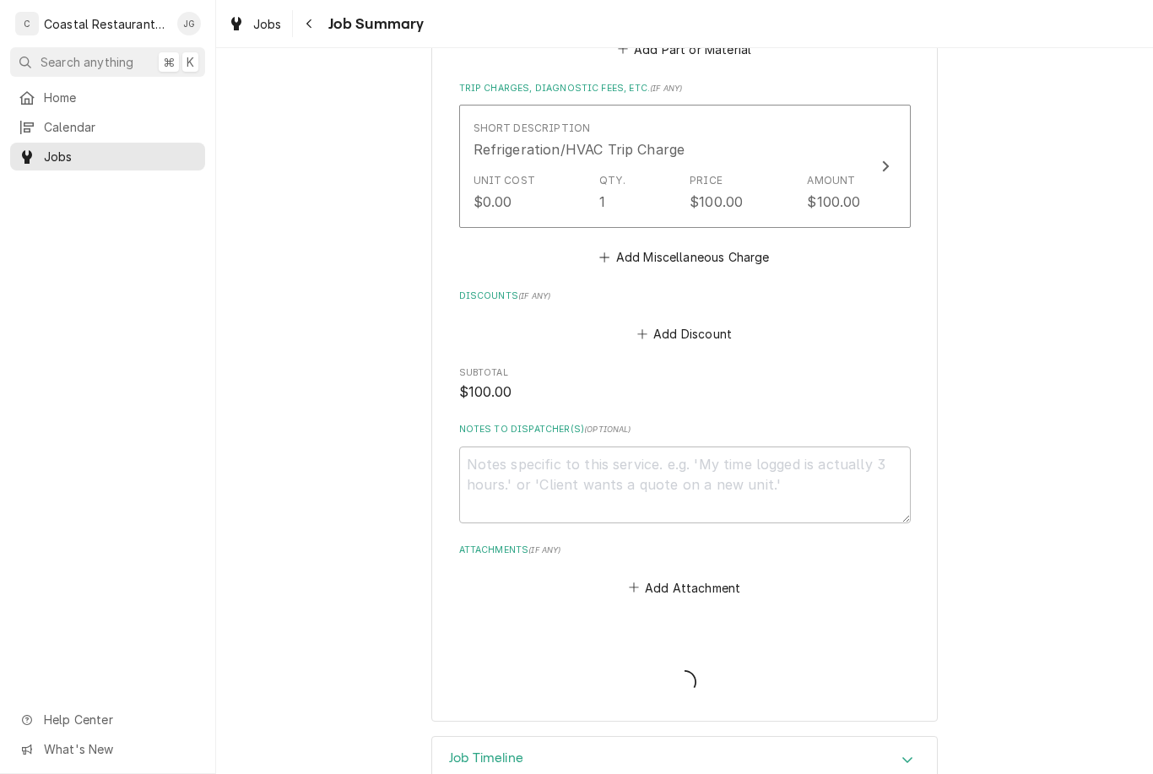
type textarea "x"
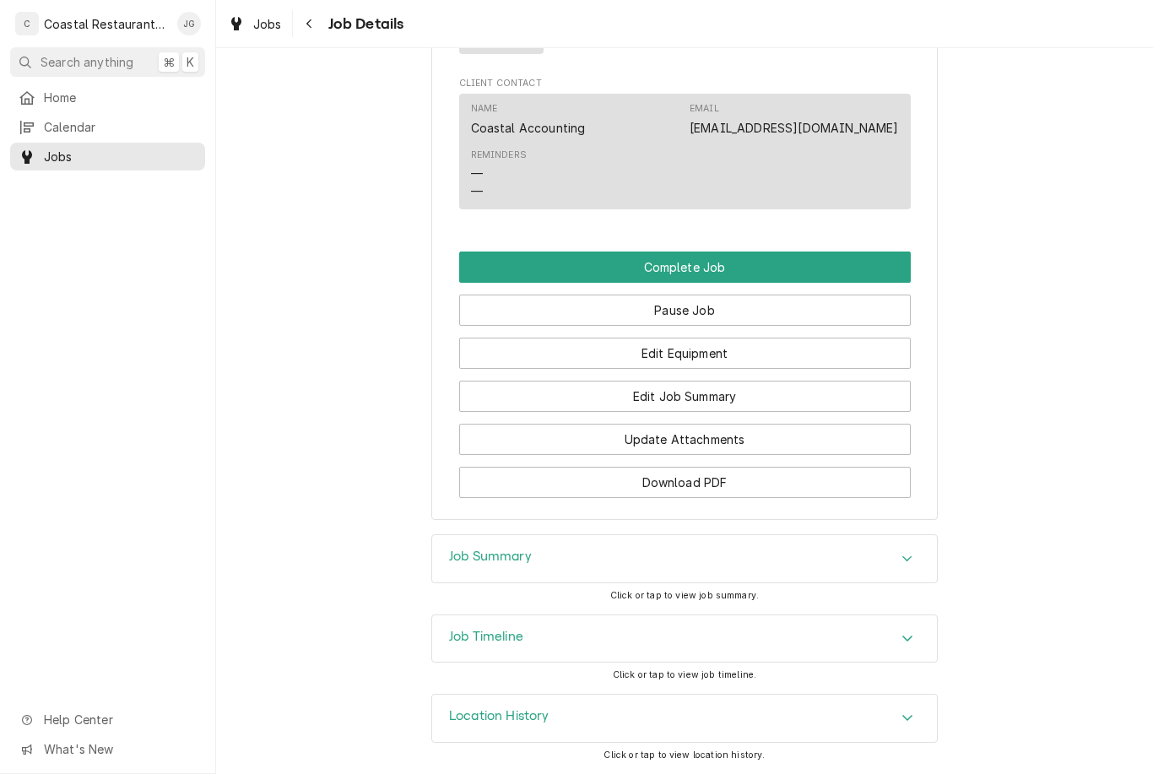
scroll to position [1178, 0]
click at [794, 256] on button "Complete Job" at bounding box center [685, 267] width 452 height 31
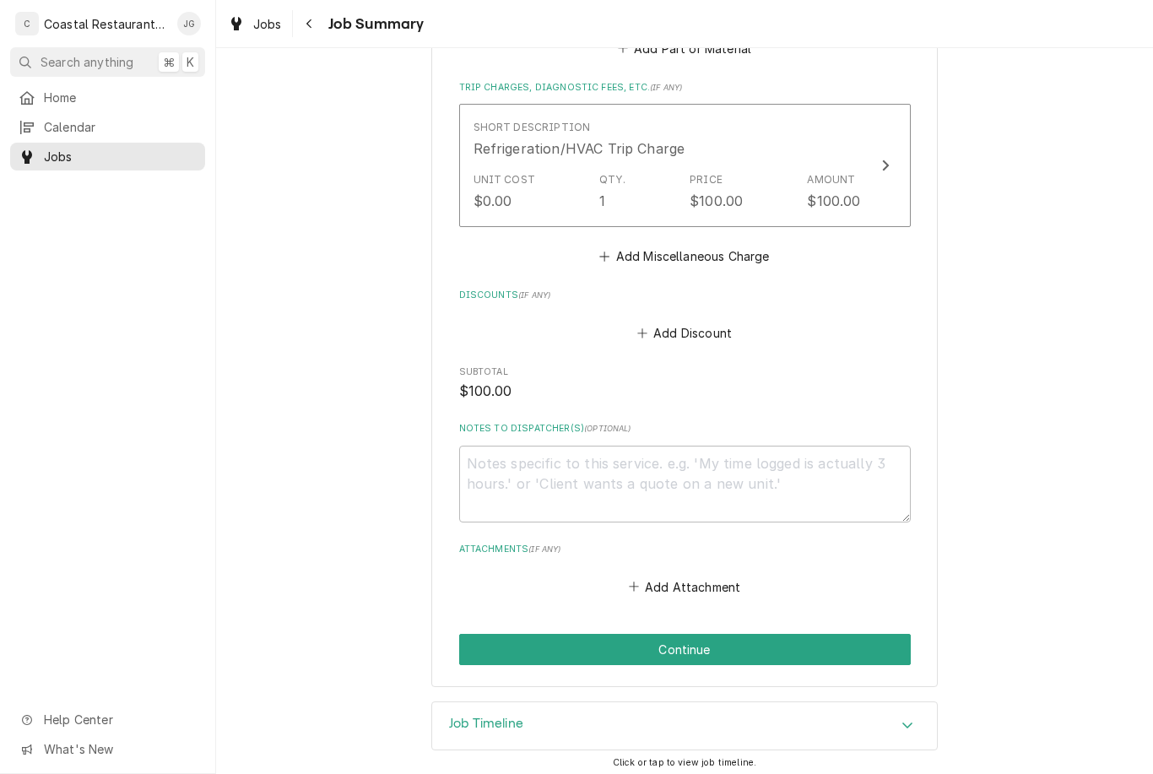
scroll to position [1225, 0]
click at [842, 639] on button "Continue" at bounding box center [685, 650] width 452 height 31
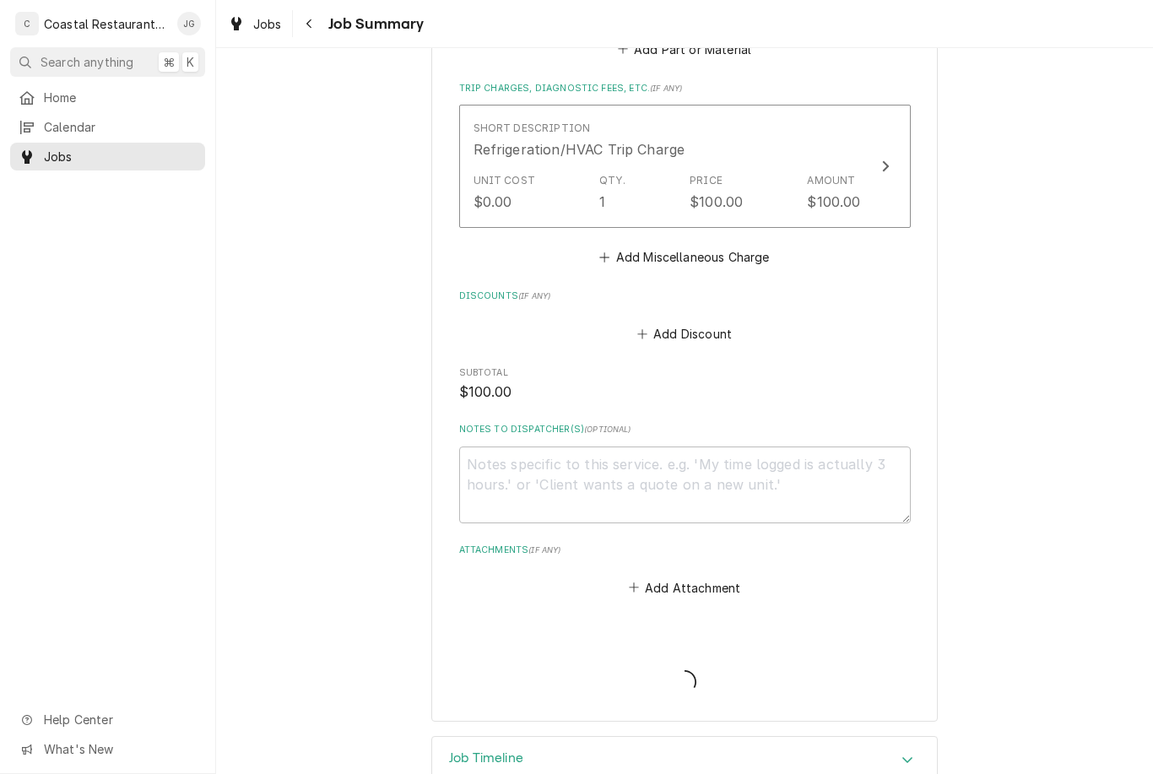
type textarea "x"
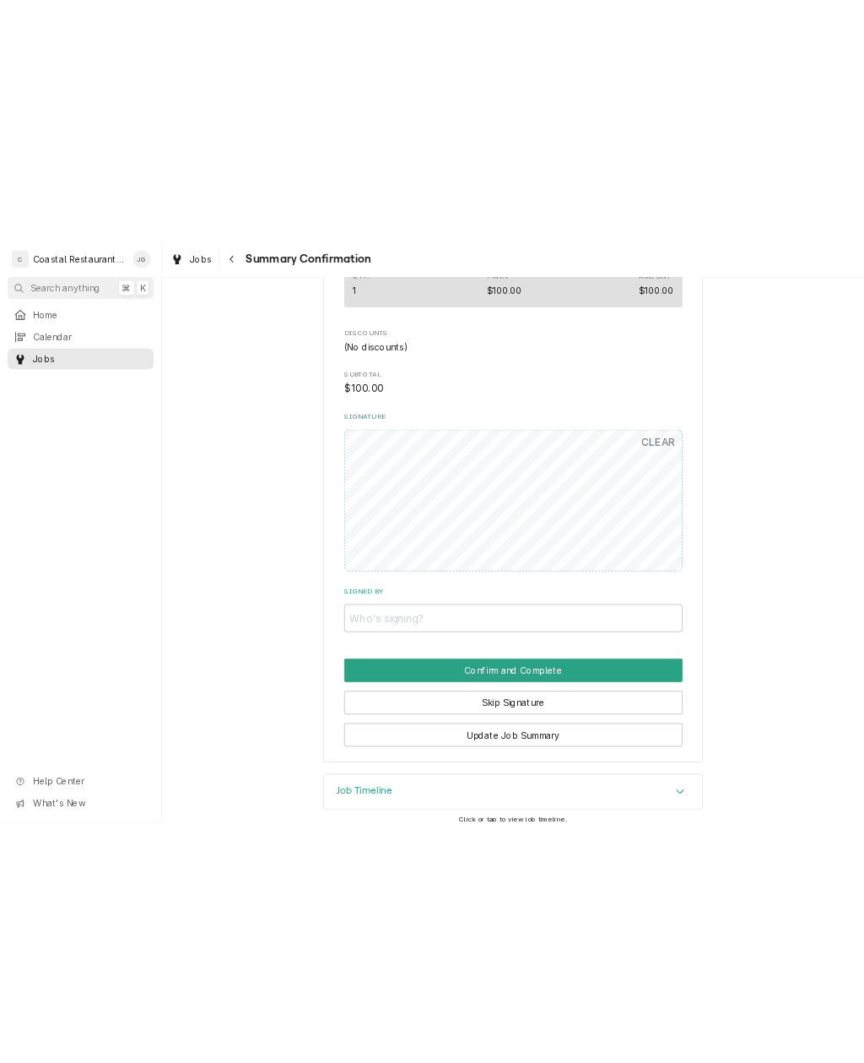
scroll to position [825, 0]
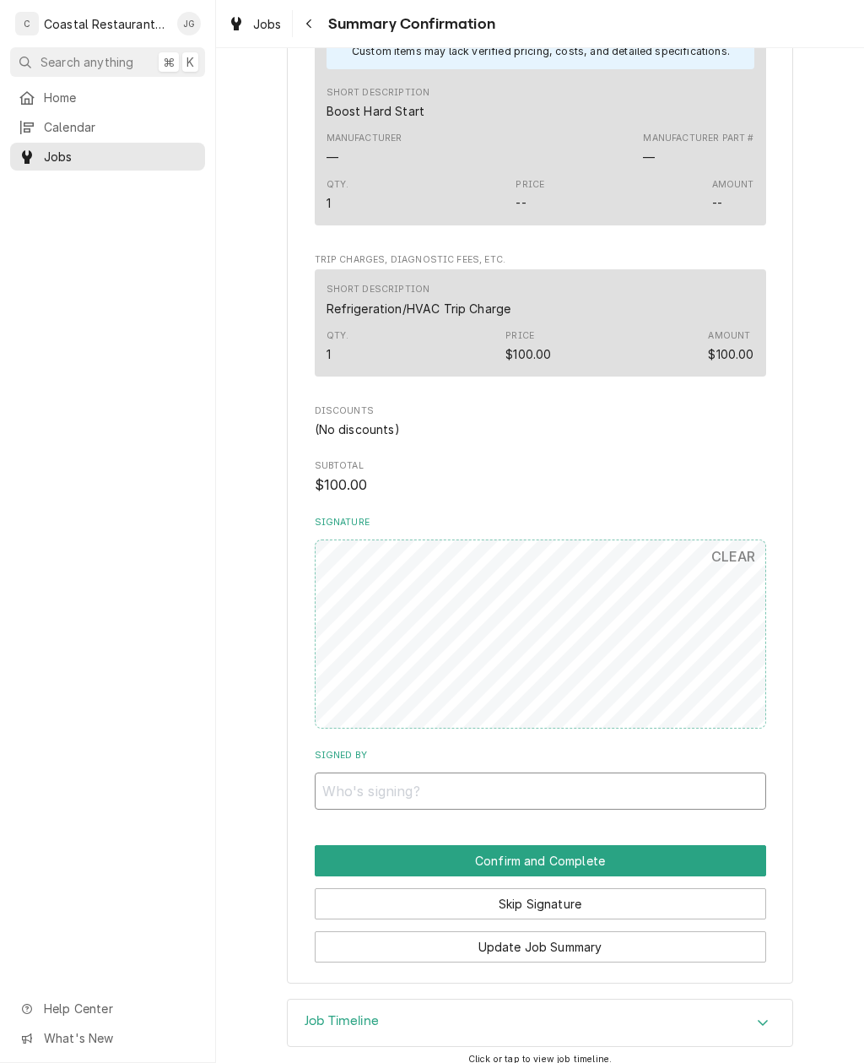
click at [543, 772] on input "Signed By" at bounding box center [541, 790] width 452 height 37
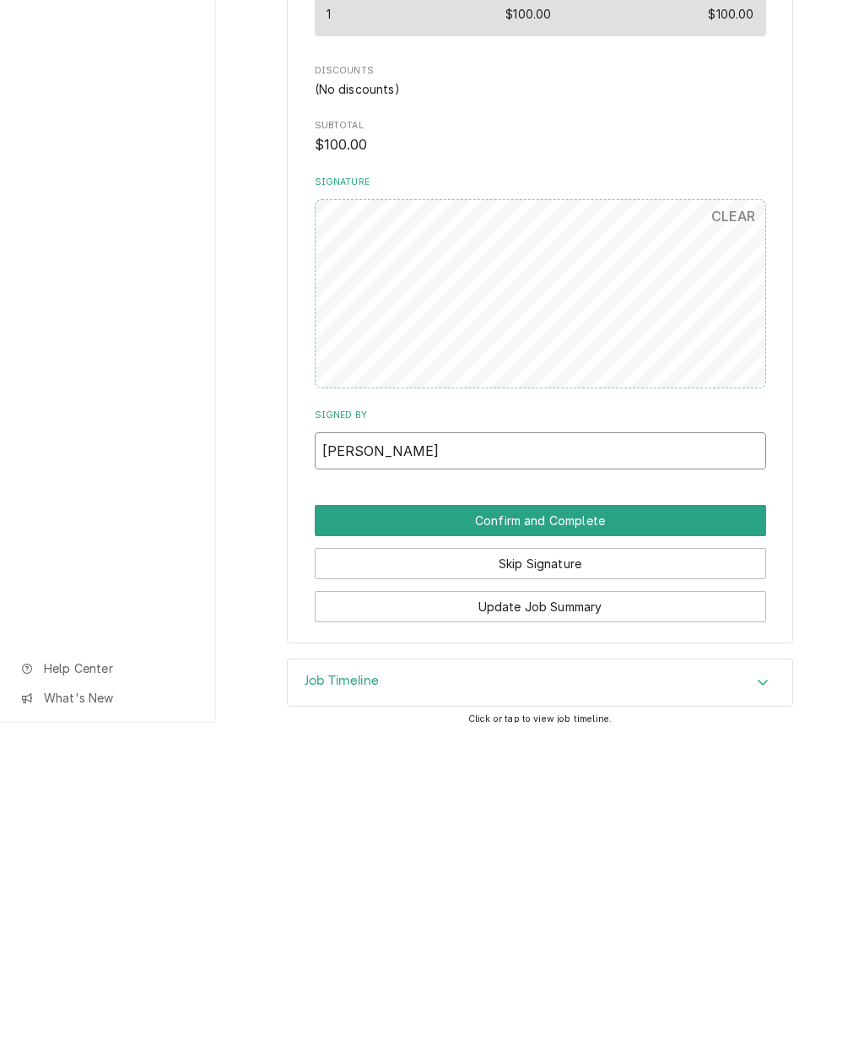
type input "Scott"
click at [625, 773] on button "Confirm and Complete" at bounding box center [541, 860] width 452 height 31
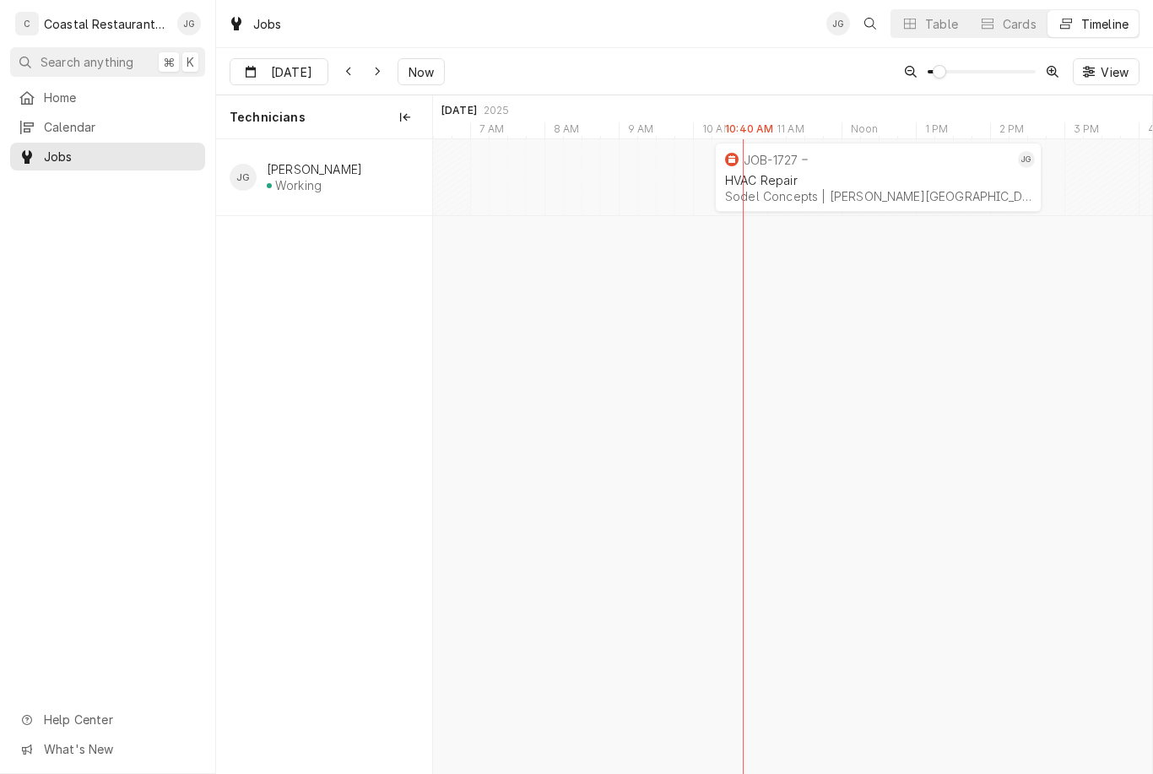
scroll to position [0, 8691]
